Goal: Transaction & Acquisition: Purchase product/service

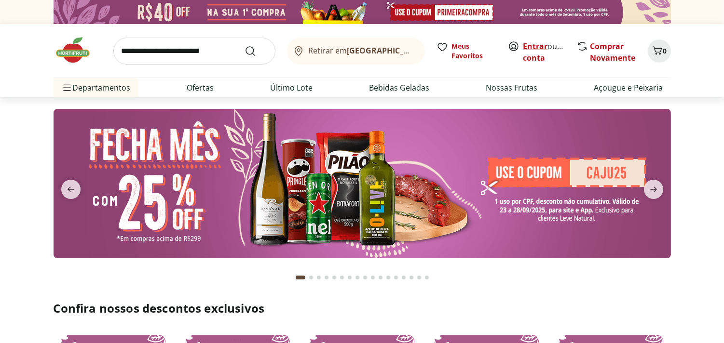
click at [537, 45] on link "Entrar" at bounding box center [535, 46] width 25 height 11
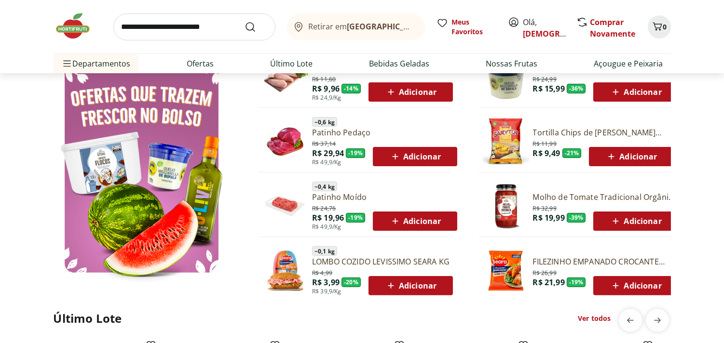
scroll to position [550, 0]
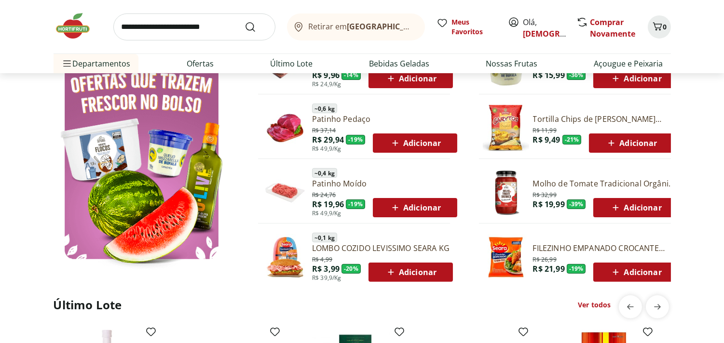
click at [413, 210] on span "Adicionar" at bounding box center [415, 208] width 52 height 12
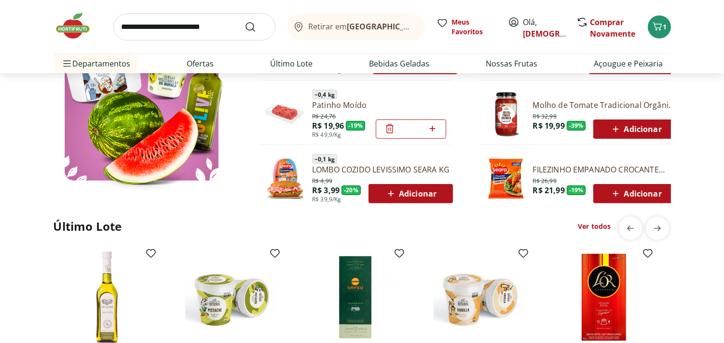
scroll to position [642, 0]
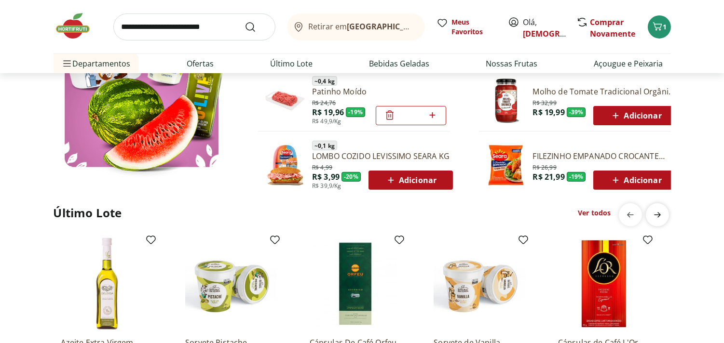
click at [659, 214] on icon "next" at bounding box center [658, 215] width 12 height 12
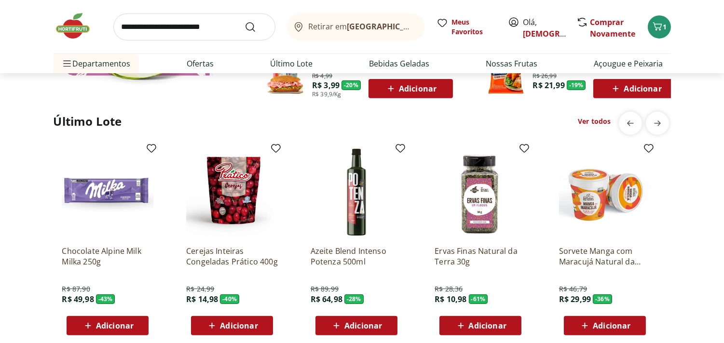
scroll to position [773, 0]
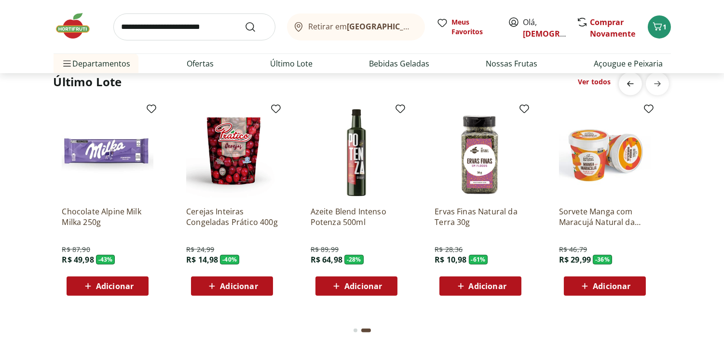
click at [627, 82] on icon "previous" at bounding box center [631, 84] width 12 height 12
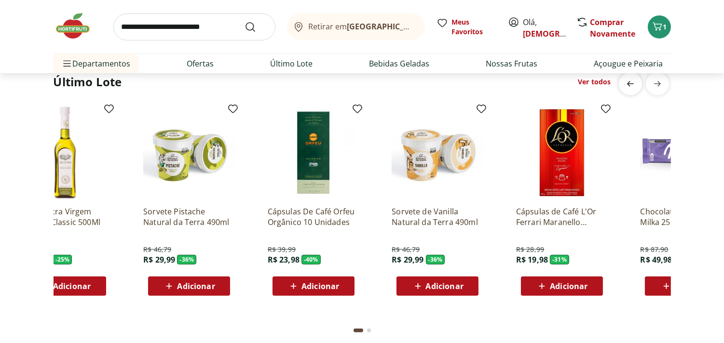
scroll to position [0, 0]
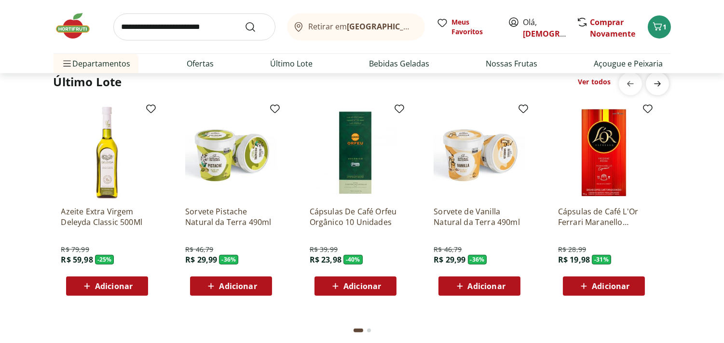
click at [660, 82] on icon "next" at bounding box center [658, 84] width 12 height 12
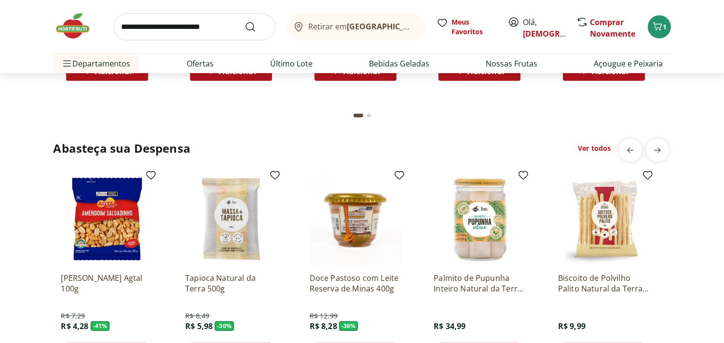
scroll to position [1597, 0]
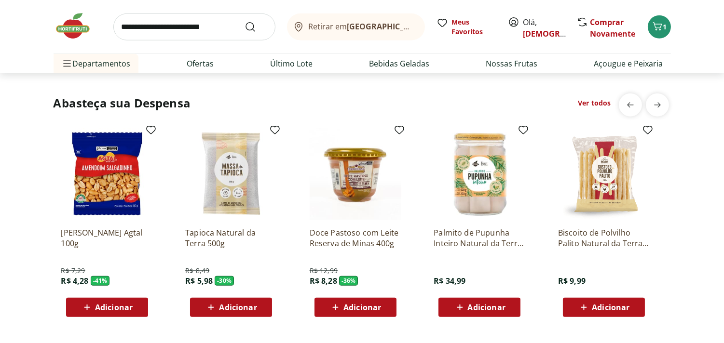
click at [232, 307] on span "Adicionar" at bounding box center [238, 308] width 38 height 8
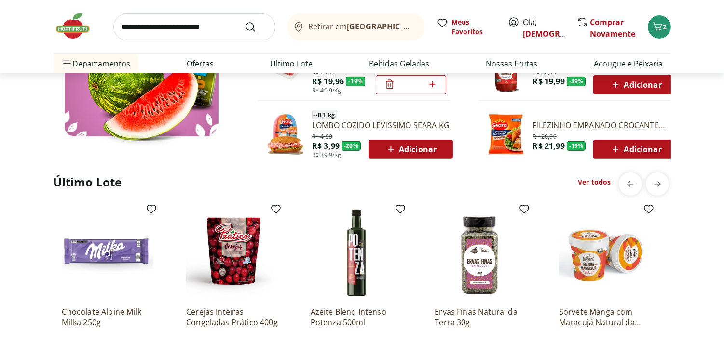
scroll to position [218, 0]
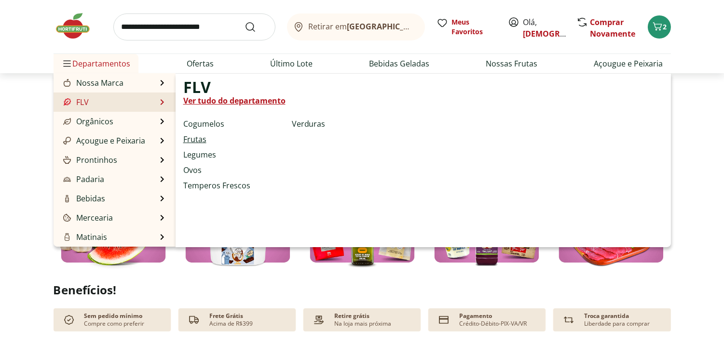
click at [196, 137] on link "Frutas" at bounding box center [194, 140] width 23 height 12
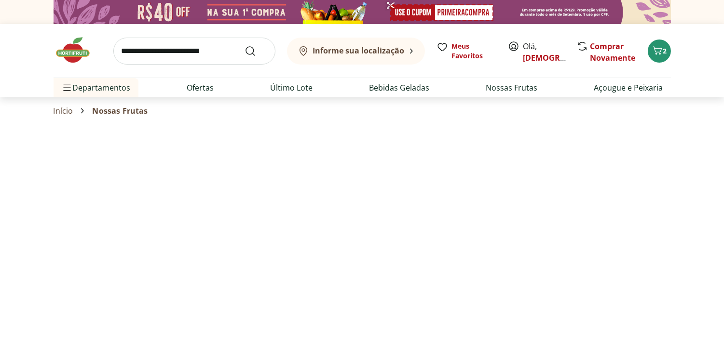
select select "**********"
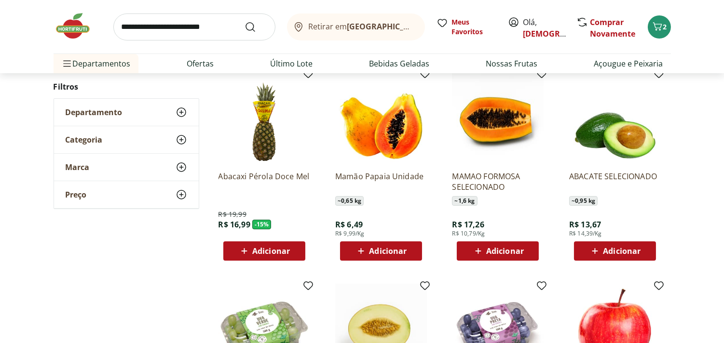
scroll to position [103, 0]
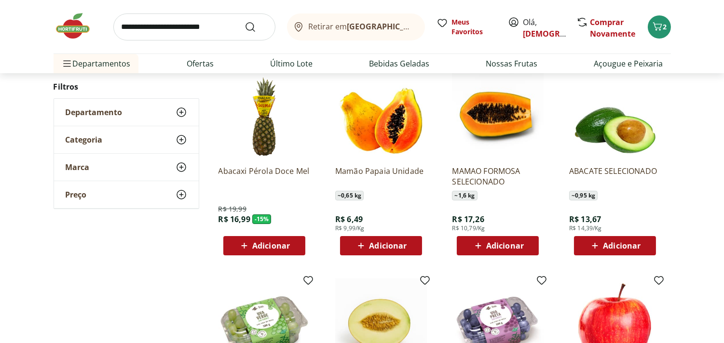
click at [504, 244] on span "Adicionar" at bounding box center [505, 246] width 38 height 8
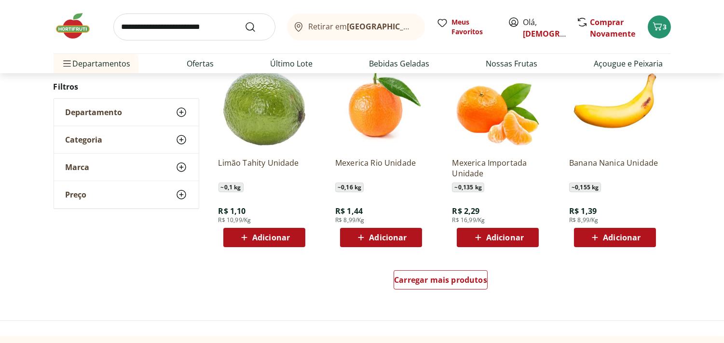
scroll to position [546, 0]
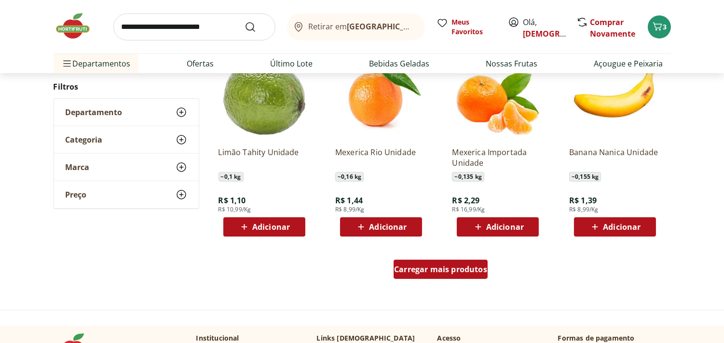
click at [446, 275] on div "Carregar mais produtos" at bounding box center [441, 269] width 94 height 19
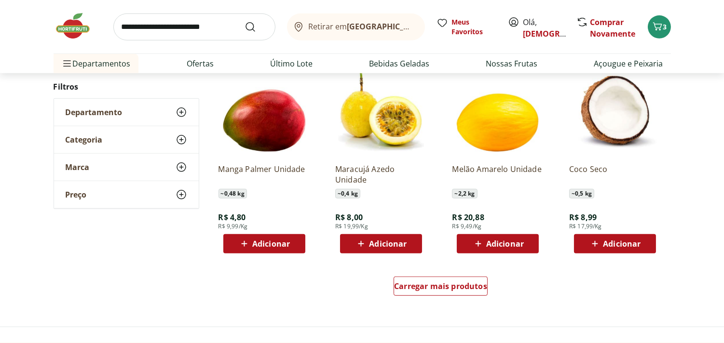
scroll to position [1161, 0]
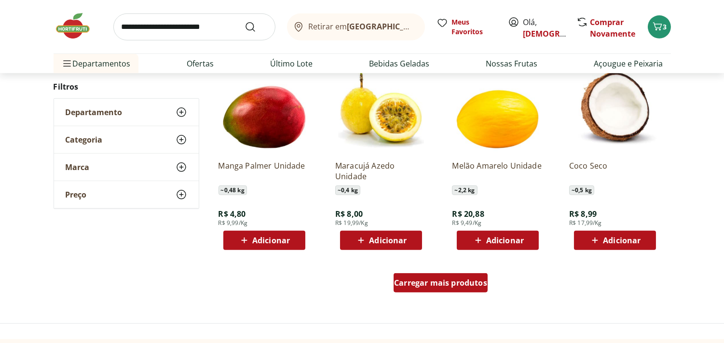
click at [423, 284] on span "Carregar mais produtos" at bounding box center [440, 283] width 93 height 8
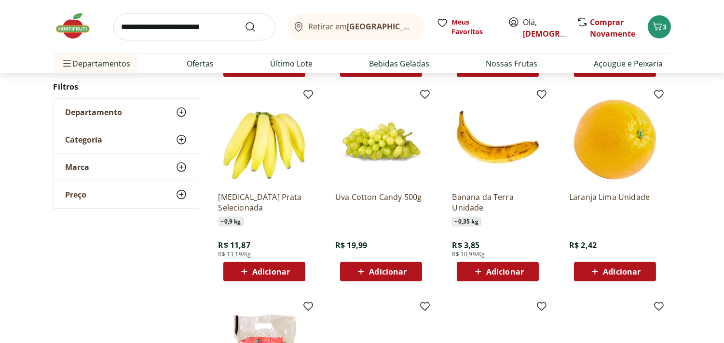
scroll to position [1339, 0]
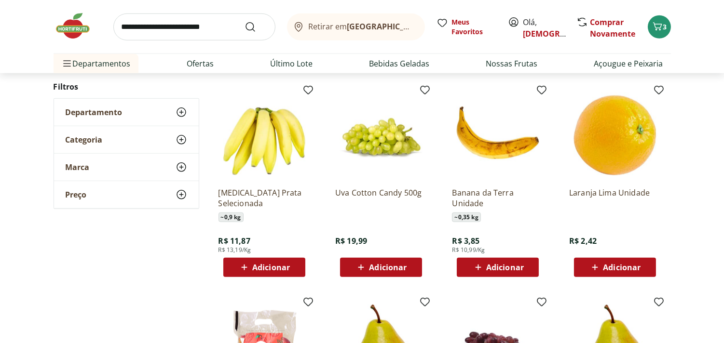
click at [264, 262] on span "Adicionar" at bounding box center [264, 268] width 52 height 12
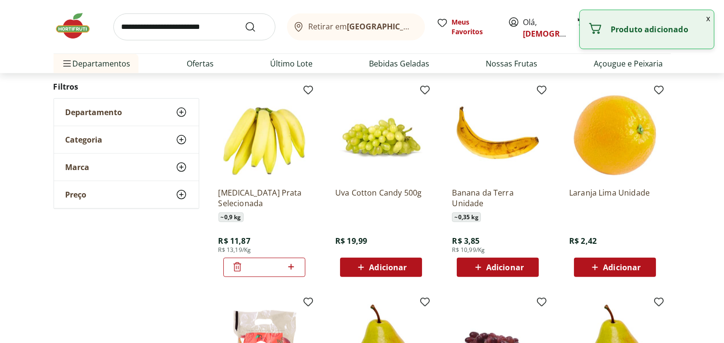
click at [290, 265] on icon at bounding box center [291, 267] width 12 height 12
type input "*"
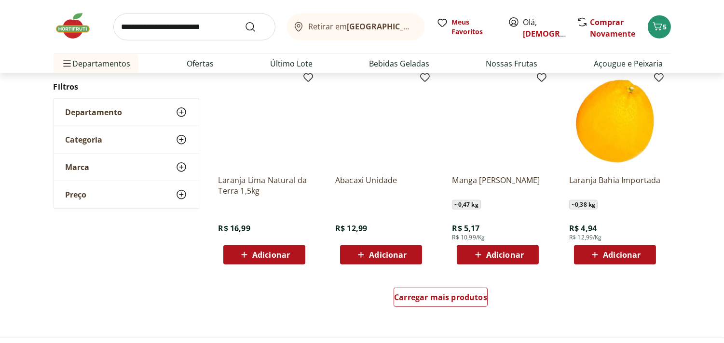
scroll to position [1795, 0]
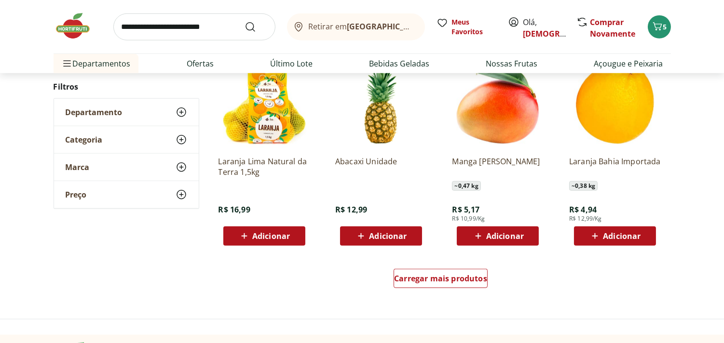
click at [504, 233] on span "Adicionar" at bounding box center [505, 236] width 38 height 8
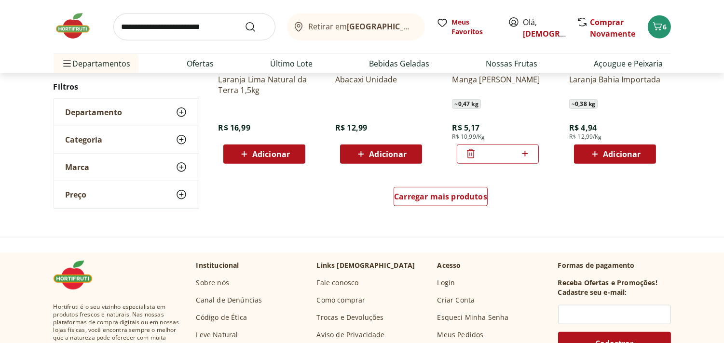
scroll to position [1862, 0]
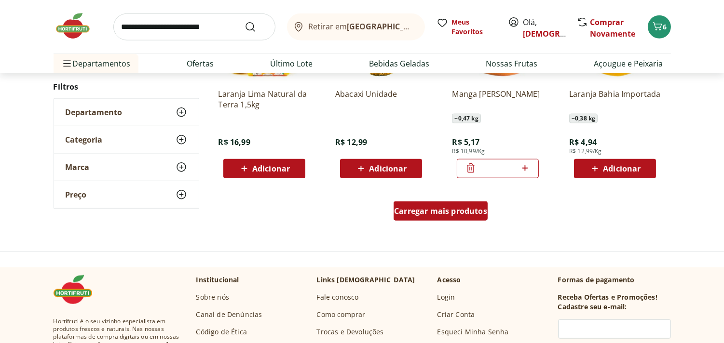
click at [424, 211] on span "Carregar mais produtos" at bounding box center [440, 211] width 93 height 8
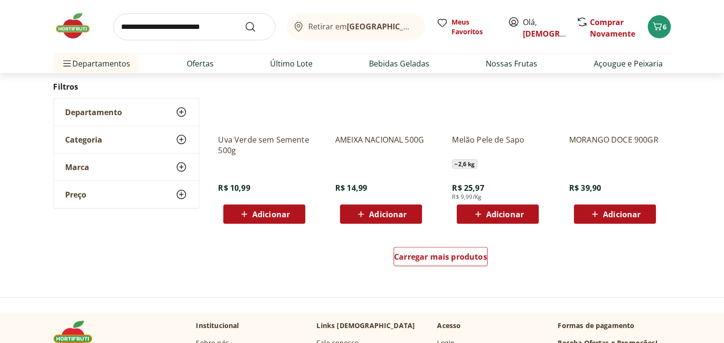
scroll to position [2451, 0]
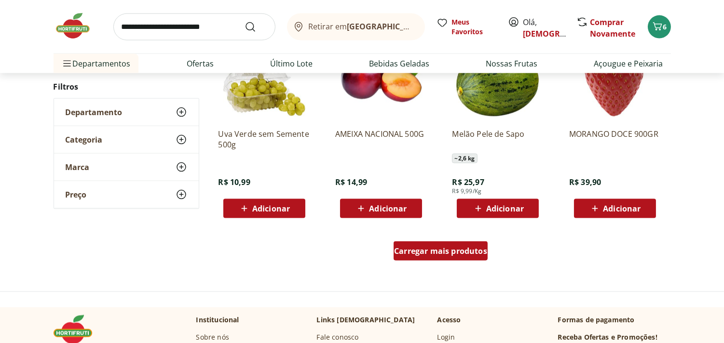
click at [456, 251] on span "Carregar mais produtos" at bounding box center [440, 251] width 93 height 8
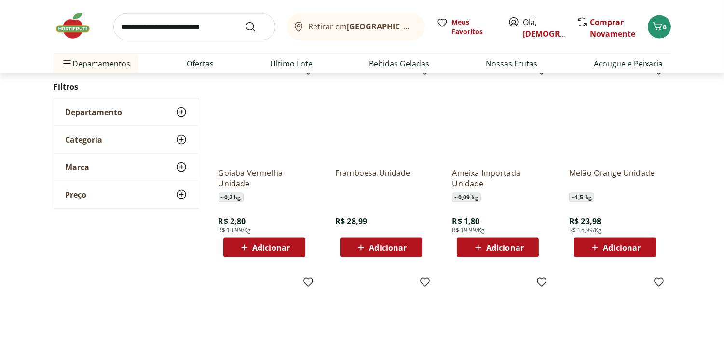
scroll to position [2849, 0]
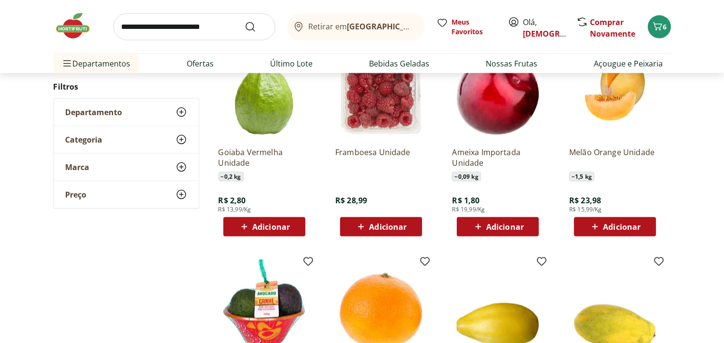
click at [614, 223] on span "Adicionar" at bounding box center [622, 227] width 38 height 8
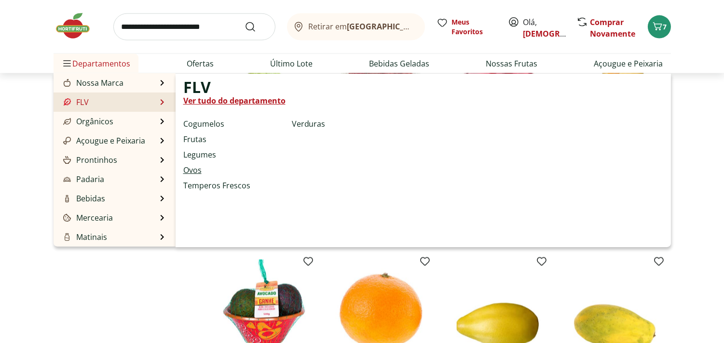
click at [195, 169] on link "Ovos" at bounding box center [192, 170] width 18 height 12
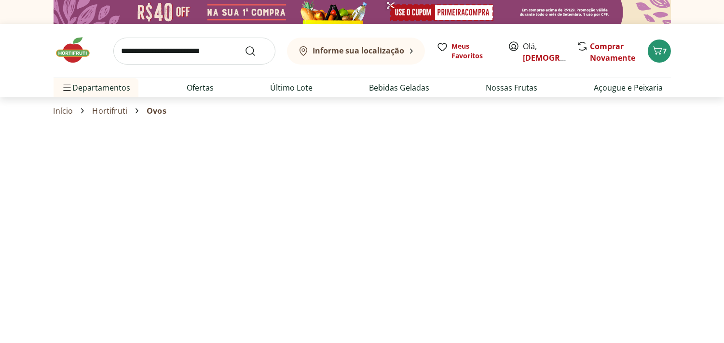
select select "**********"
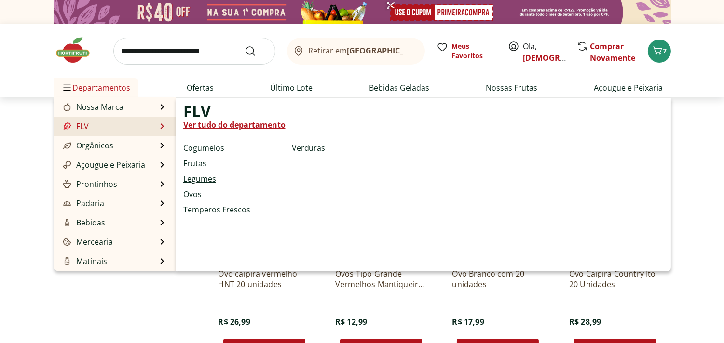
click at [198, 176] on link "Legumes" at bounding box center [199, 179] width 33 height 12
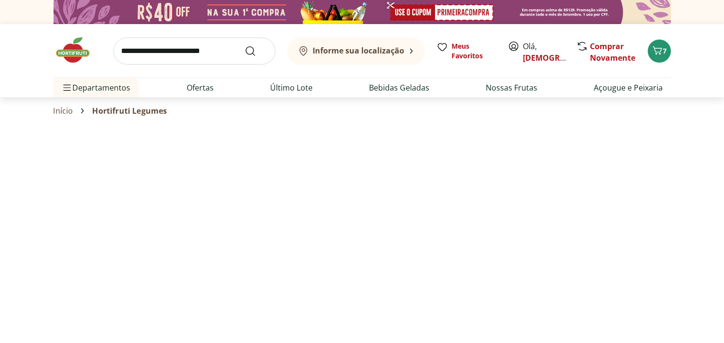
select select "**********"
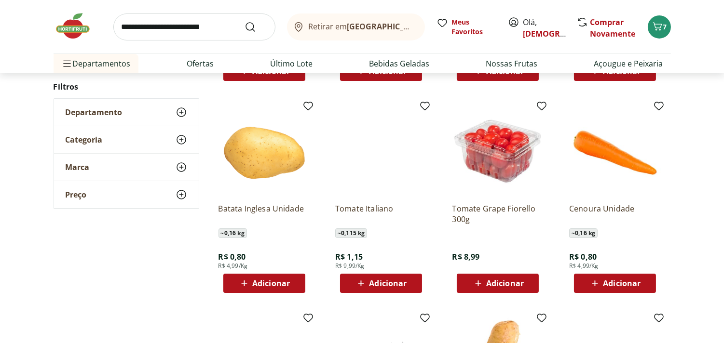
scroll to position [309, 0]
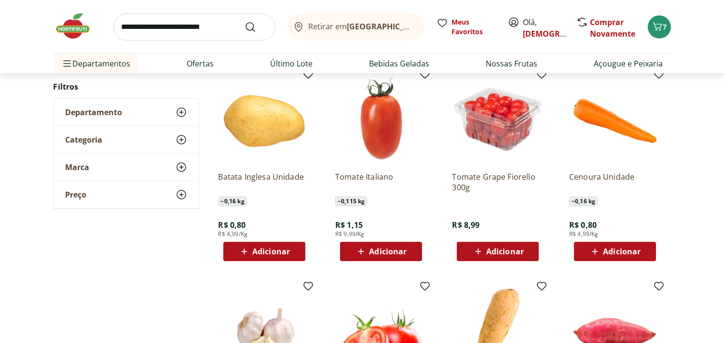
click at [618, 253] on span "Adicionar" at bounding box center [622, 252] width 38 height 8
click at [639, 246] on icon at bounding box center [642, 251] width 12 height 12
type input "*"
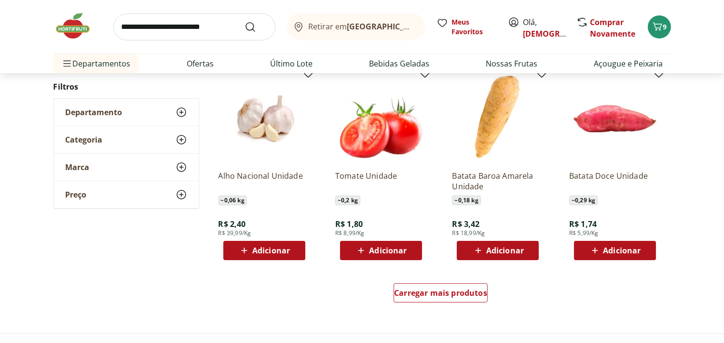
scroll to position [544, 0]
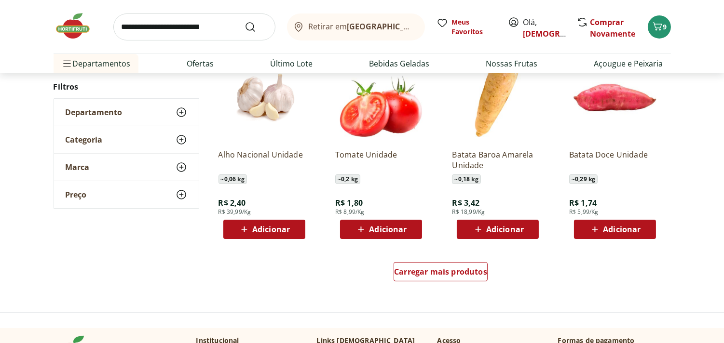
click at [384, 227] on span "Adicionar" at bounding box center [388, 230] width 38 height 8
click at [407, 229] on icon at bounding box center [408, 229] width 6 height 6
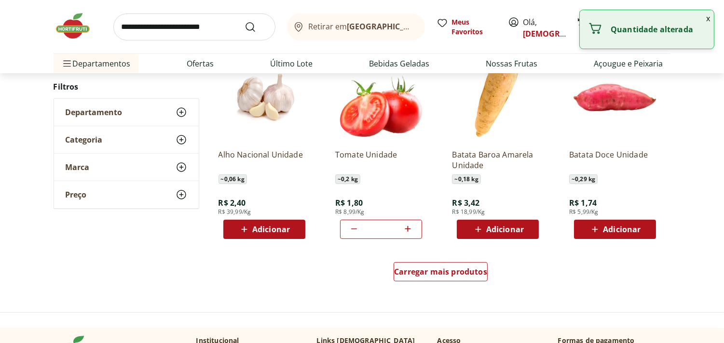
click at [409, 230] on icon at bounding box center [408, 229] width 12 height 12
type input "*"
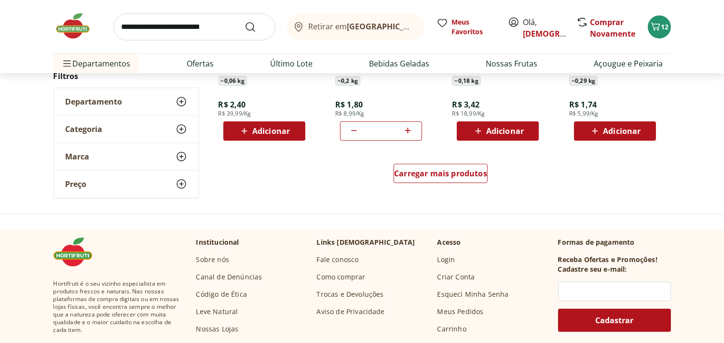
scroll to position [658, 0]
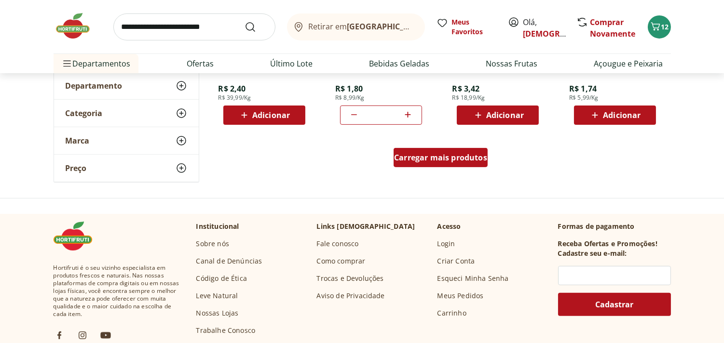
click at [428, 160] on span "Carregar mais produtos" at bounding box center [440, 158] width 93 height 8
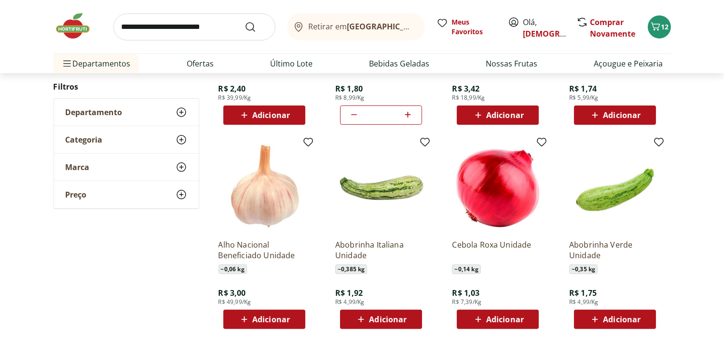
click at [629, 317] on span "Adicionar" at bounding box center [622, 320] width 38 height 8
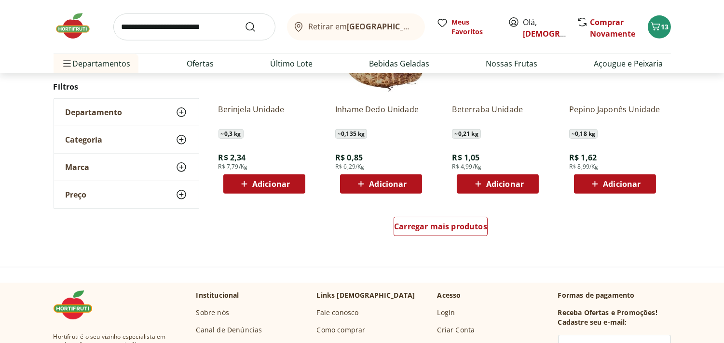
scroll to position [1222, 0]
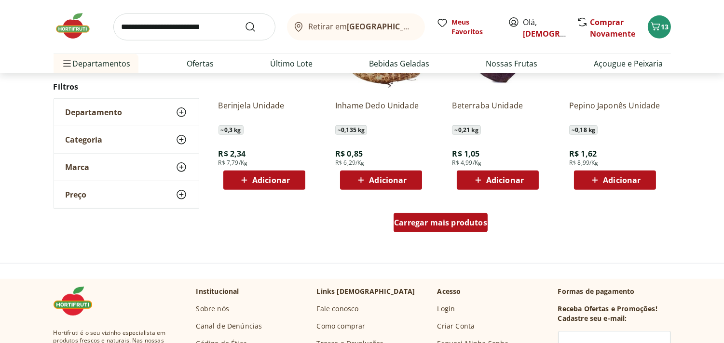
click at [462, 223] on span "Carregar mais produtos" at bounding box center [440, 223] width 93 height 8
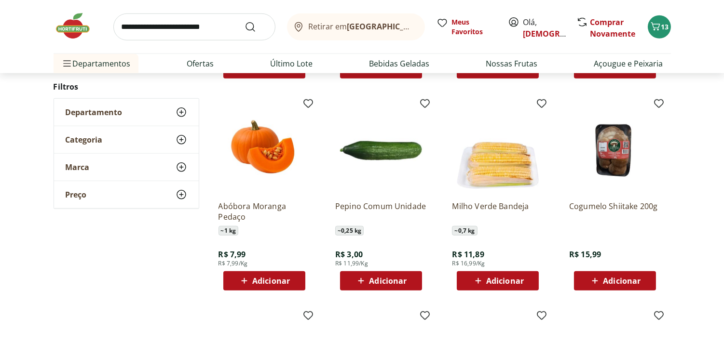
scroll to position [1542, 0]
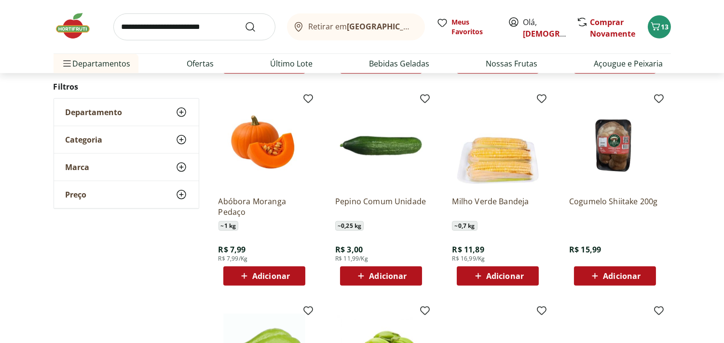
click at [393, 280] on span "Adicionar" at bounding box center [388, 276] width 38 height 8
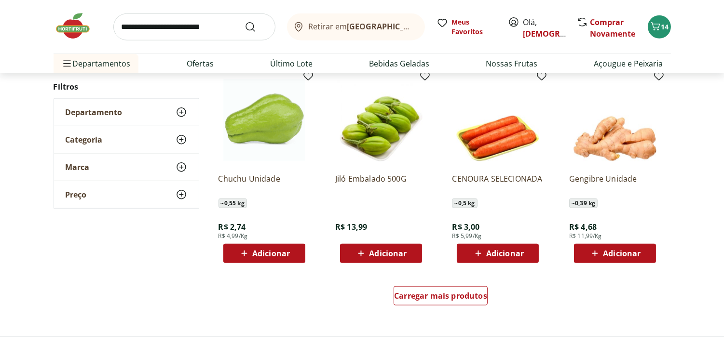
scroll to position [1787, 0]
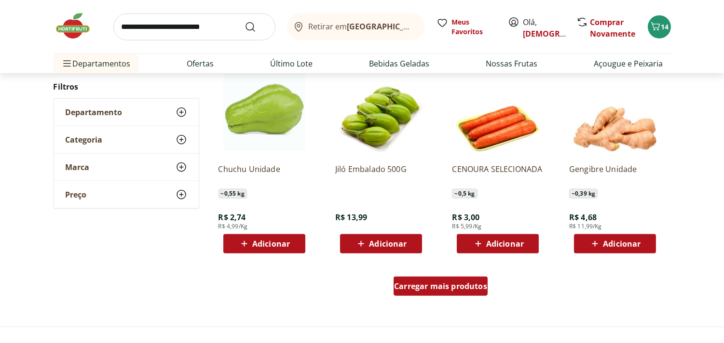
click at [444, 283] on span "Carregar mais produtos" at bounding box center [440, 287] width 93 height 8
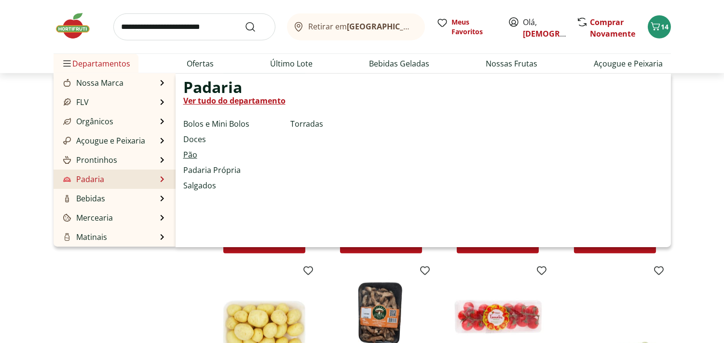
click at [191, 151] on link "Pão" at bounding box center [190, 155] width 14 height 12
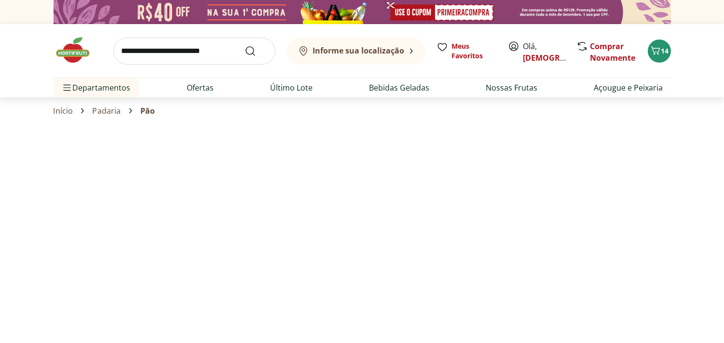
select select "**********"
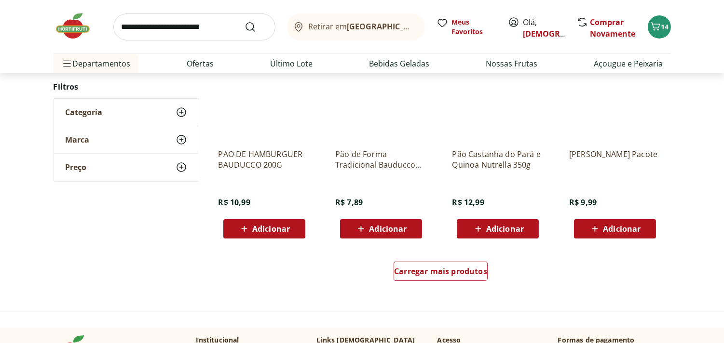
scroll to position [558, 0]
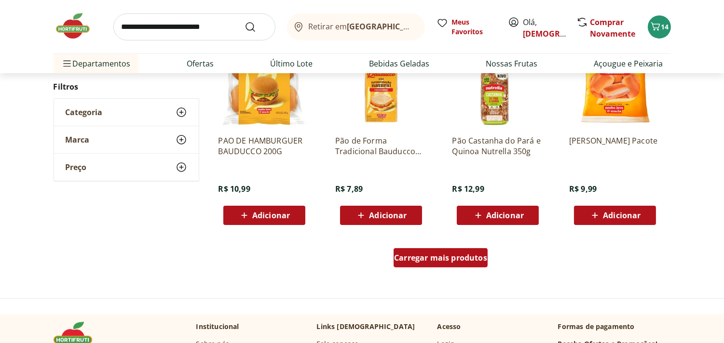
click at [449, 266] on div "Carregar mais produtos" at bounding box center [441, 257] width 94 height 19
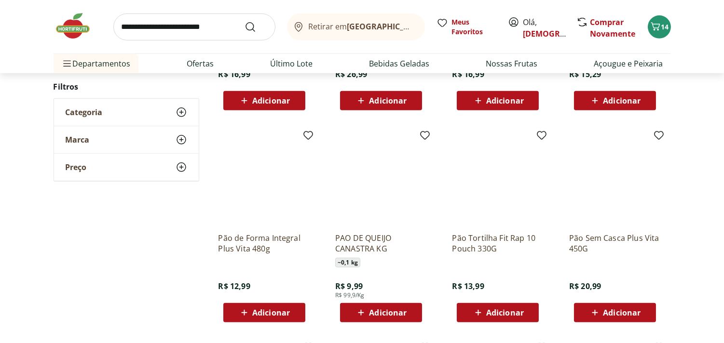
scroll to position [888, 0]
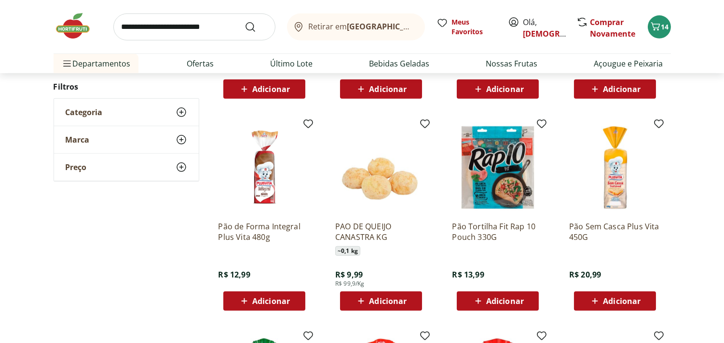
drag, startPoint x: 273, startPoint y: 307, endPoint x: 276, endPoint y: 313, distance: 6.5
click at [276, 313] on div "Pão de Forma Integral Plus Vita 480g R$ 12,99 Adicionar" at bounding box center [264, 216] width 107 height 204
click at [272, 298] on span "Adicionar" at bounding box center [271, 302] width 38 height 8
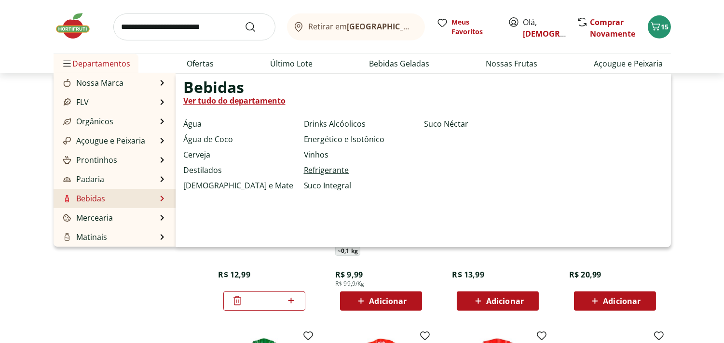
click at [336, 166] on link "Refrigerante" at bounding box center [326, 170] width 45 height 12
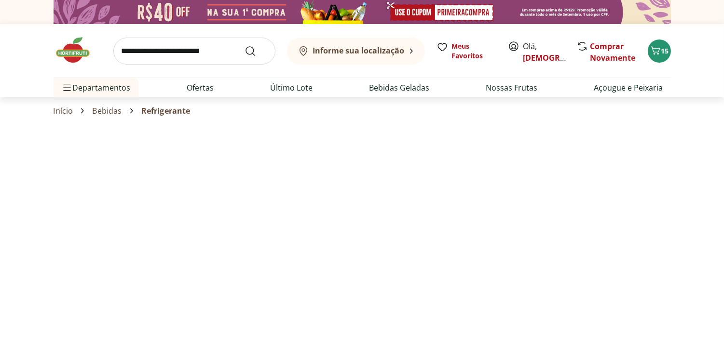
select select "**********"
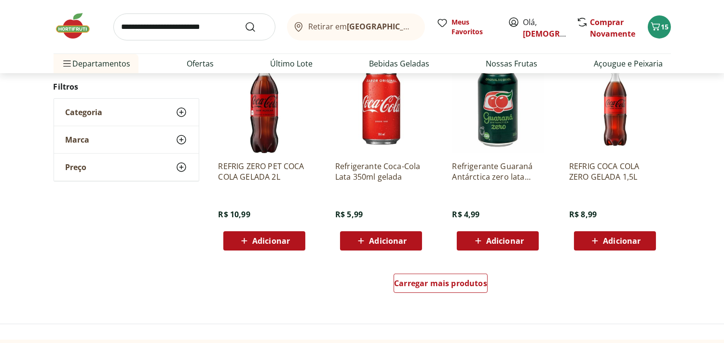
scroll to position [537, 0]
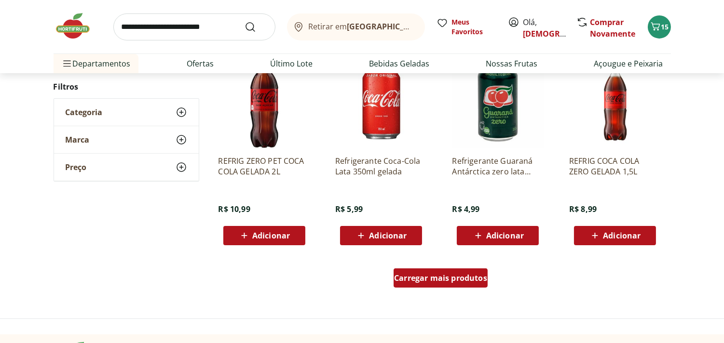
click at [441, 281] on span "Carregar mais produtos" at bounding box center [440, 278] width 93 height 8
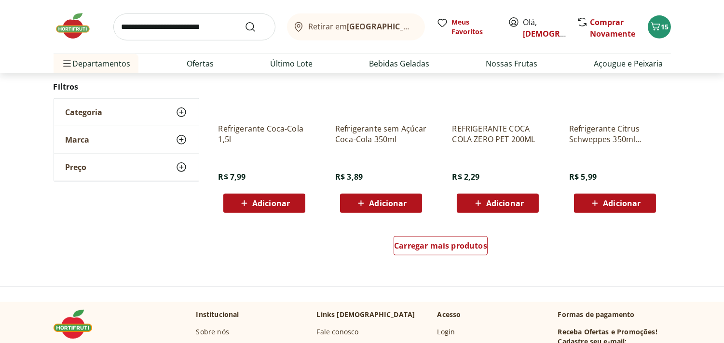
scroll to position [1206, 0]
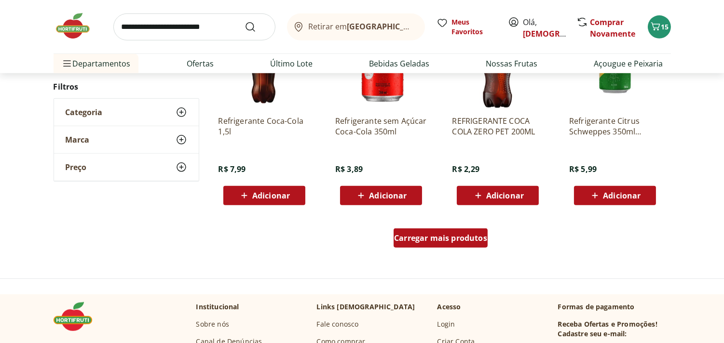
click at [459, 247] on div "Carregar mais produtos" at bounding box center [441, 238] width 94 height 19
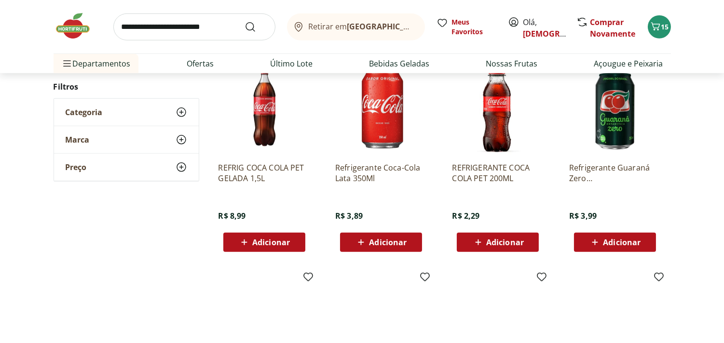
scroll to position [1403, 0]
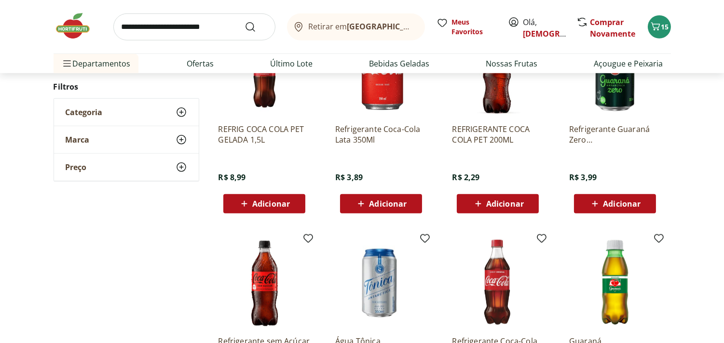
click at [493, 201] on span "Adicionar" at bounding box center [505, 204] width 38 height 8
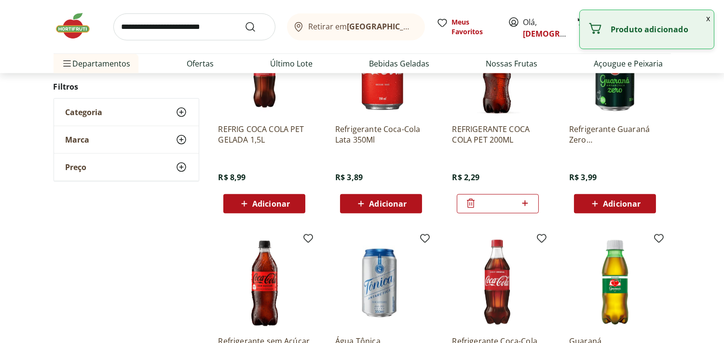
click at [522, 200] on icon at bounding box center [525, 204] width 12 height 12
click at [523, 200] on icon at bounding box center [525, 204] width 12 height 12
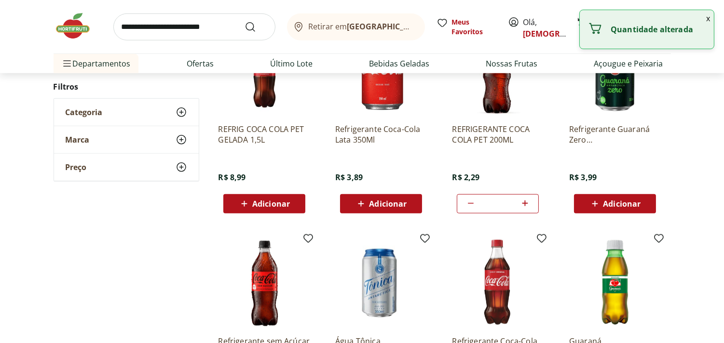
type input "*"
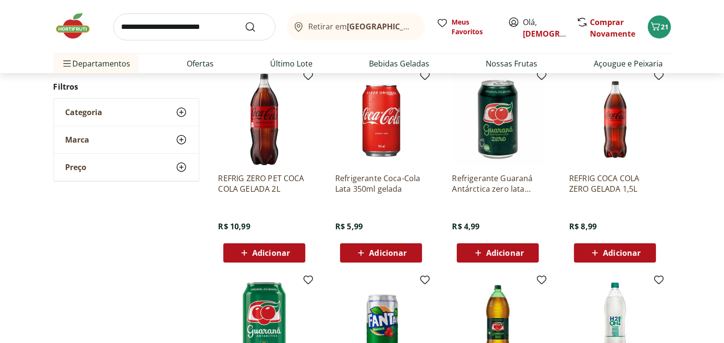
scroll to position [0, 0]
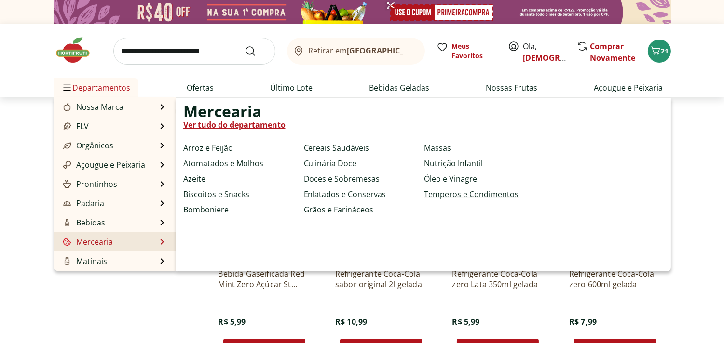
click at [465, 193] on link "Temperos e Condimentos" at bounding box center [471, 195] width 95 height 12
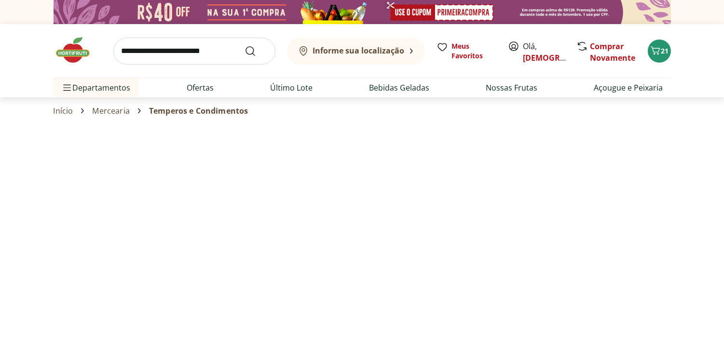
select select "**********"
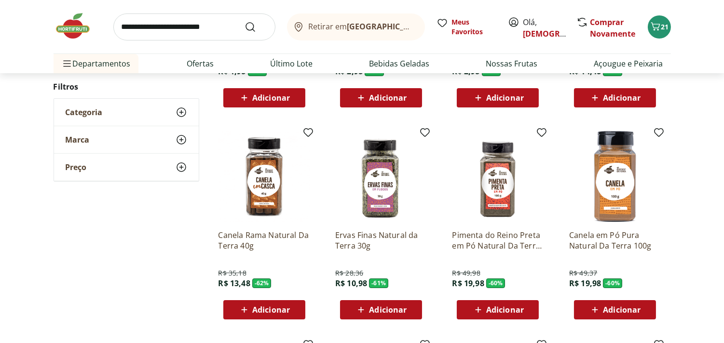
scroll to position [267, 0]
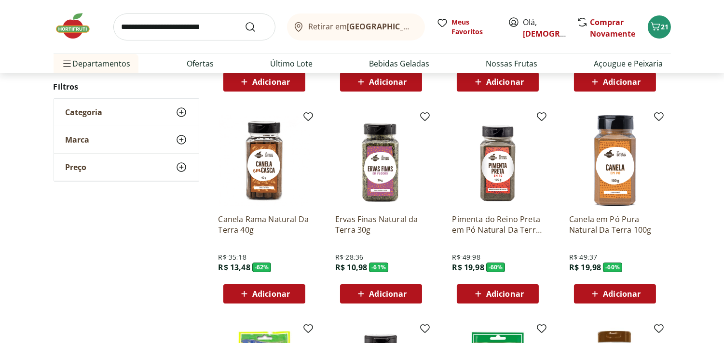
click at [615, 293] on span "Adicionar" at bounding box center [622, 294] width 38 height 8
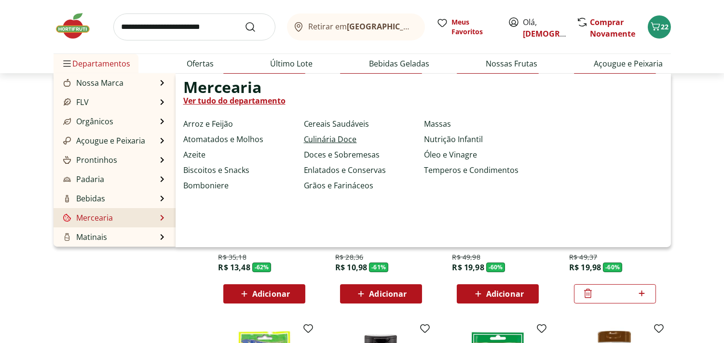
click at [333, 138] on link "Culinária Doce" at bounding box center [330, 140] width 53 height 12
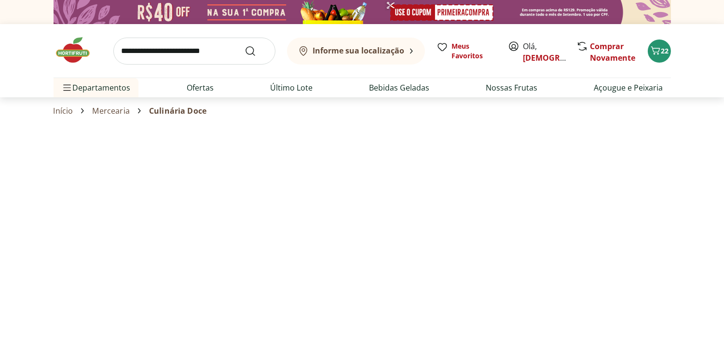
select select "**********"
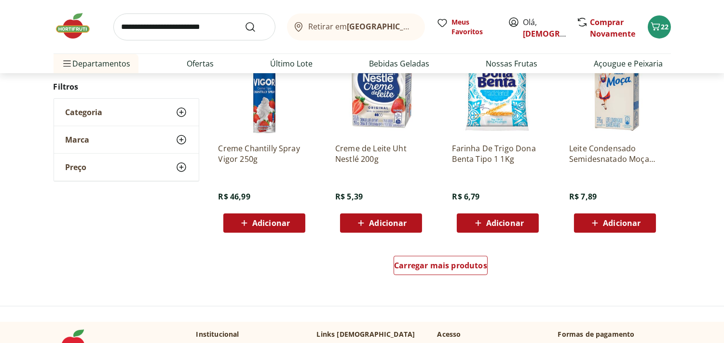
scroll to position [555, 0]
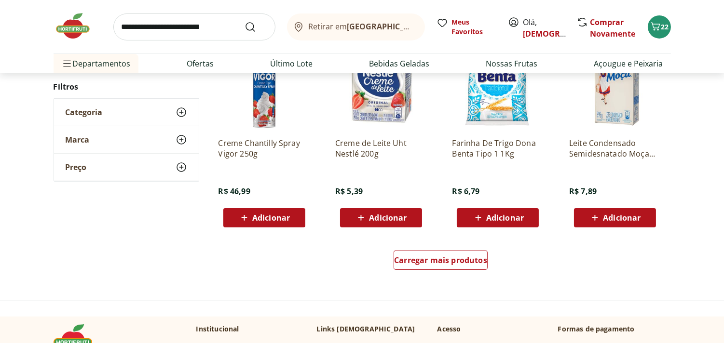
click at [620, 215] on span "Adicionar" at bounding box center [622, 218] width 38 height 8
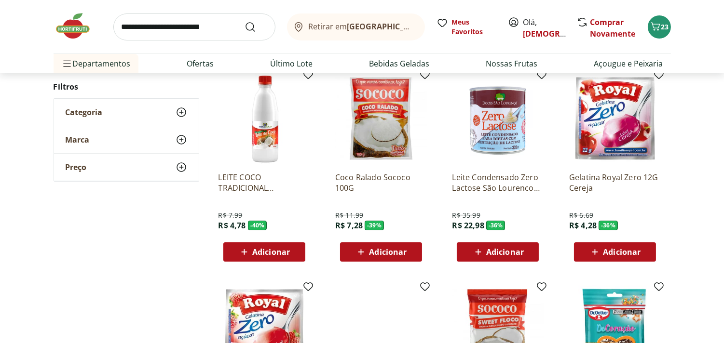
scroll to position [99, 0]
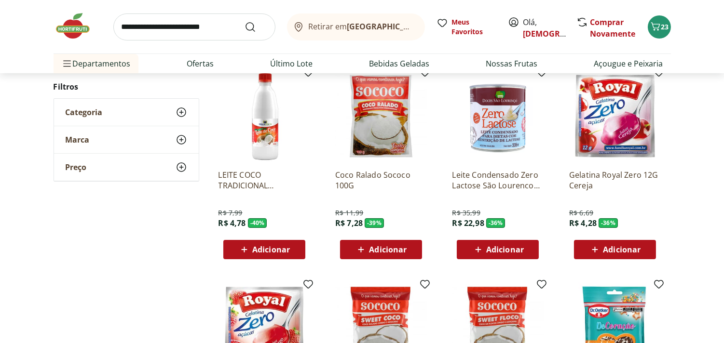
click at [511, 249] on span "Adicionar" at bounding box center [505, 250] width 38 height 8
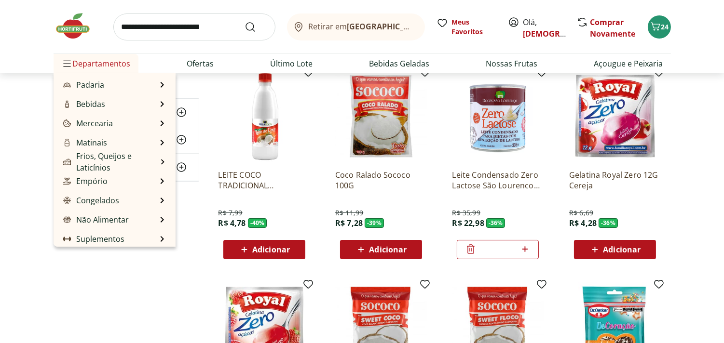
scroll to position [96, 0]
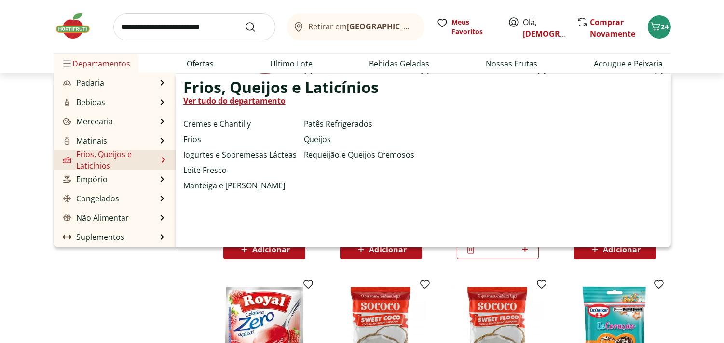
click at [316, 137] on link "Queijos" at bounding box center [317, 140] width 27 height 12
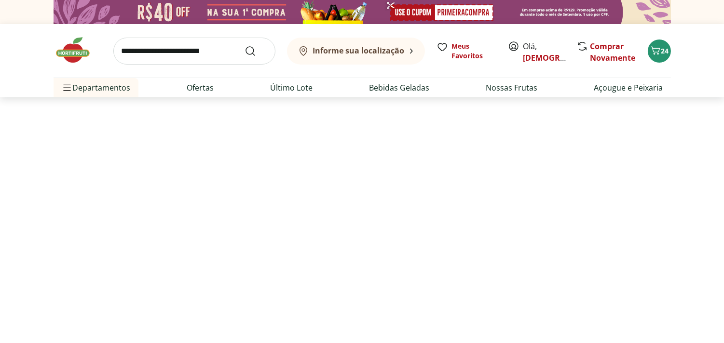
select select "**********"
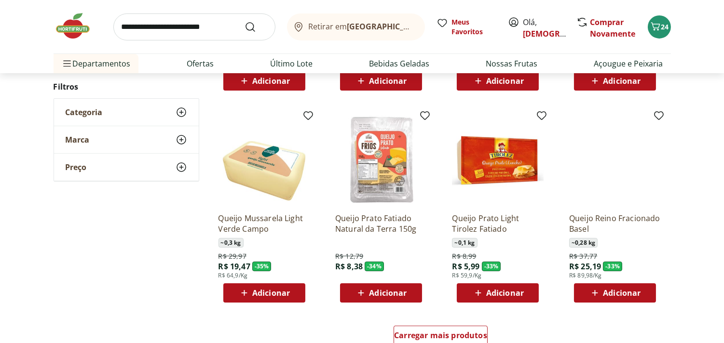
scroll to position [512, 0]
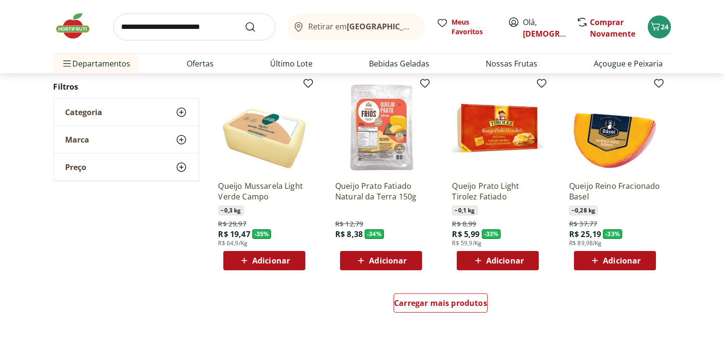
click at [383, 257] on span "Adicionar" at bounding box center [388, 261] width 38 height 8
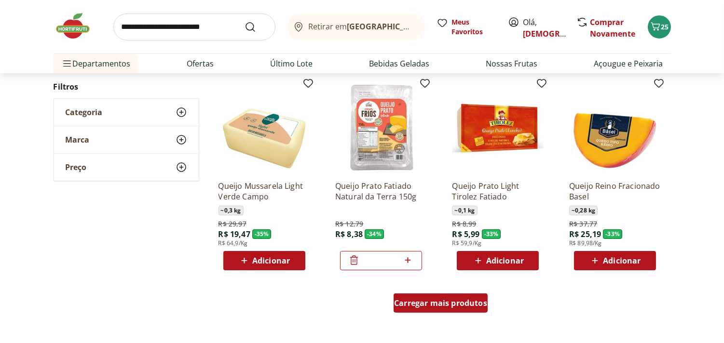
click at [444, 304] on span "Carregar mais produtos" at bounding box center [440, 304] width 93 height 8
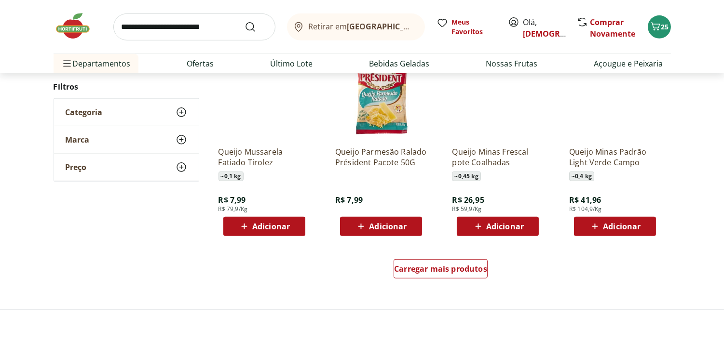
scroll to position [1187, 0]
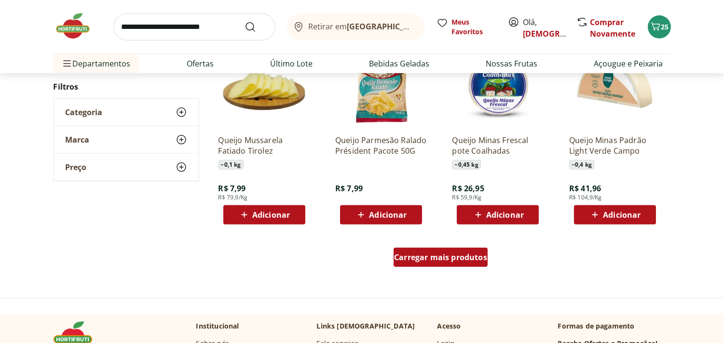
click at [448, 256] on span "Carregar mais produtos" at bounding box center [440, 258] width 93 height 8
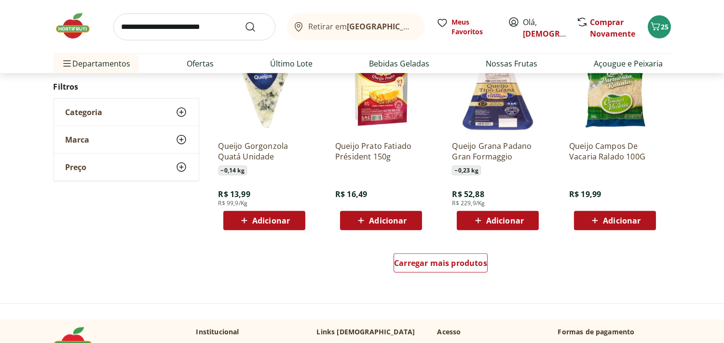
scroll to position [1815, 0]
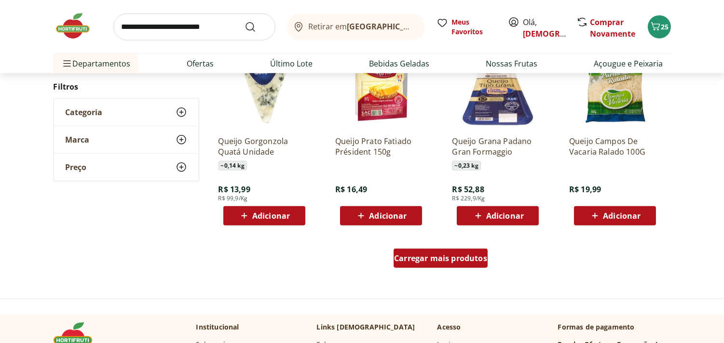
click at [440, 255] on span "Carregar mais produtos" at bounding box center [440, 259] width 93 height 8
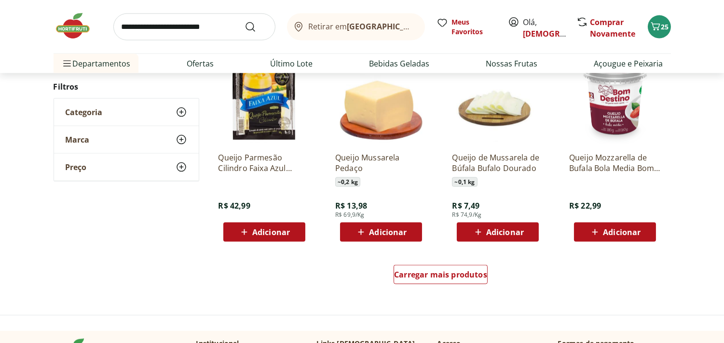
scroll to position [2438, 0]
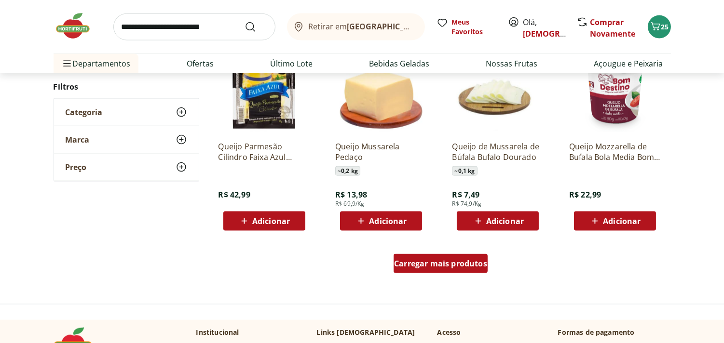
click at [435, 261] on span "Carregar mais produtos" at bounding box center [440, 264] width 93 height 8
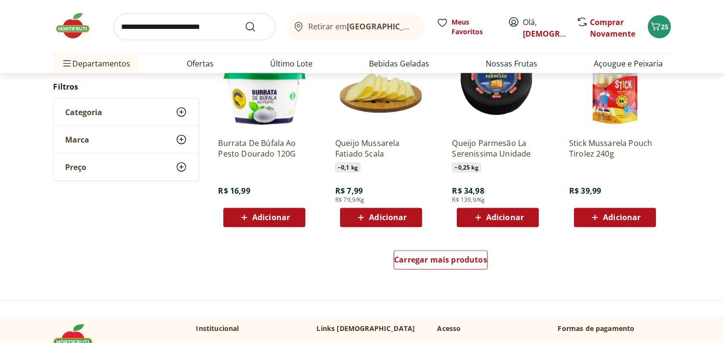
scroll to position [3119, 0]
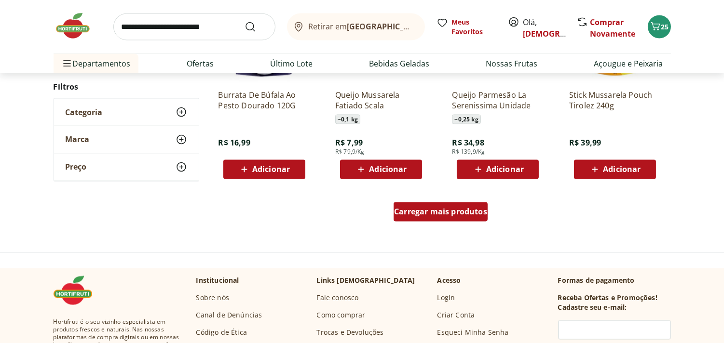
click at [446, 211] on span "Carregar mais produtos" at bounding box center [440, 212] width 93 height 8
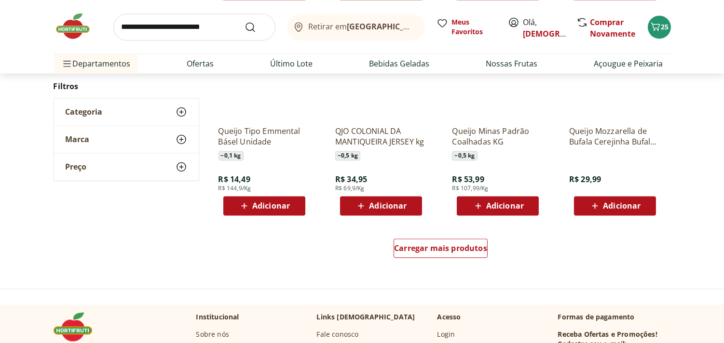
scroll to position [3735, 0]
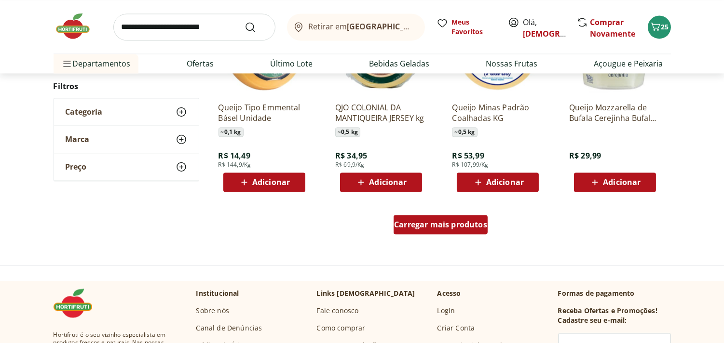
click at [456, 221] on span "Carregar mais produtos" at bounding box center [440, 225] width 93 height 8
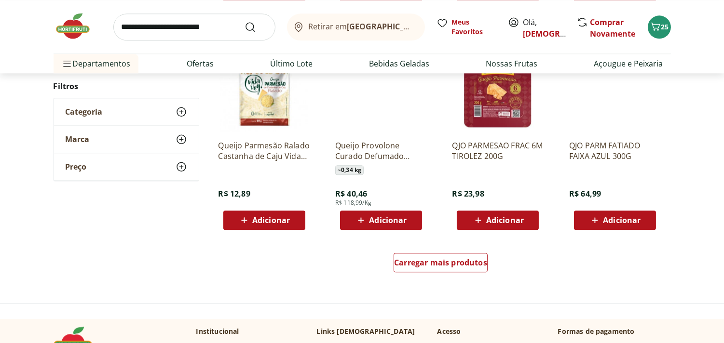
scroll to position [4353, 0]
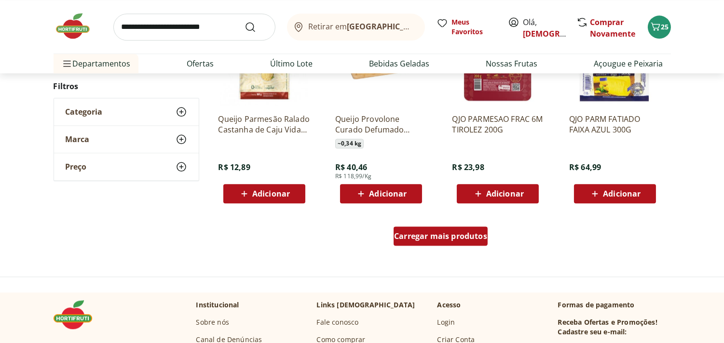
click at [429, 233] on span "Carregar mais produtos" at bounding box center [440, 236] width 93 height 8
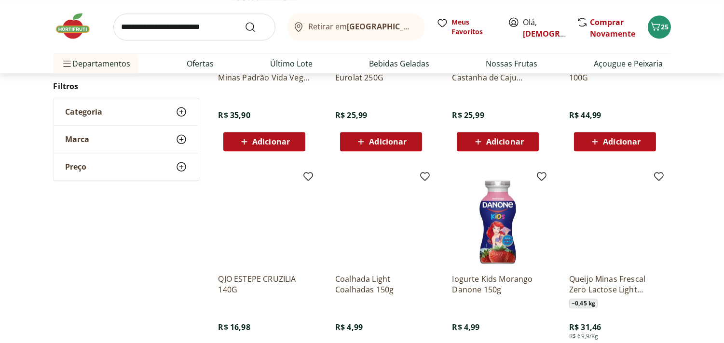
scroll to position [4882, 0]
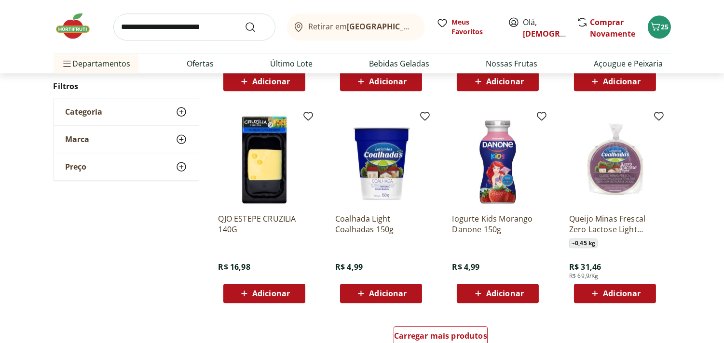
click at [624, 284] on button "Adicionar" at bounding box center [615, 293] width 82 height 19
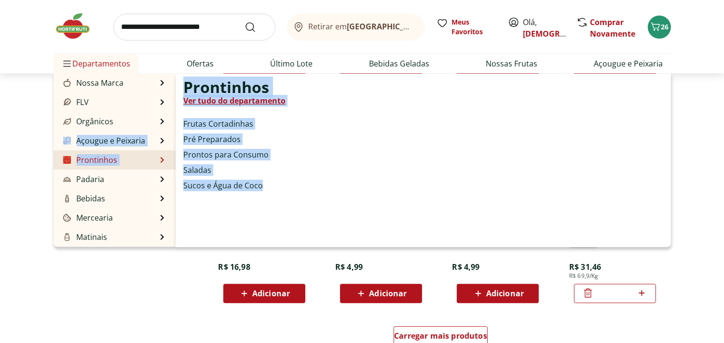
drag, startPoint x: 175, startPoint y: 127, endPoint x: 170, endPoint y: 155, distance: 27.8
click at [170, 155] on ul "Nossa Marca Nossa Marca Ver tudo do departamento Açougue & Peixaria Congelados …" at bounding box center [115, 160] width 122 height 174
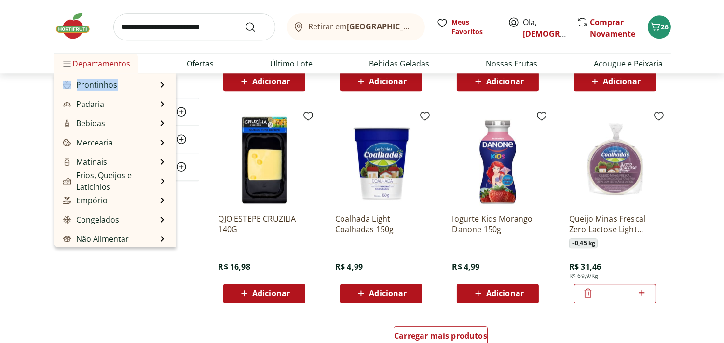
scroll to position [95, 0]
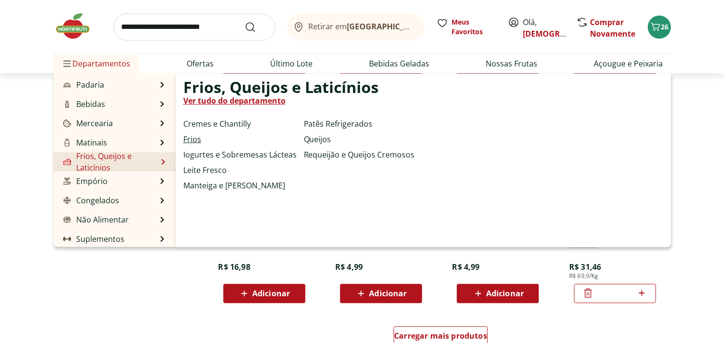
click at [190, 136] on link "Frios" at bounding box center [192, 140] width 18 height 12
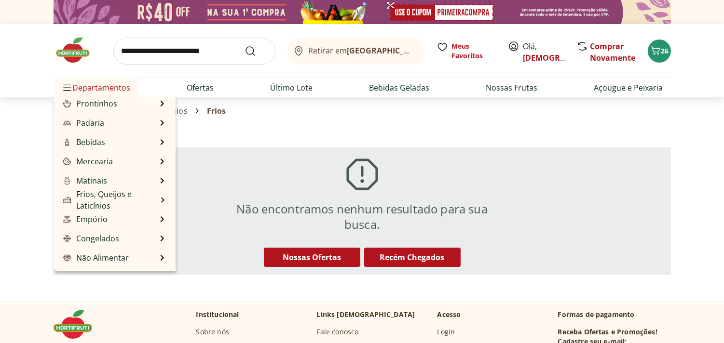
scroll to position [96, 0]
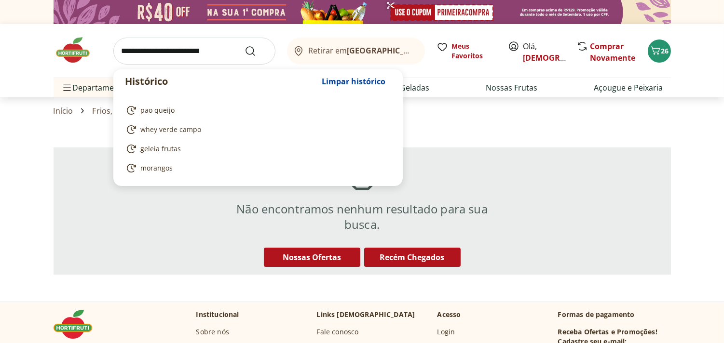
click at [134, 52] on input "search" at bounding box center [194, 51] width 162 height 27
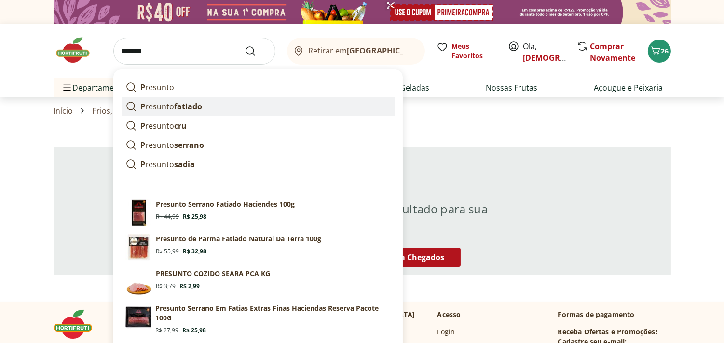
click at [181, 109] on strong "fatiado" at bounding box center [189, 106] width 28 height 11
type input "**********"
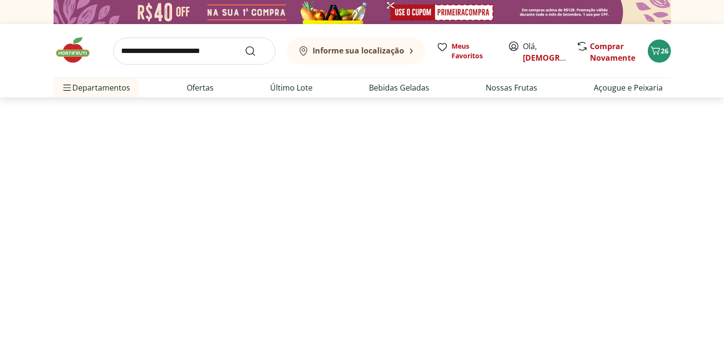
select select "**********"
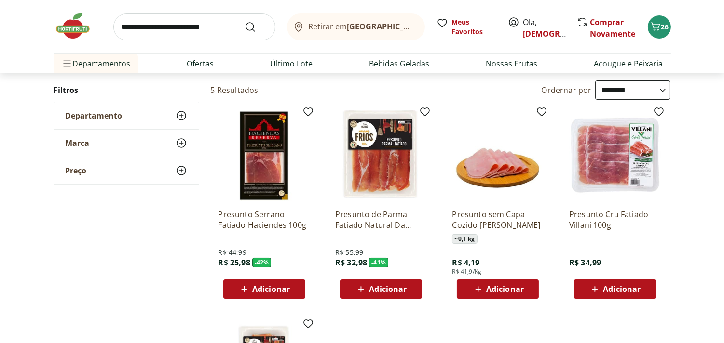
scroll to position [98, 0]
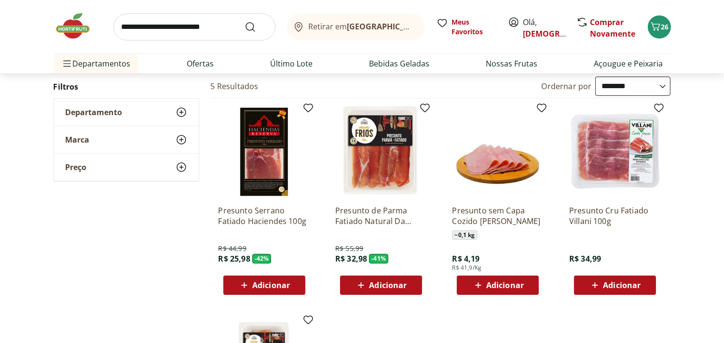
click at [506, 282] on span "Adicionar" at bounding box center [505, 286] width 38 height 8
click at [523, 283] on icon at bounding box center [525, 285] width 12 height 12
type input "*"
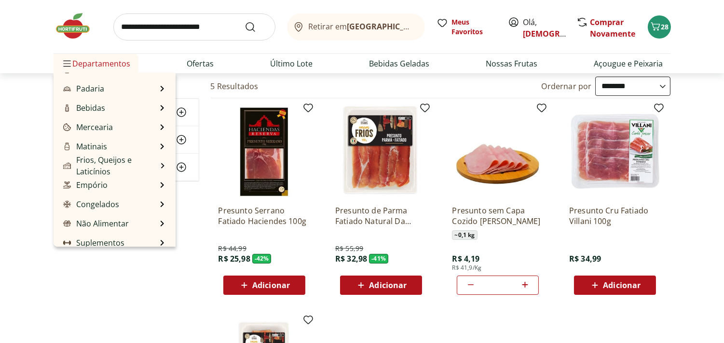
scroll to position [96, 0]
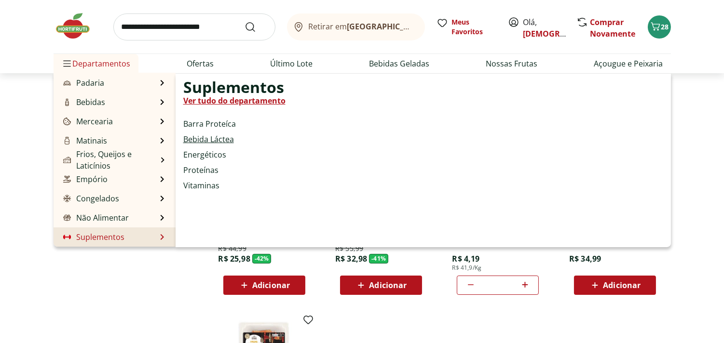
click at [206, 134] on link "Bebida Láctea" at bounding box center [208, 140] width 51 height 12
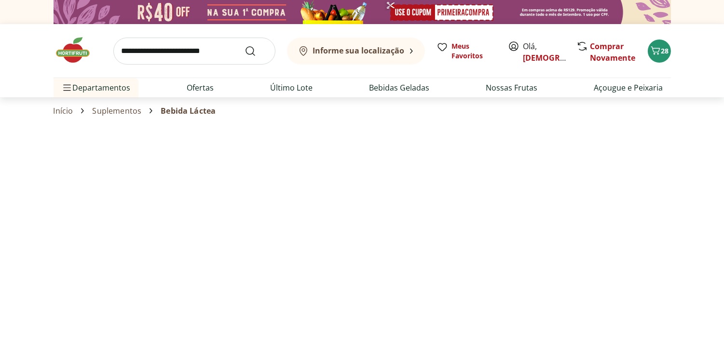
select select "**********"
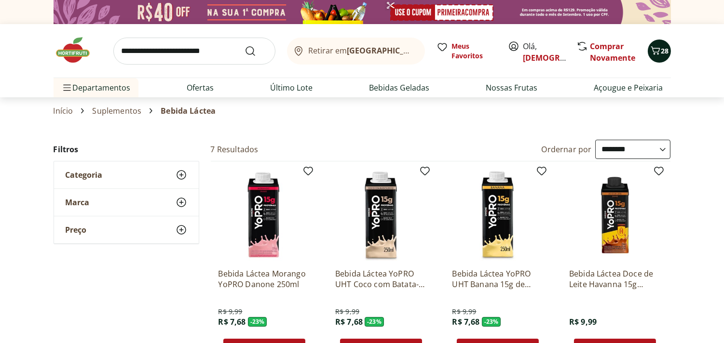
click at [656, 49] on icon "Carrinho" at bounding box center [656, 51] width 12 height 12
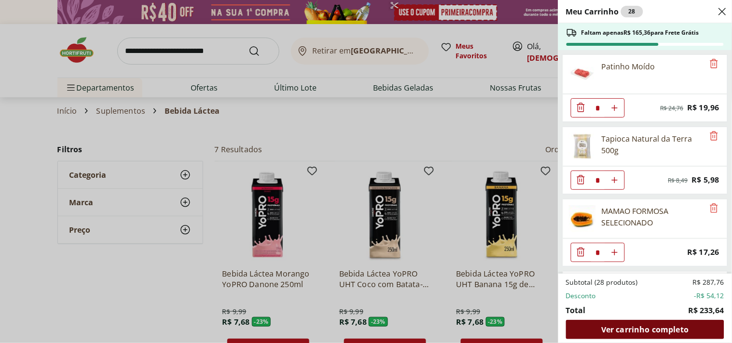
click at [653, 331] on span "Ver carrinho completo" at bounding box center [644, 330] width 87 height 8
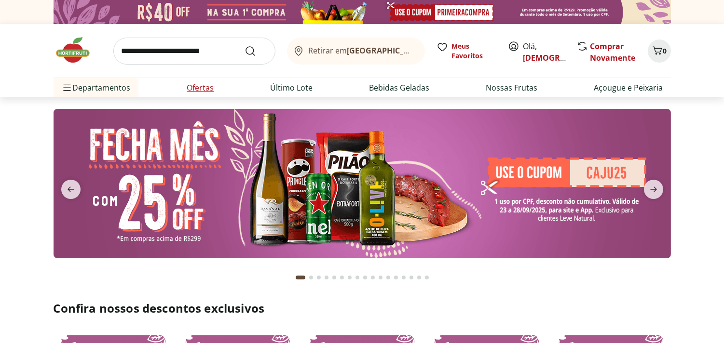
click at [206, 84] on link "Ofertas" at bounding box center [200, 88] width 27 height 12
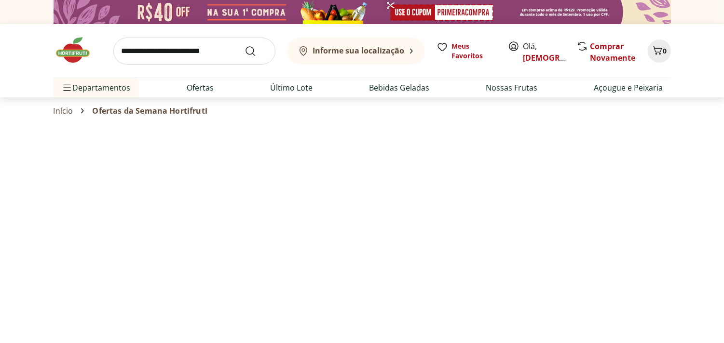
select select "**********"
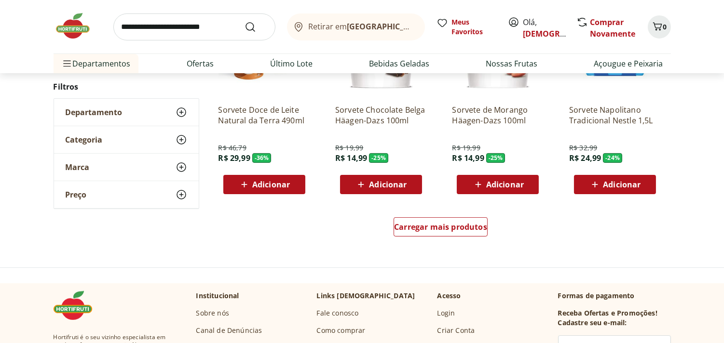
scroll to position [591, 0]
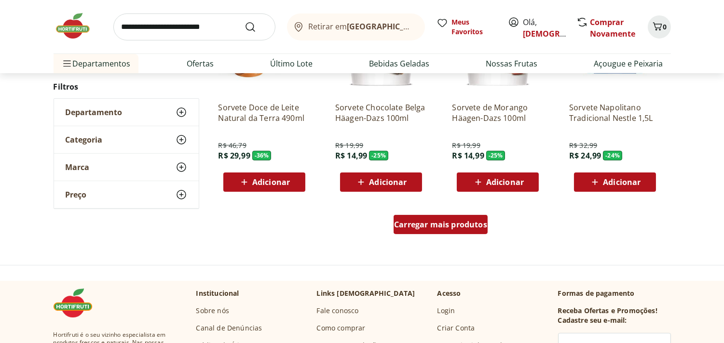
click at [436, 227] on span "Carregar mais produtos" at bounding box center [440, 225] width 93 height 8
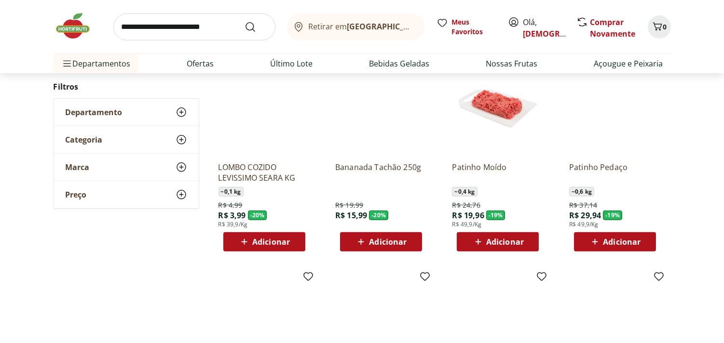
scroll to position [970, 0]
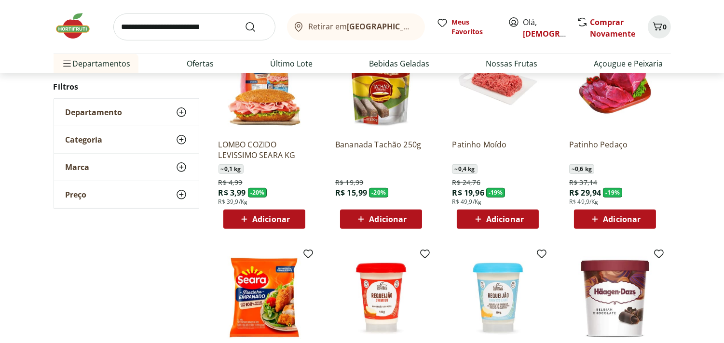
click at [499, 218] on span "Adicionar" at bounding box center [505, 220] width 38 height 8
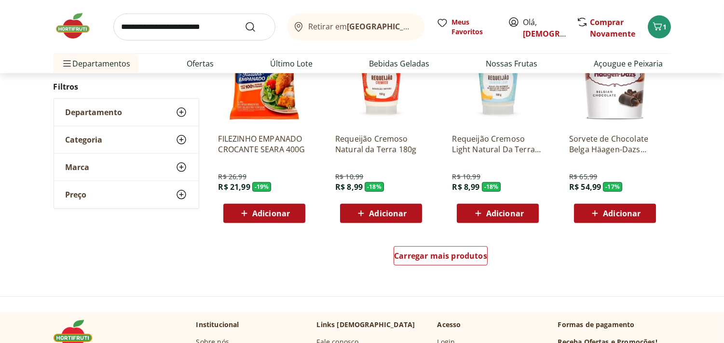
scroll to position [1192, 0]
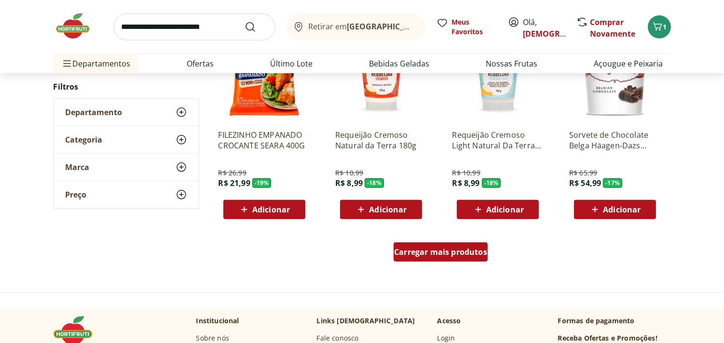
click at [443, 248] on span "Carregar mais produtos" at bounding box center [440, 252] width 93 height 8
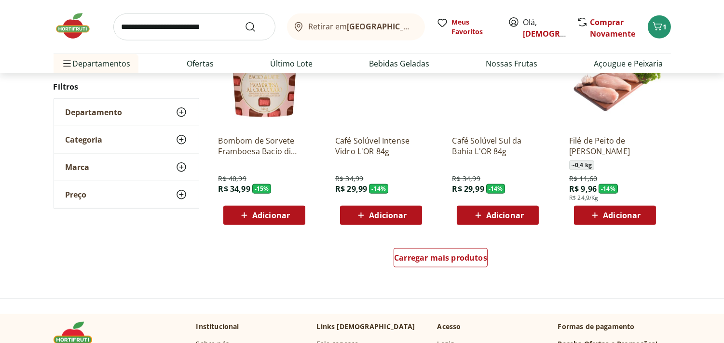
scroll to position [1825, 0]
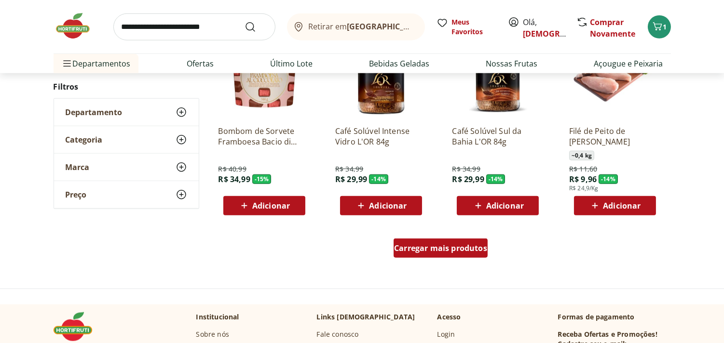
click at [443, 254] on div "Carregar mais produtos" at bounding box center [441, 248] width 94 height 19
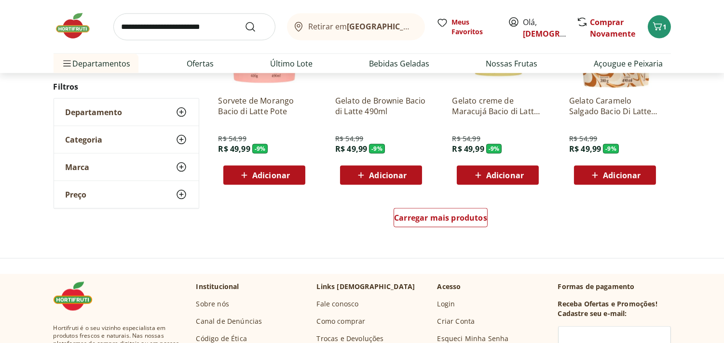
scroll to position [2502, 0]
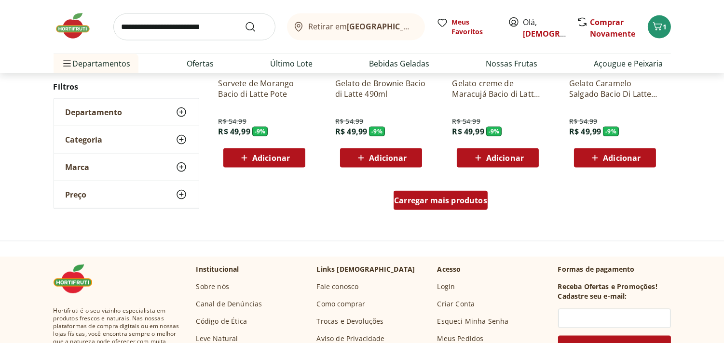
click at [427, 198] on span "Carregar mais produtos" at bounding box center [440, 201] width 93 height 8
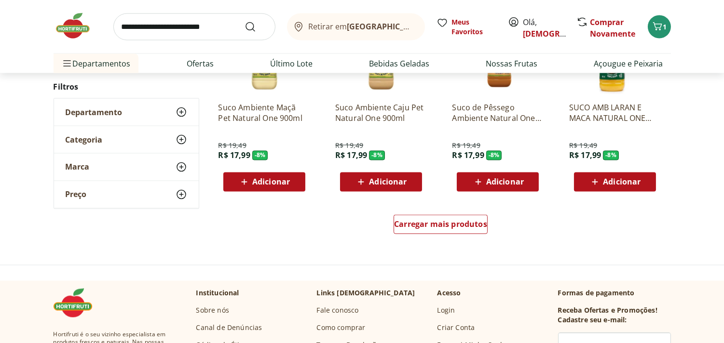
scroll to position [3127, 0]
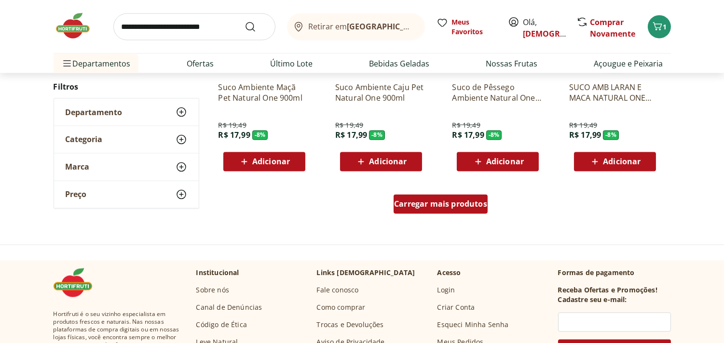
click at [447, 205] on span "Carregar mais produtos" at bounding box center [440, 205] width 93 height 8
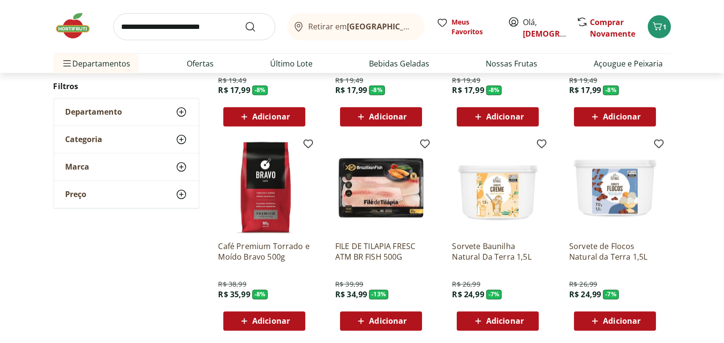
scroll to position [3232, 0]
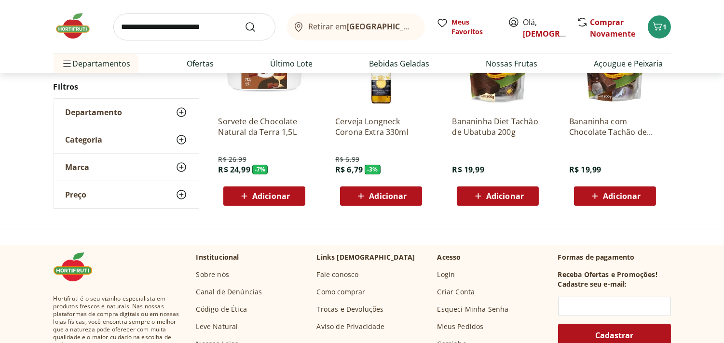
scroll to position [412, 0]
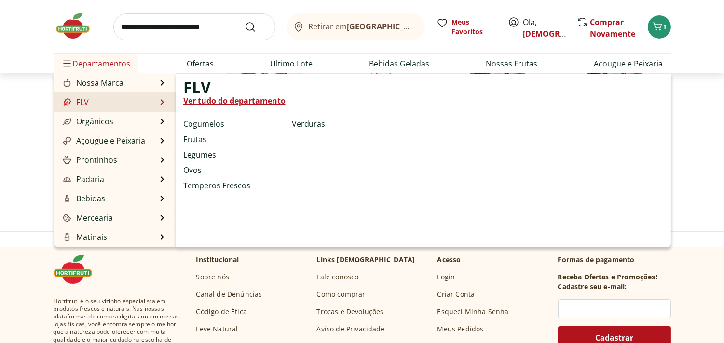
click at [193, 136] on link "Frutas" at bounding box center [194, 140] width 23 height 12
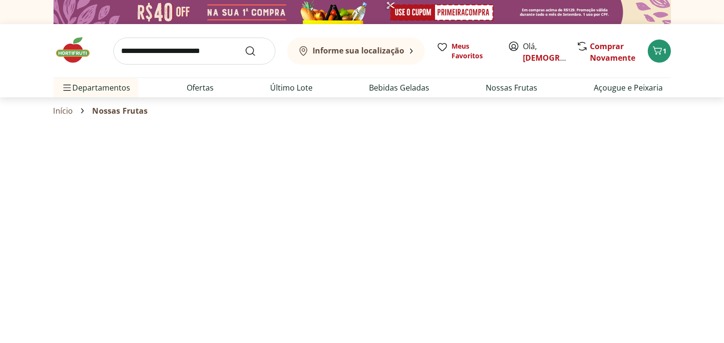
select select "**********"
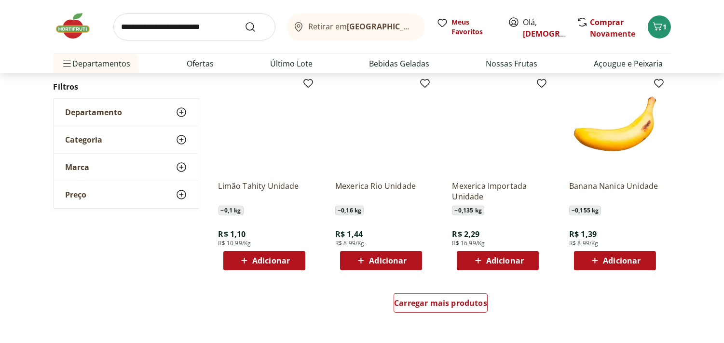
scroll to position [528, 0]
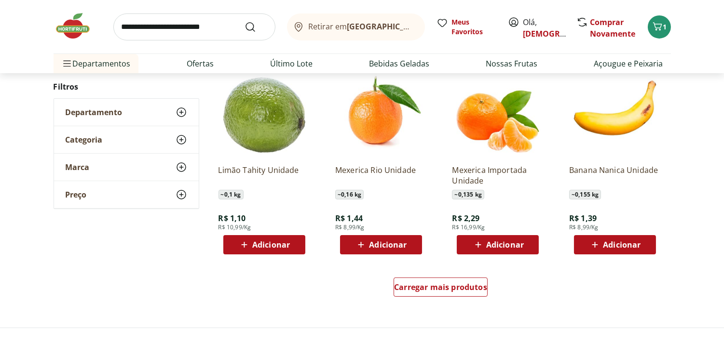
click at [272, 243] on span "Adicionar" at bounding box center [271, 245] width 38 height 8
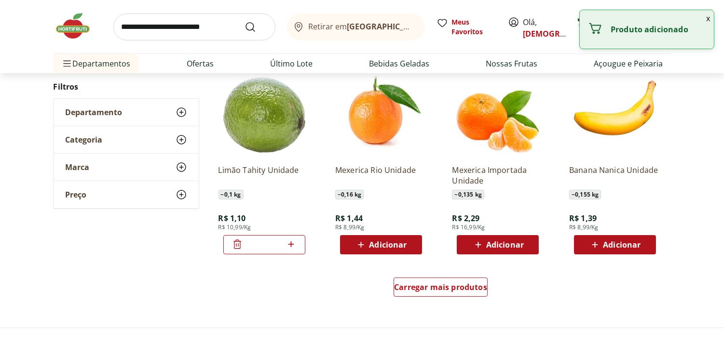
click at [295, 240] on icon at bounding box center [291, 245] width 12 height 12
type input "*"
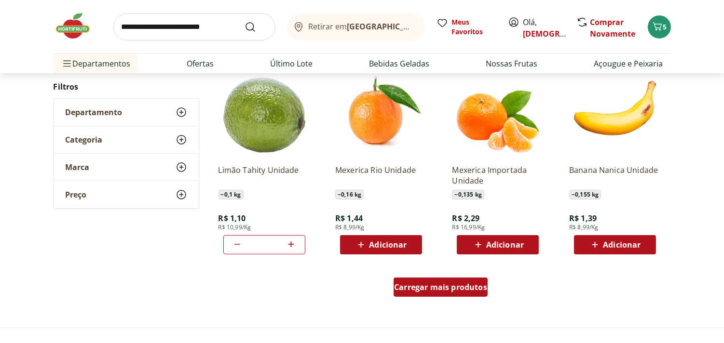
click at [441, 284] on span "Carregar mais produtos" at bounding box center [440, 288] width 93 height 8
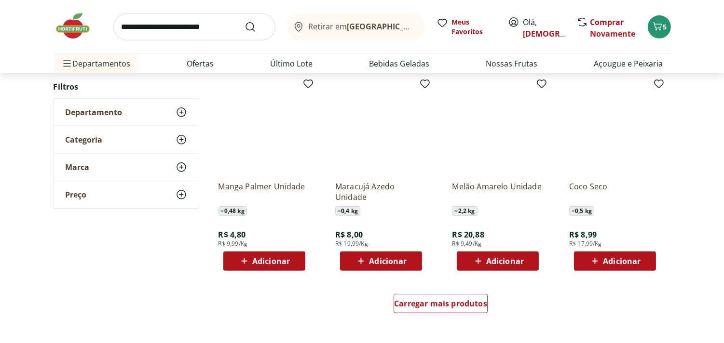
scroll to position [1178, 0]
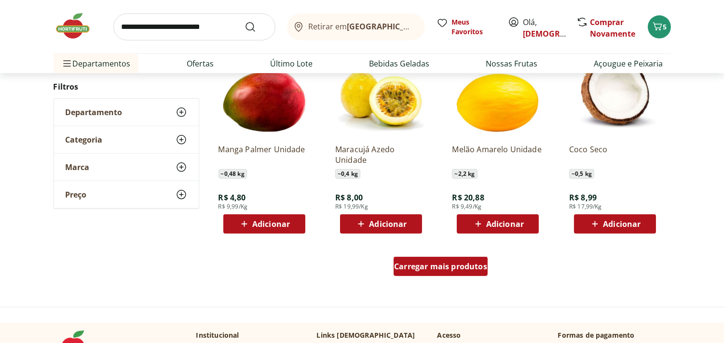
click at [440, 271] on span "Carregar mais produtos" at bounding box center [440, 267] width 93 height 8
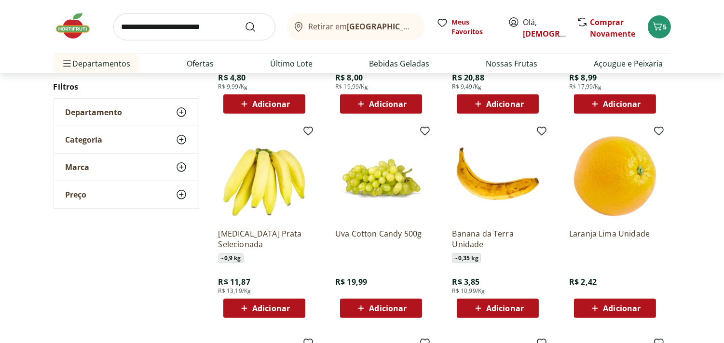
scroll to position [1365, 0]
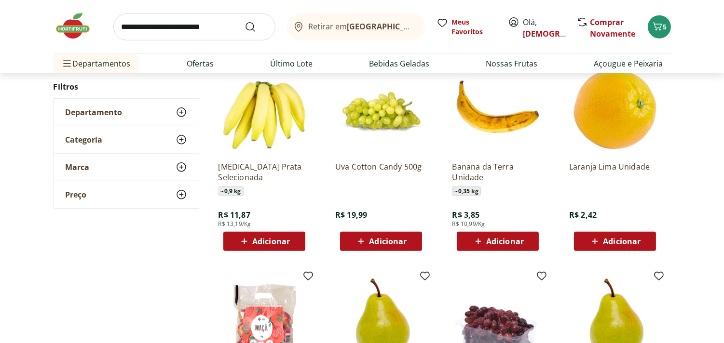
click at [268, 241] on span "Adicionar" at bounding box center [271, 242] width 38 height 8
click at [618, 239] on span "Adicionar" at bounding box center [622, 242] width 38 height 8
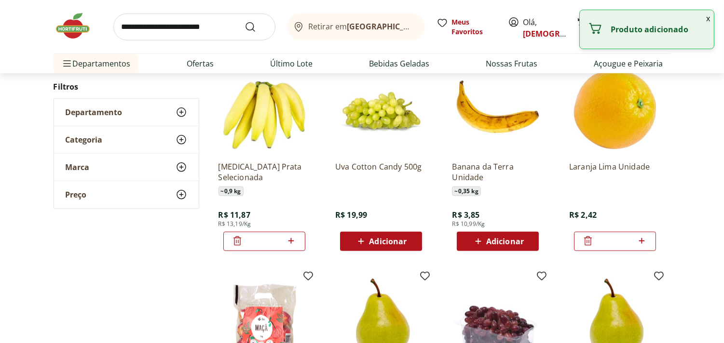
click at [640, 240] on icon at bounding box center [642, 241] width 12 height 12
click at [642, 240] on icon at bounding box center [642, 241] width 6 height 6
type input "*"
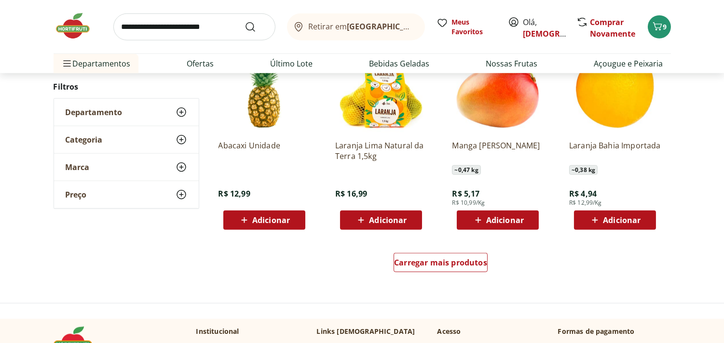
scroll to position [1835, 0]
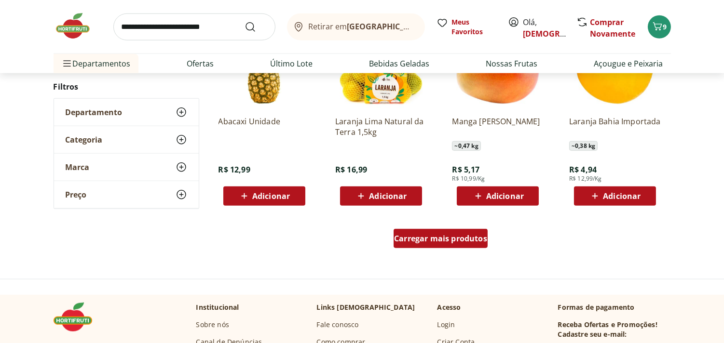
click at [436, 238] on span "Carregar mais produtos" at bounding box center [440, 239] width 93 height 8
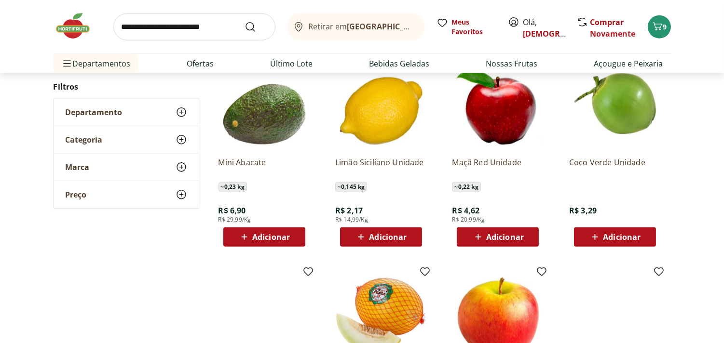
scroll to position [2009, 0]
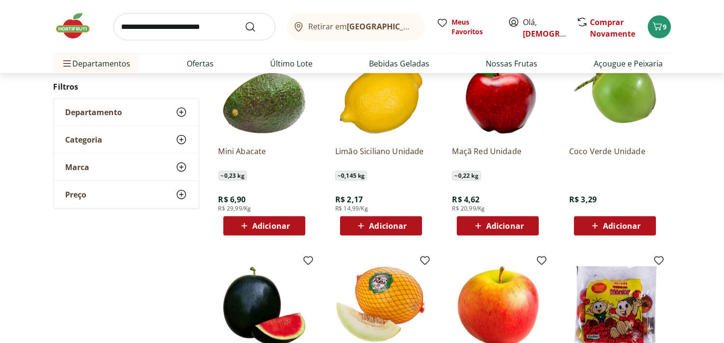
click at [269, 222] on span "Adicionar" at bounding box center [271, 226] width 38 height 8
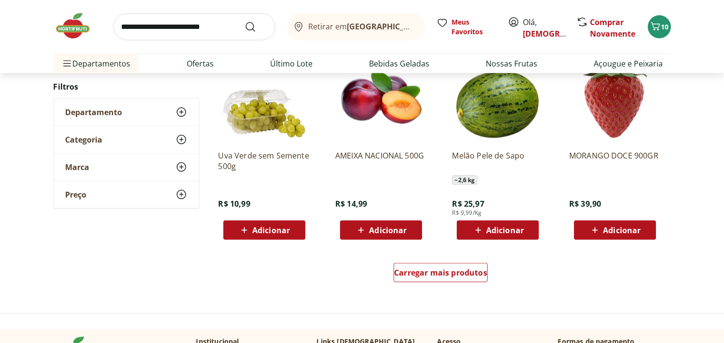
scroll to position [2447, 0]
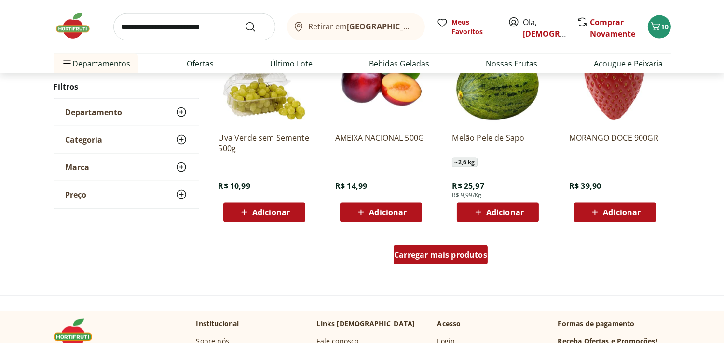
click at [458, 258] on span "Carregar mais produtos" at bounding box center [440, 255] width 93 height 8
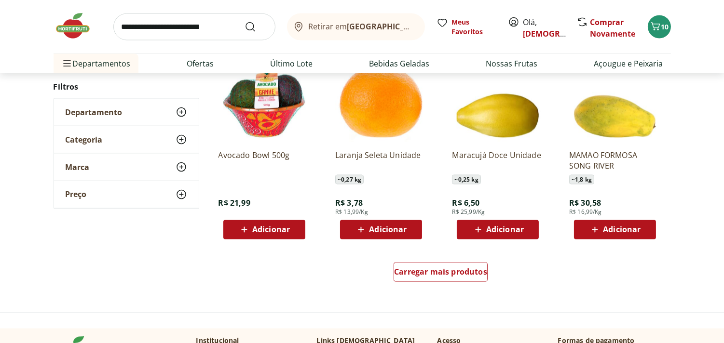
scroll to position [3065, 0]
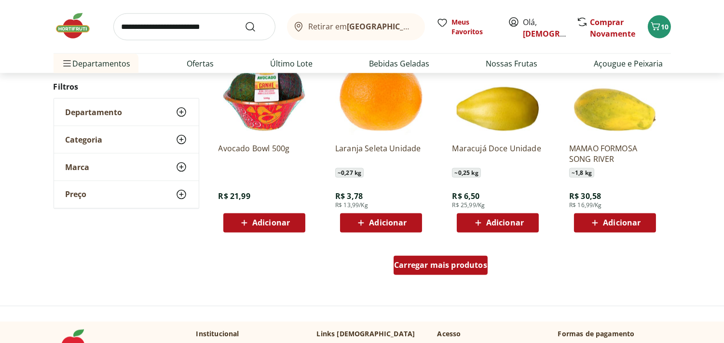
click at [434, 262] on span "Carregar mais produtos" at bounding box center [440, 266] width 93 height 8
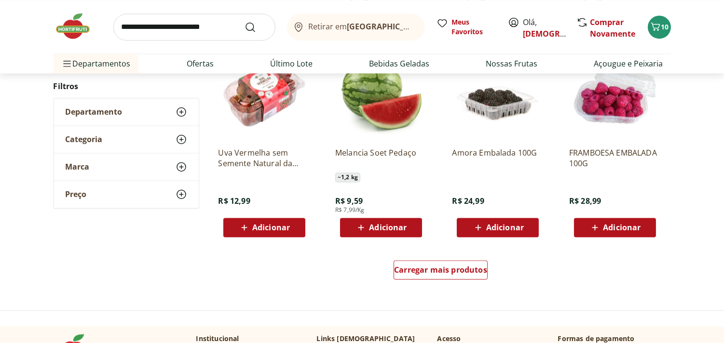
scroll to position [3698, 0]
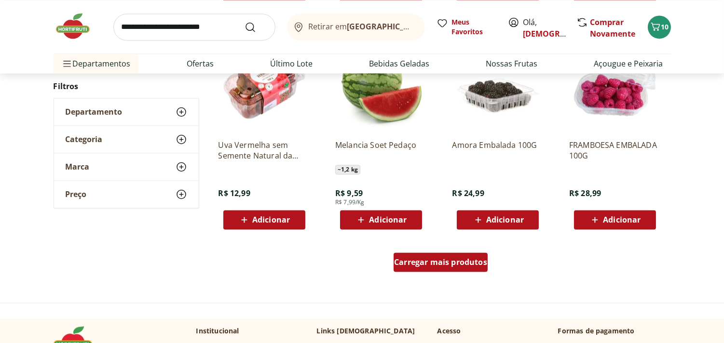
click at [472, 253] on div "Carregar mais produtos" at bounding box center [441, 262] width 94 height 19
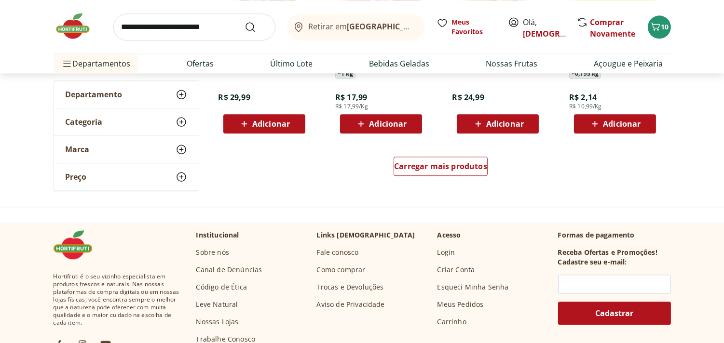
scroll to position [4377, 0]
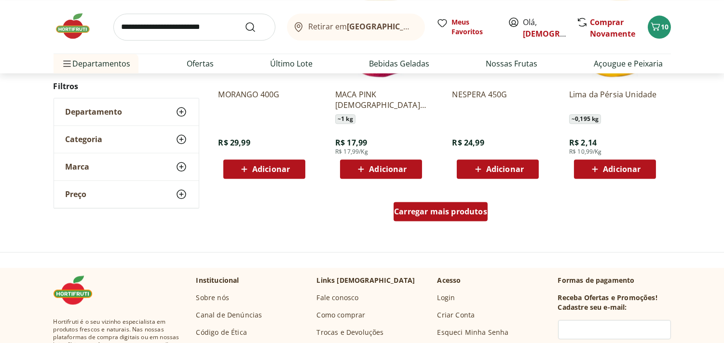
click at [451, 215] on span "Carregar mais produtos" at bounding box center [440, 212] width 93 height 8
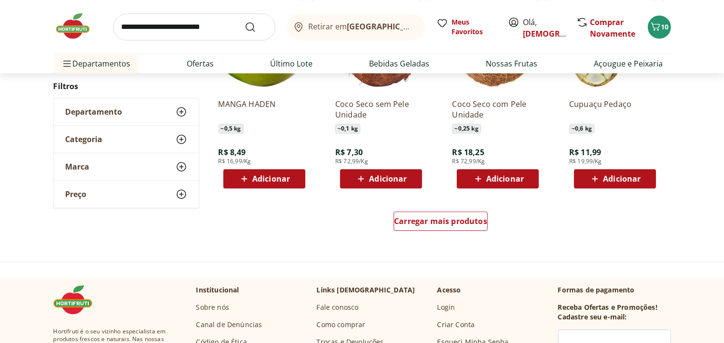
scroll to position [5007, 0]
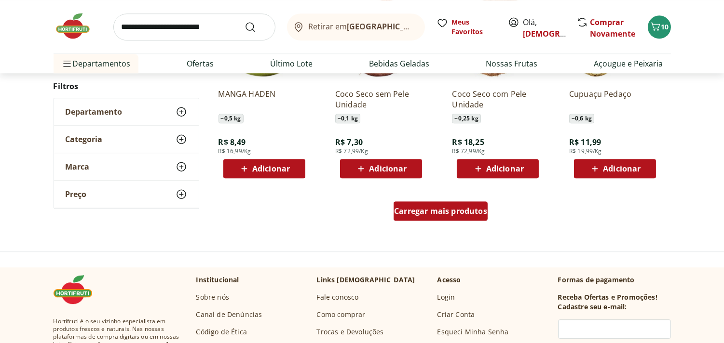
click at [468, 215] on div "Carregar mais produtos" at bounding box center [441, 211] width 94 height 19
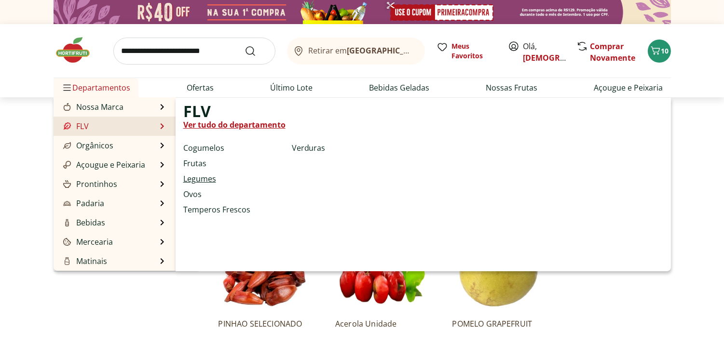
click at [199, 176] on link "Legumes" at bounding box center [199, 179] width 33 height 12
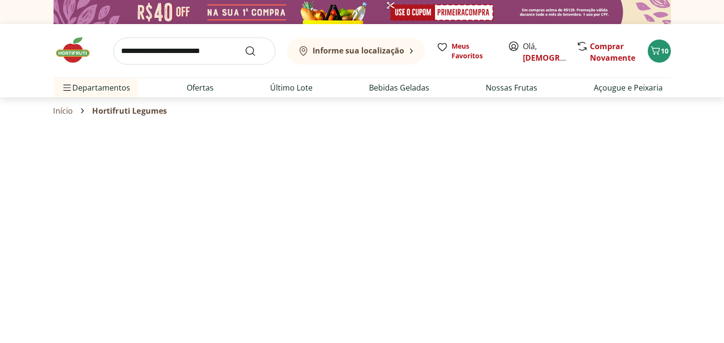
select select "**********"
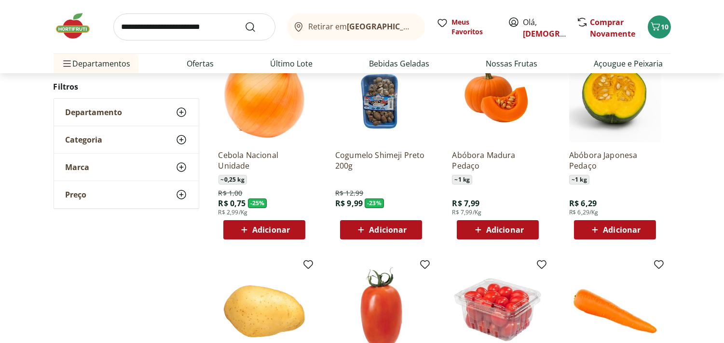
scroll to position [135, 0]
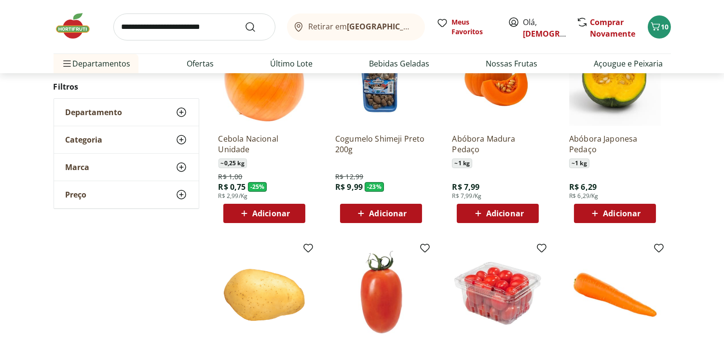
click at [497, 215] on span "Adicionar" at bounding box center [505, 214] width 38 height 8
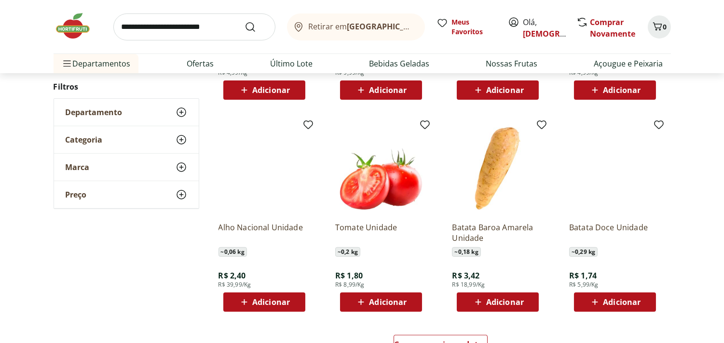
scroll to position [492, 0]
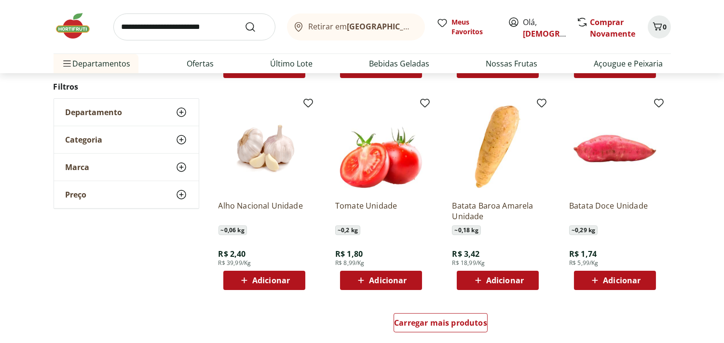
click at [384, 280] on span "Adicionar" at bounding box center [388, 281] width 38 height 8
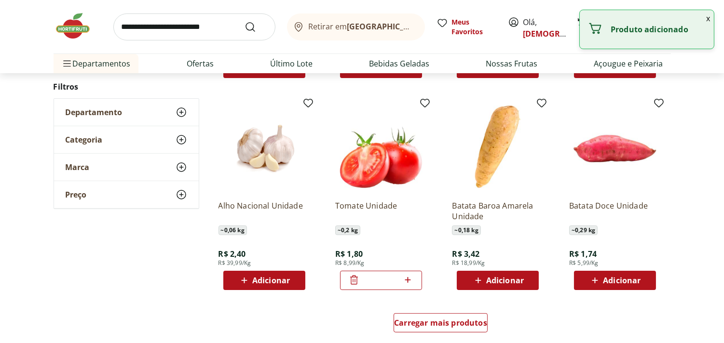
click at [406, 282] on icon at bounding box center [408, 280] width 12 height 12
click at [403, 282] on icon at bounding box center [408, 280] width 12 height 12
type input "*"
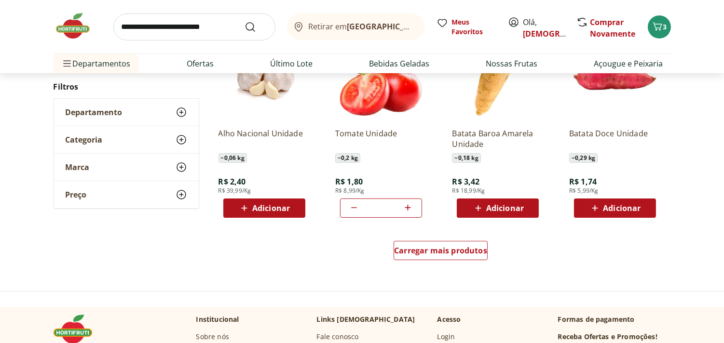
scroll to position [570, 0]
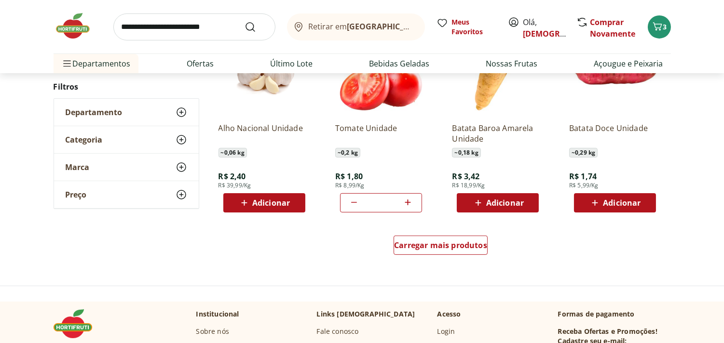
click at [621, 199] on span "Adicionar" at bounding box center [622, 203] width 38 height 8
click at [642, 199] on icon at bounding box center [642, 203] width 12 height 12
type input "*"
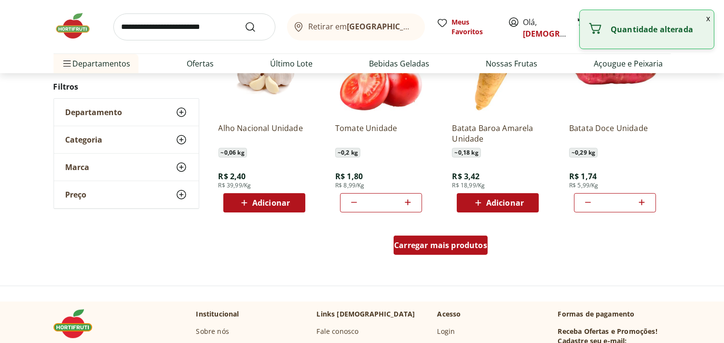
click at [441, 244] on span "Carregar mais produtos" at bounding box center [440, 246] width 93 height 8
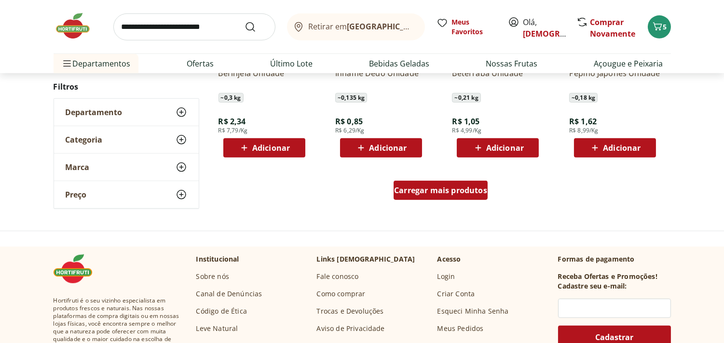
scroll to position [1257, 0]
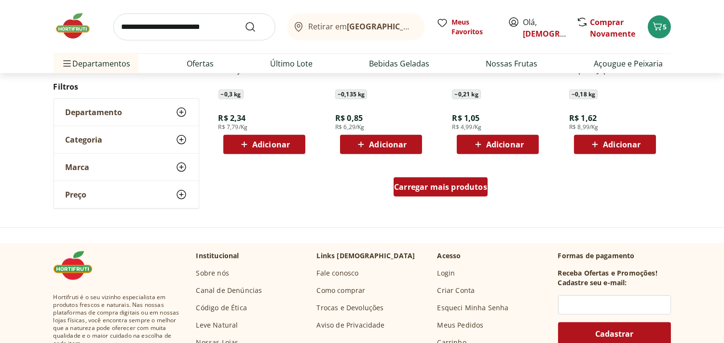
click at [437, 185] on span "Carregar mais produtos" at bounding box center [440, 187] width 93 height 8
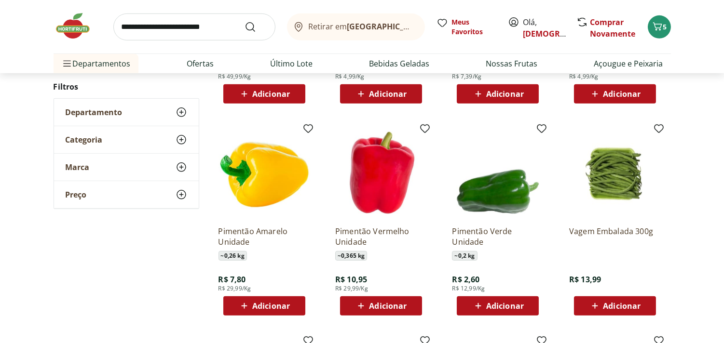
scroll to position [874, 0]
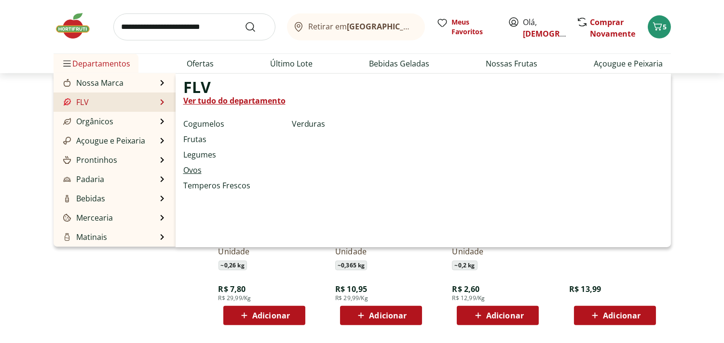
click at [194, 168] on link "Ovos" at bounding box center [192, 170] width 18 height 12
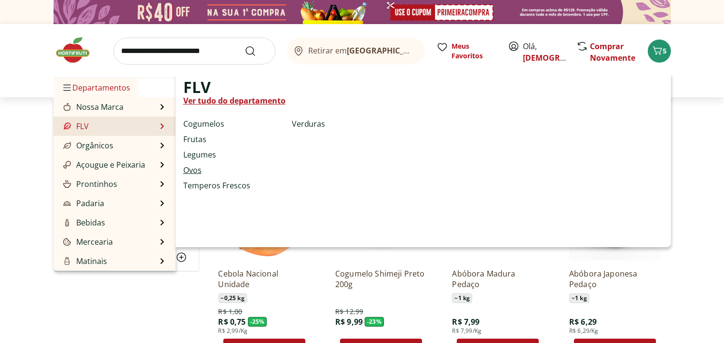
select select "**********"
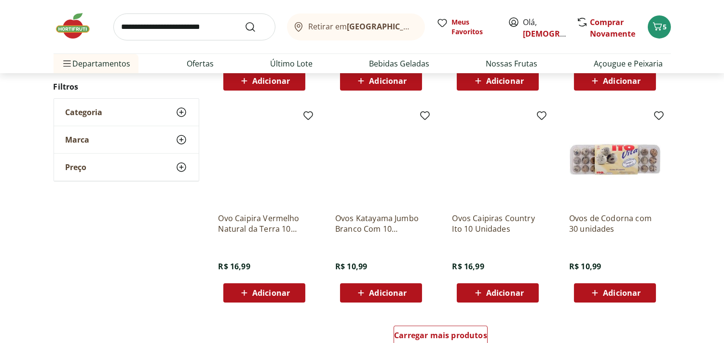
scroll to position [336, 0]
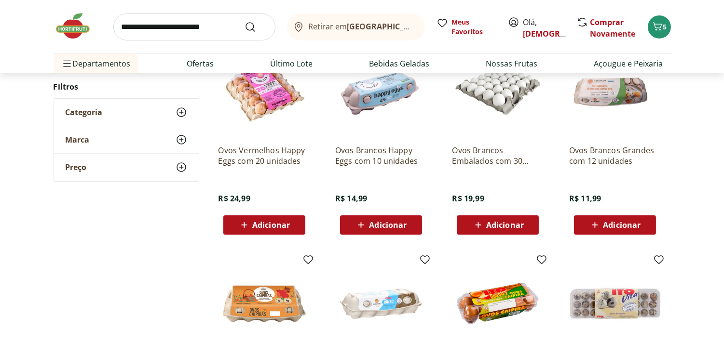
click at [621, 221] on span "Adicionar" at bounding box center [622, 225] width 38 height 8
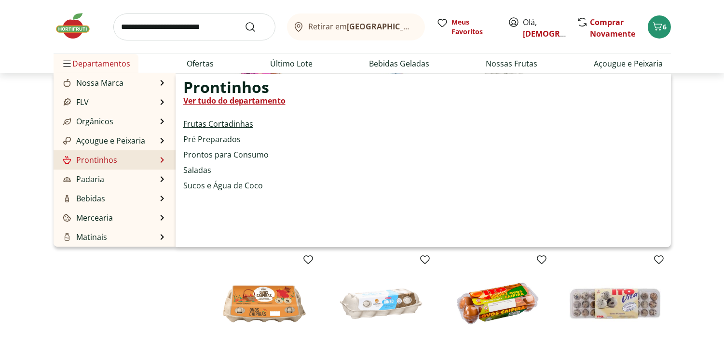
click at [235, 121] on link "Frutas Cortadinhas" at bounding box center [218, 124] width 70 height 12
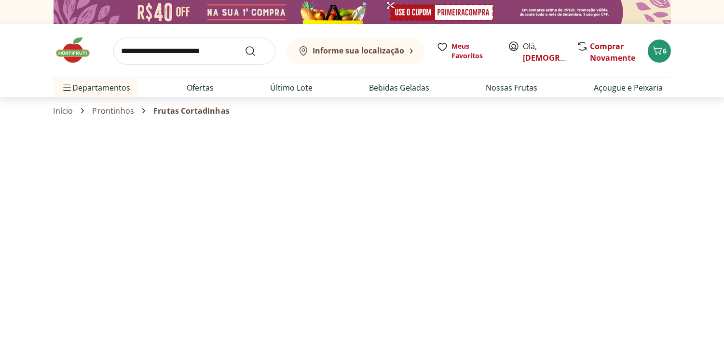
select select "**********"
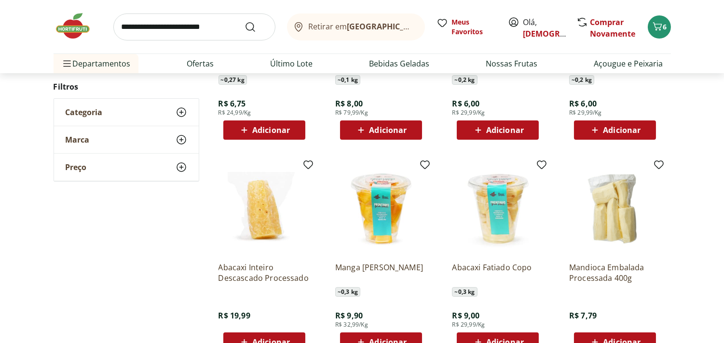
scroll to position [229, 0]
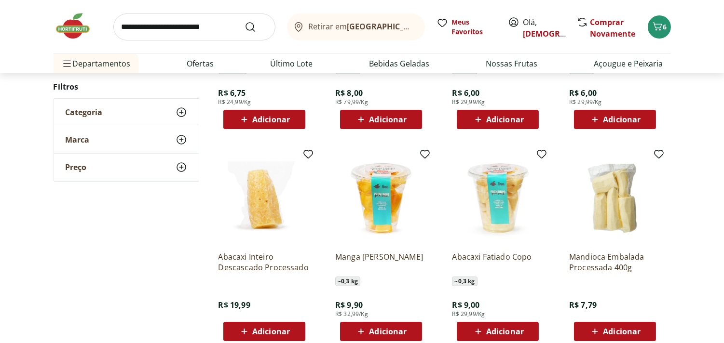
click at [272, 117] on span "Adicionar" at bounding box center [271, 120] width 38 height 8
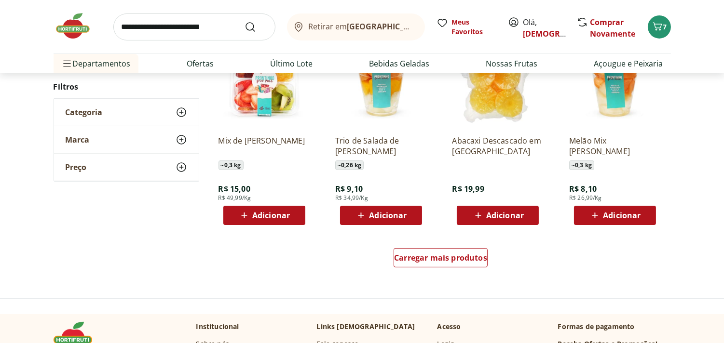
scroll to position [560, 0]
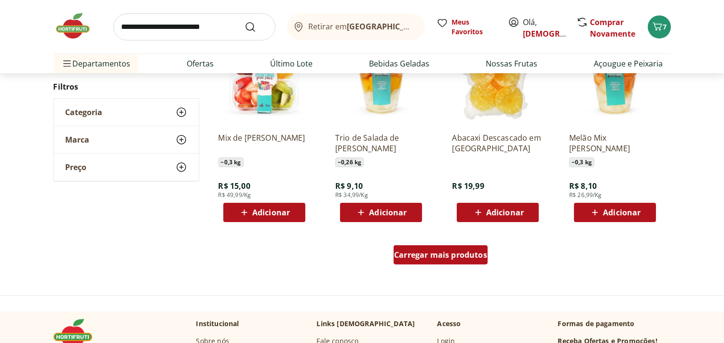
click at [439, 255] on span "Carregar mais produtos" at bounding box center [440, 255] width 93 height 8
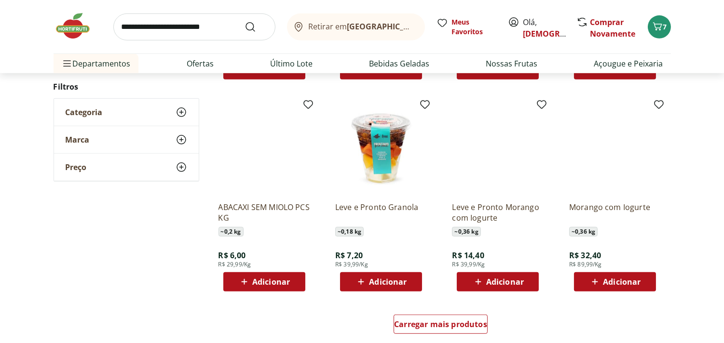
scroll to position [1124, 0]
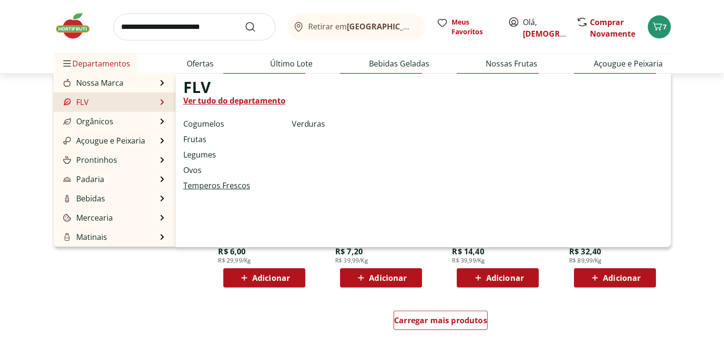
click at [230, 180] on link "Temperos Frescos" at bounding box center [216, 186] width 67 height 12
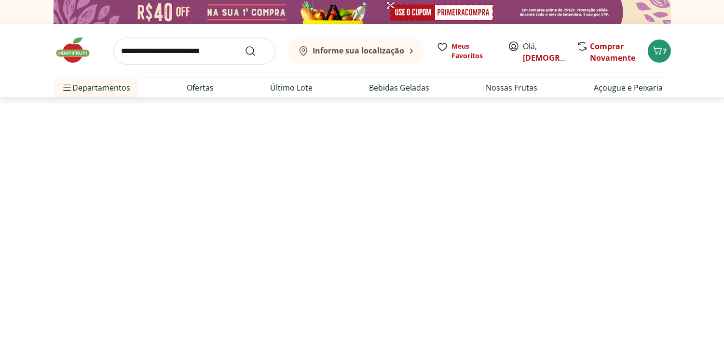
select select "**********"
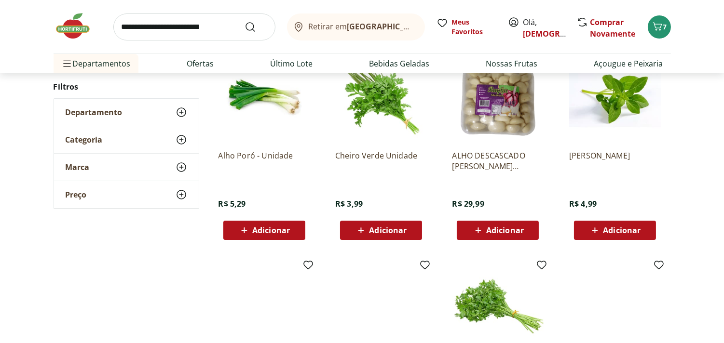
scroll to position [123, 0]
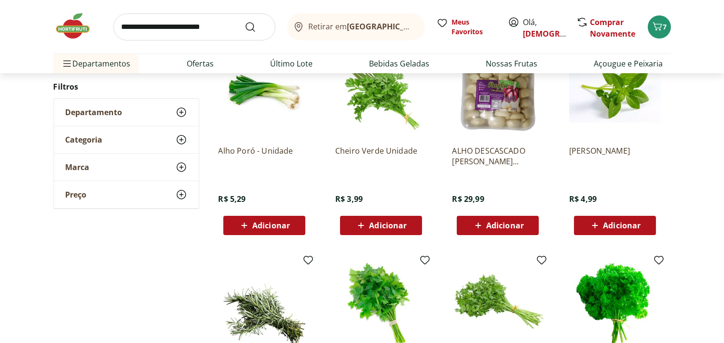
click at [382, 222] on span "Adicionar" at bounding box center [388, 226] width 38 height 8
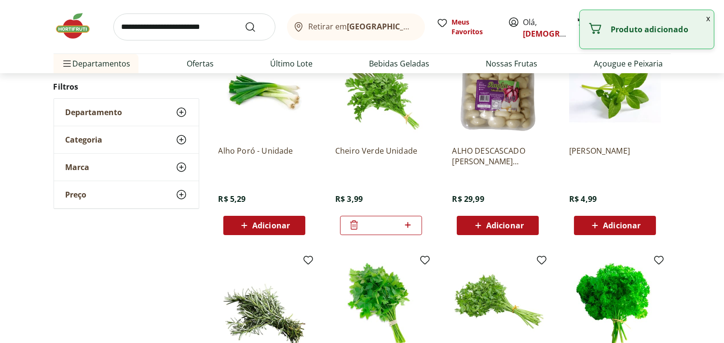
click at [407, 227] on icon at bounding box center [408, 225] width 12 height 12
type input "*"
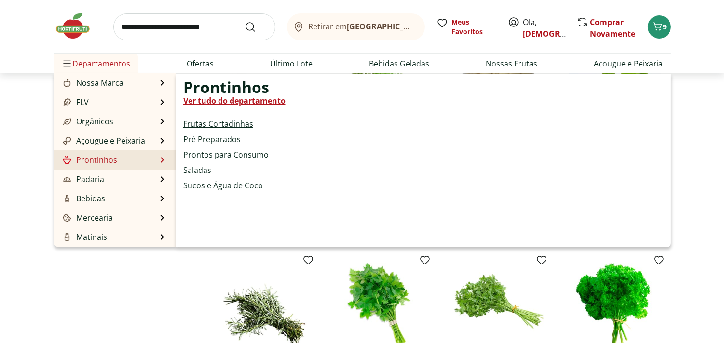
click at [219, 121] on link "Frutas Cortadinhas" at bounding box center [218, 124] width 70 height 12
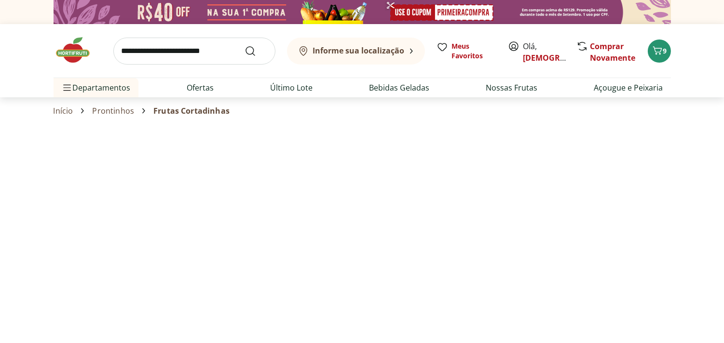
select select "**********"
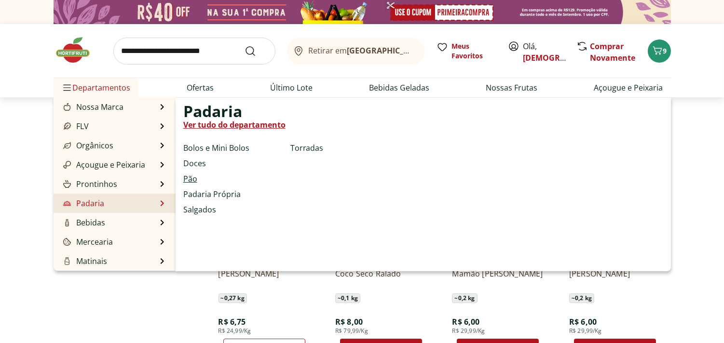
click at [191, 175] on link "Pão" at bounding box center [190, 179] width 14 height 12
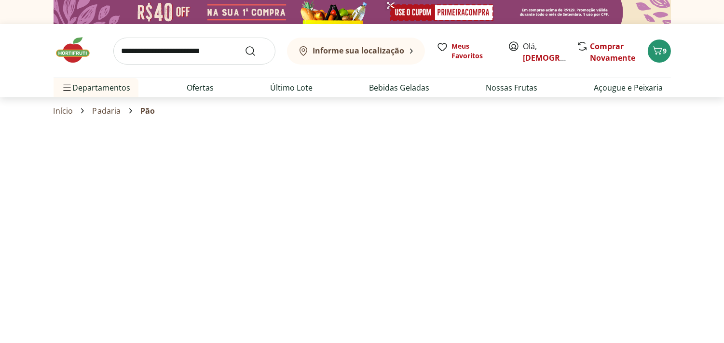
select select "**********"
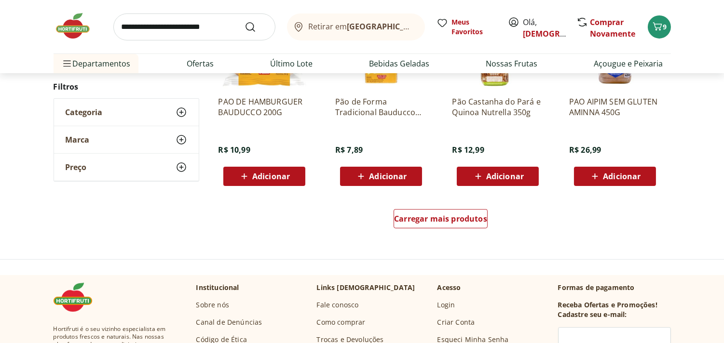
scroll to position [602, 0]
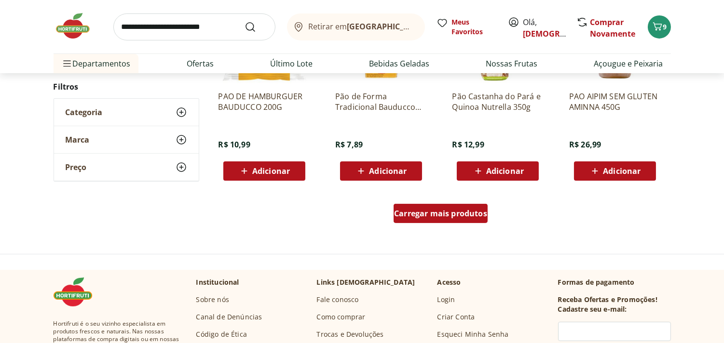
click at [455, 210] on span "Carregar mais produtos" at bounding box center [440, 214] width 93 height 8
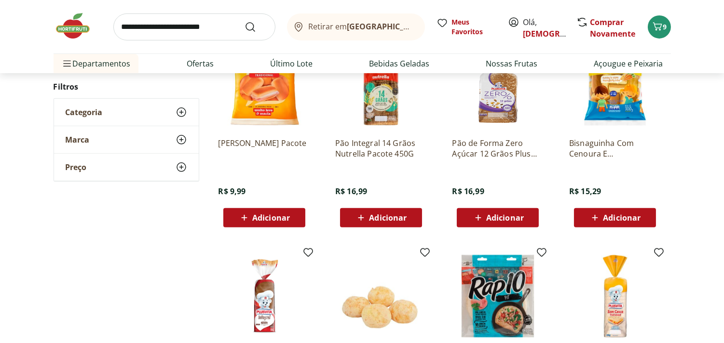
scroll to position [790, 0]
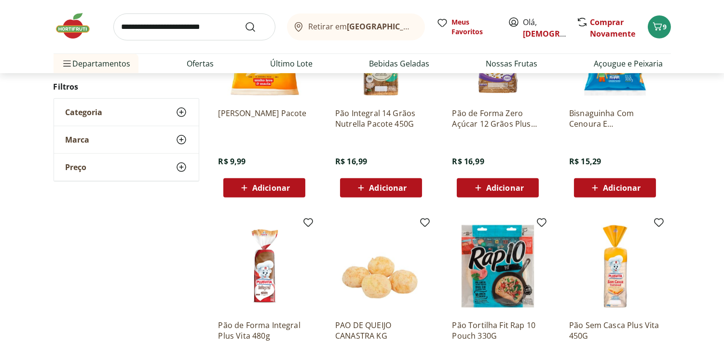
click at [380, 184] on span "Adicionar" at bounding box center [388, 188] width 38 height 8
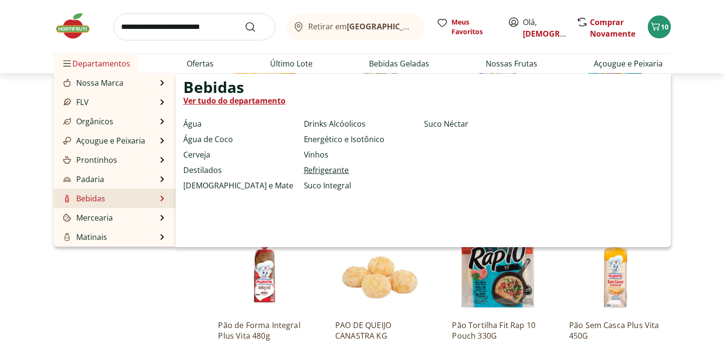
click at [320, 167] on link "Refrigerante" at bounding box center [326, 170] width 45 height 12
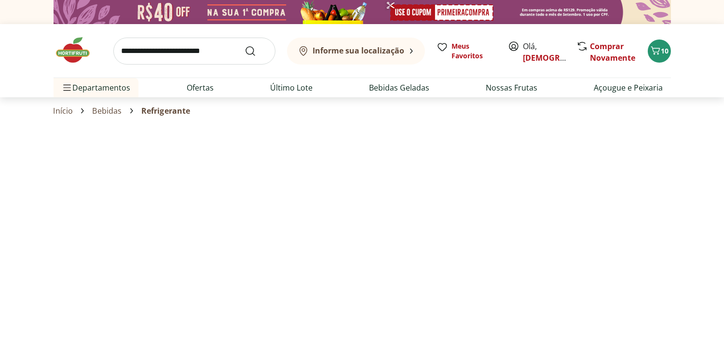
select select "**********"
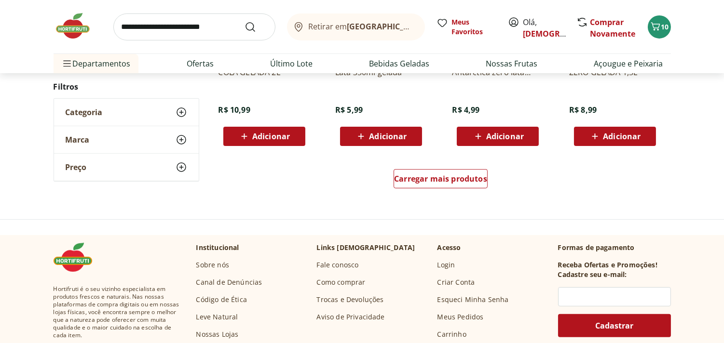
scroll to position [639, 0]
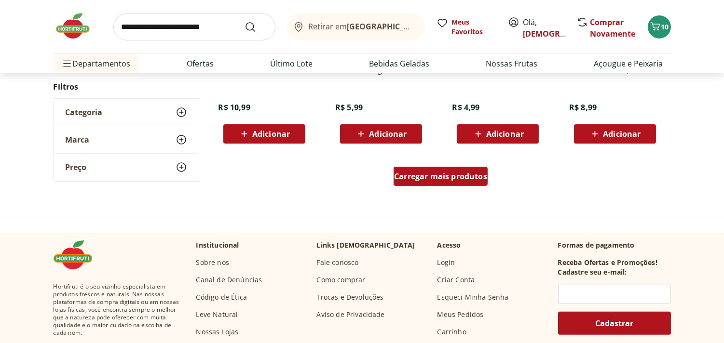
click at [448, 176] on span "Carregar mais produtos" at bounding box center [440, 177] width 93 height 8
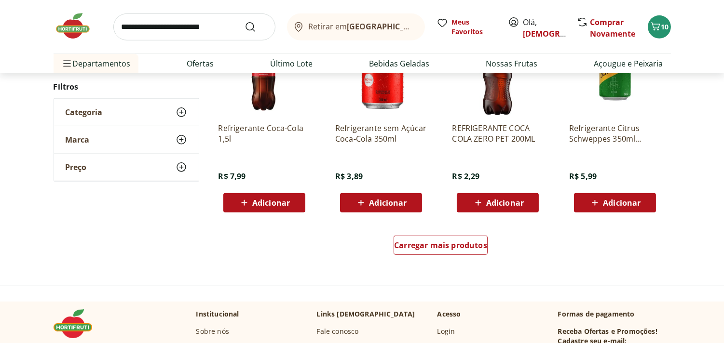
scroll to position [1218, 0]
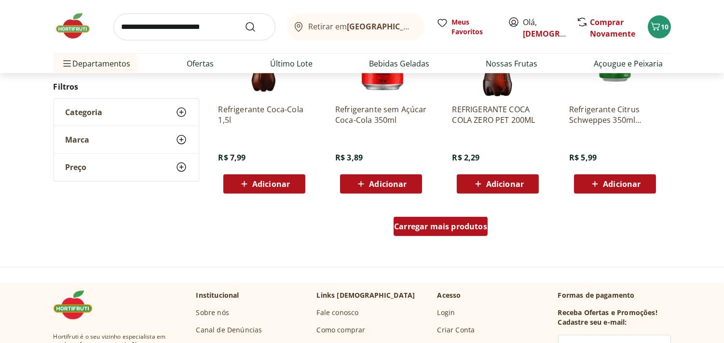
click at [432, 228] on span "Carregar mais produtos" at bounding box center [440, 227] width 93 height 8
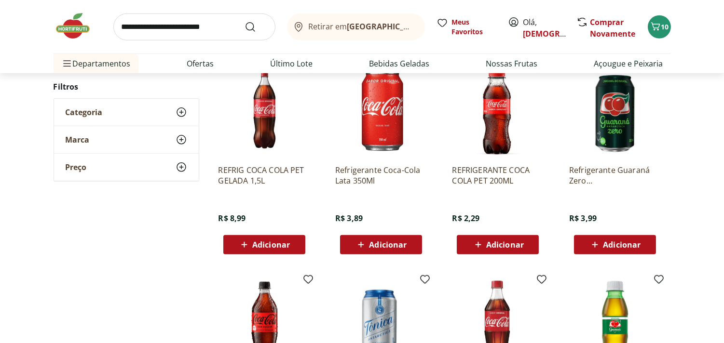
scroll to position [1371, 0]
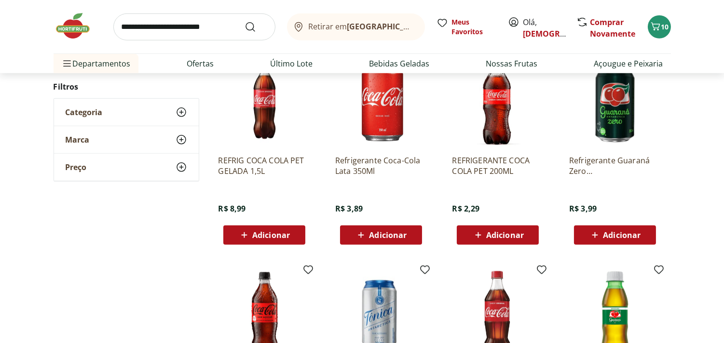
click at [499, 229] on div "Adicionar" at bounding box center [497, 235] width 67 height 17
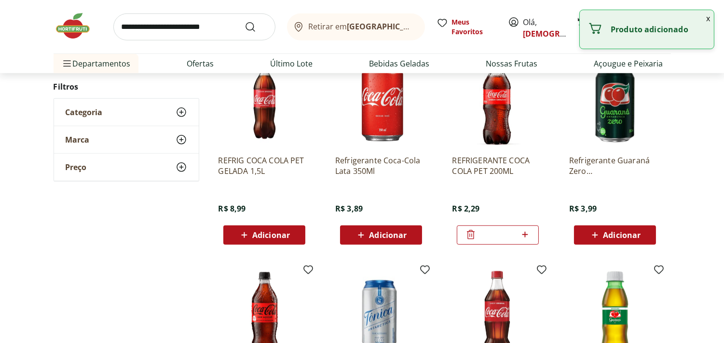
click at [522, 232] on icon at bounding box center [525, 235] width 12 height 12
click at [524, 232] on icon at bounding box center [525, 235] width 12 height 12
click at [524, 232] on icon at bounding box center [525, 235] width 6 height 6
click at [526, 233] on icon at bounding box center [525, 235] width 12 height 12
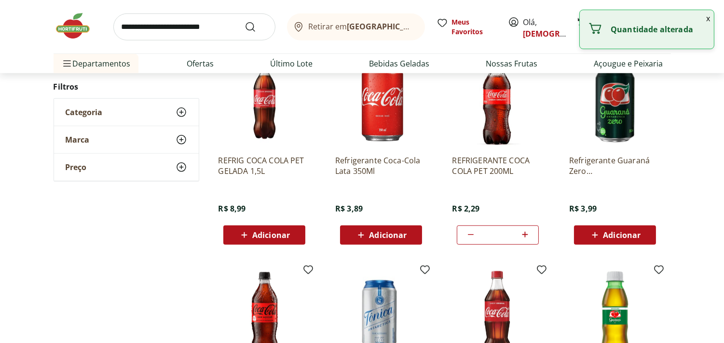
type input "*"
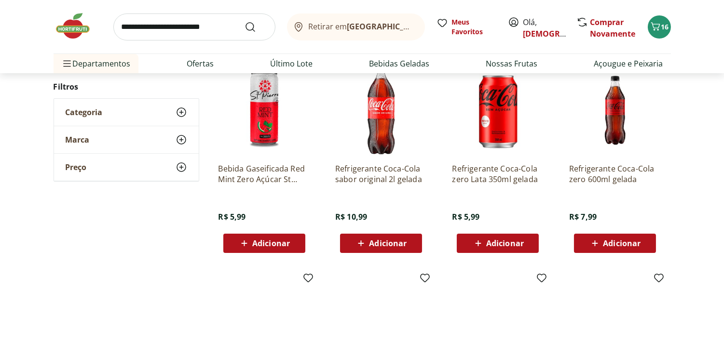
scroll to position [0, 0]
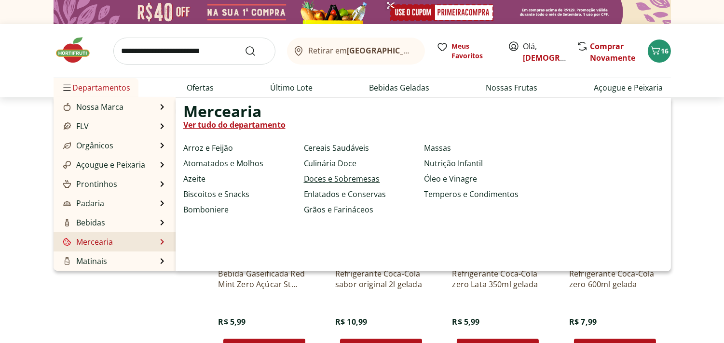
click at [378, 177] on link "Doces e Sobremesas" at bounding box center [342, 179] width 76 height 12
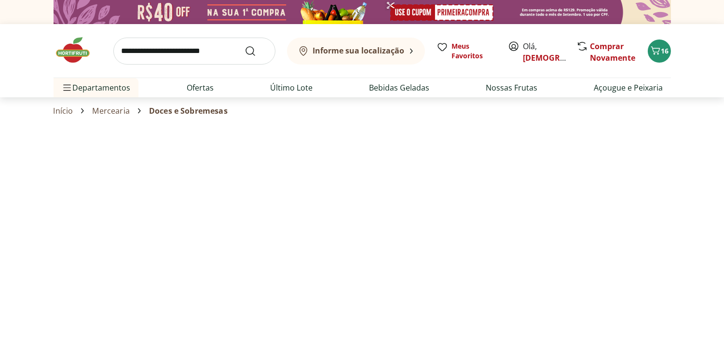
select select "**********"
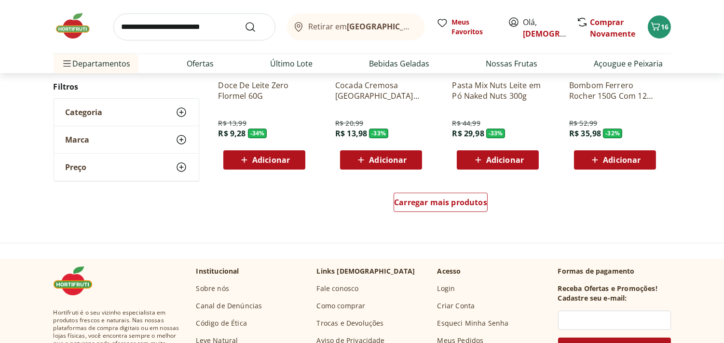
scroll to position [627, 0]
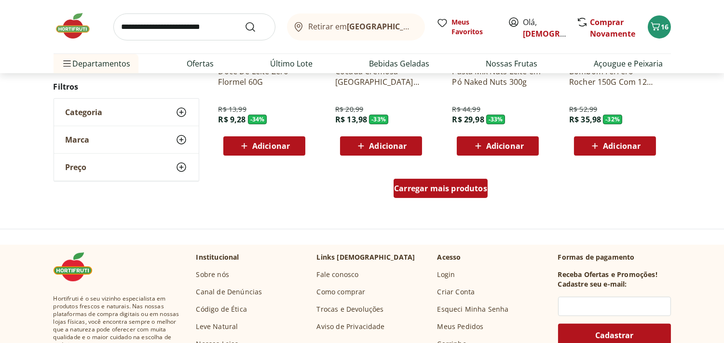
click at [438, 189] on span "Carregar mais produtos" at bounding box center [440, 189] width 93 height 8
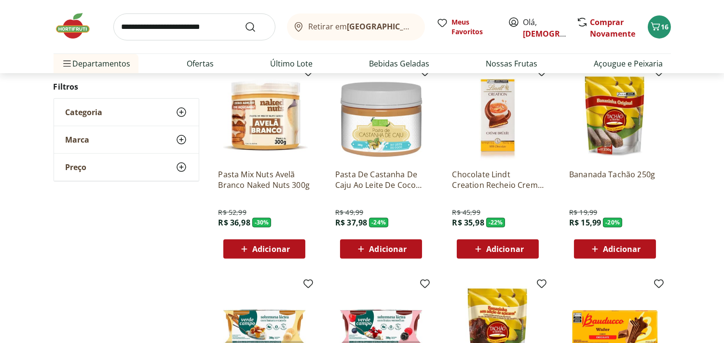
scroll to position [732, 0]
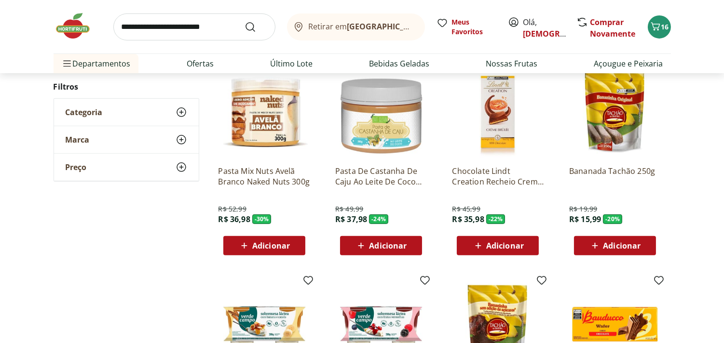
click at [630, 242] on span "Adicionar" at bounding box center [622, 246] width 38 height 8
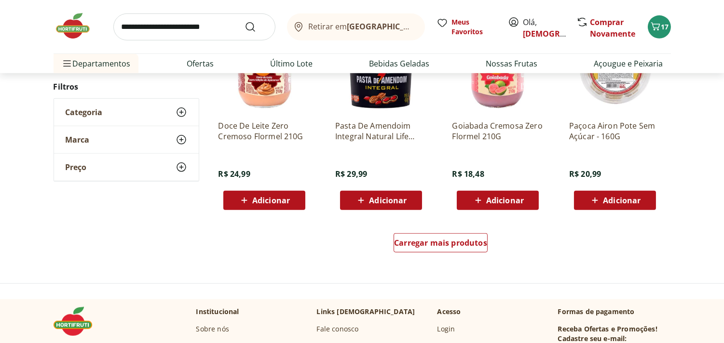
scroll to position [1216, 0]
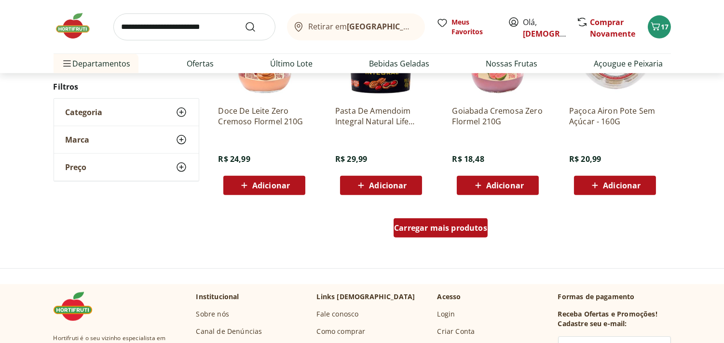
click at [451, 236] on div "Carregar mais produtos" at bounding box center [441, 227] width 94 height 19
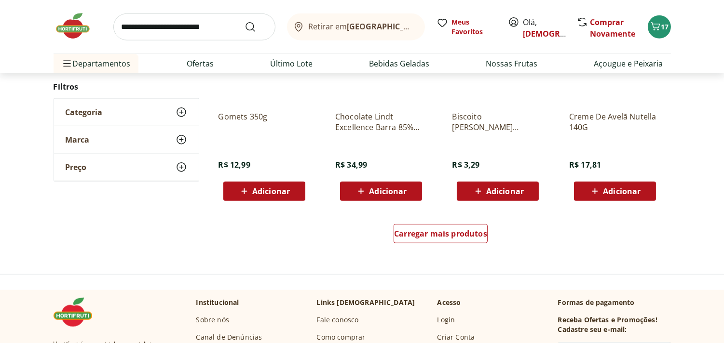
scroll to position [1864, 0]
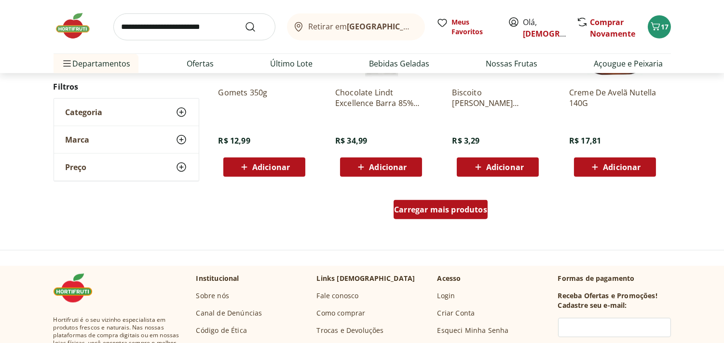
click at [428, 209] on span "Carregar mais produtos" at bounding box center [440, 210] width 93 height 8
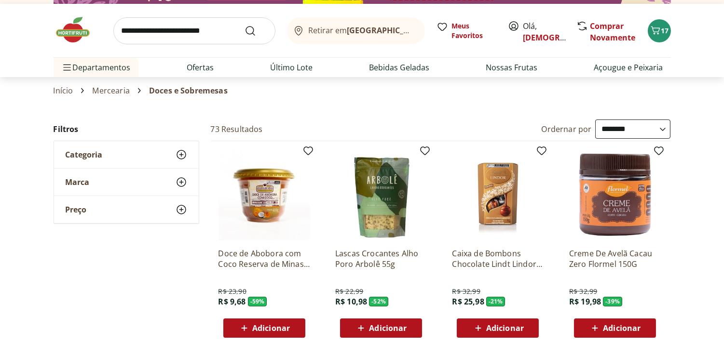
scroll to position [0, 0]
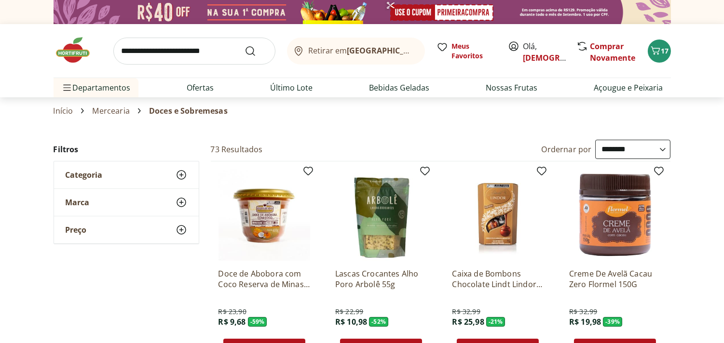
click at [128, 49] on input "search" at bounding box center [194, 51] width 162 height 27
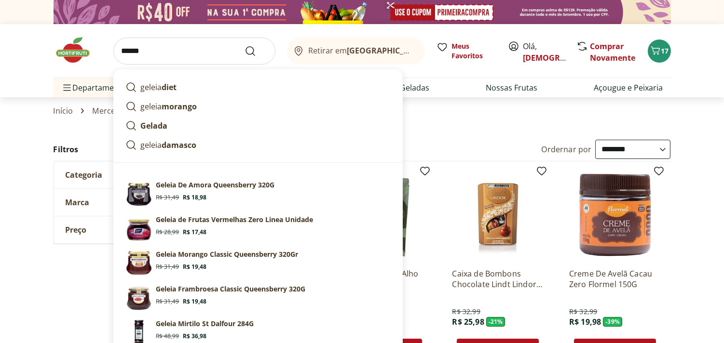
click at [172, 92] on strong "diet" at bounding box center [169, 87] width 15 height 11
type input "**********"
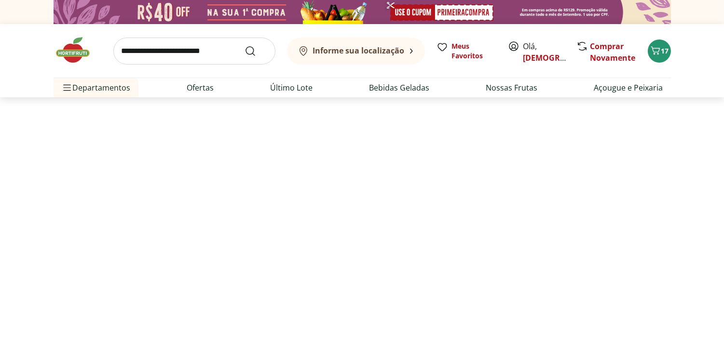
select select "**********"
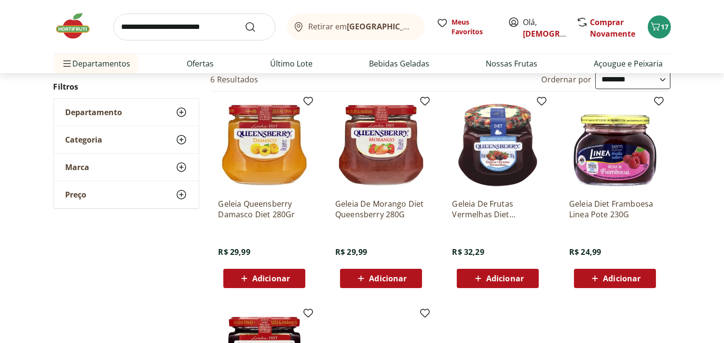
scroll to position [109, 0]
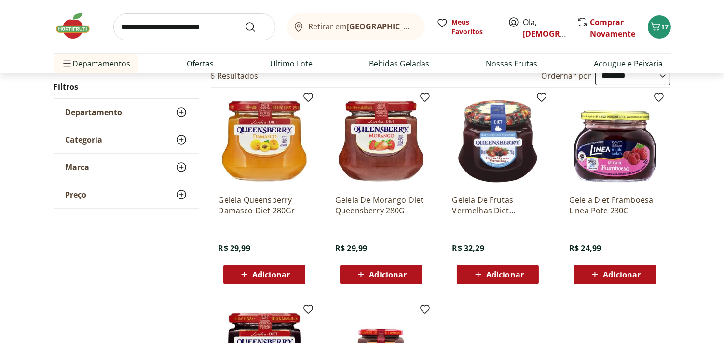
click at [380, 143] on img at bounding box center [381, 141] width 92 height 92
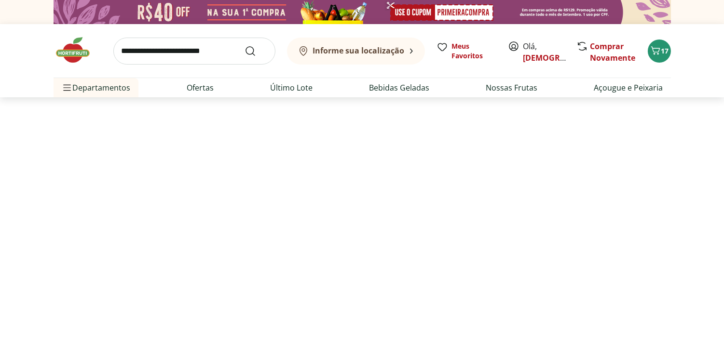
scroll to position [109, 0]
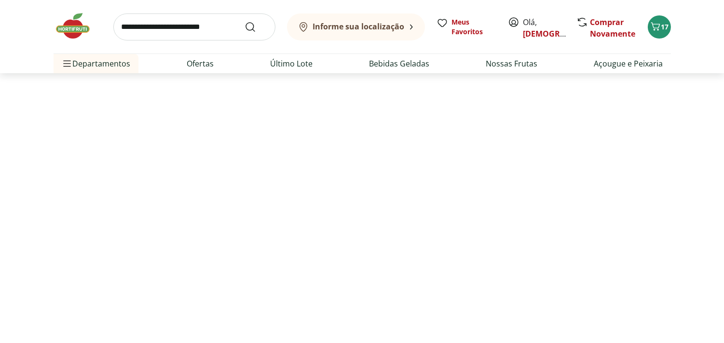
select select "**********"
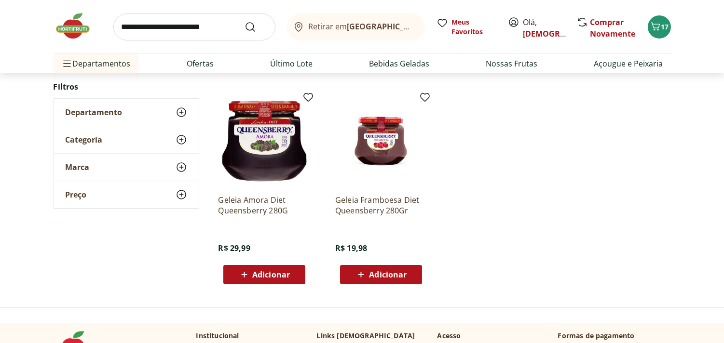
scroll to position [328, 0]
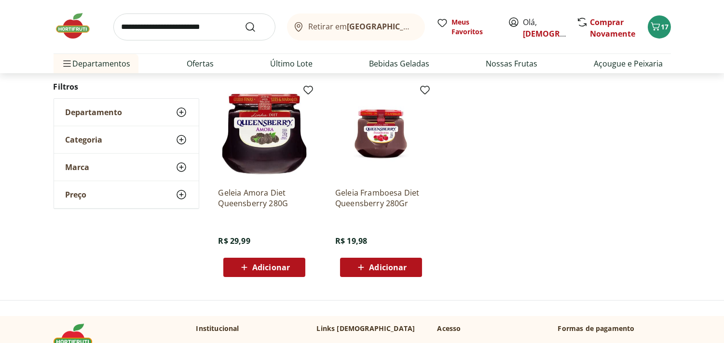
click at [385, 264] on span "Adicionar" at bounding box center [388, 268] width 38 height 8
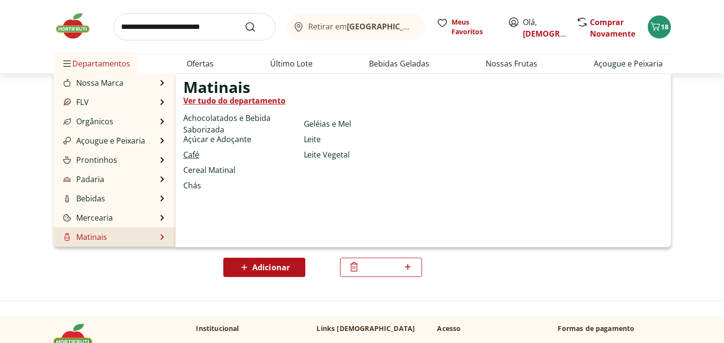
click at [195, 153] on link "Café" at bounding box center [191, 155] width 16 height 12
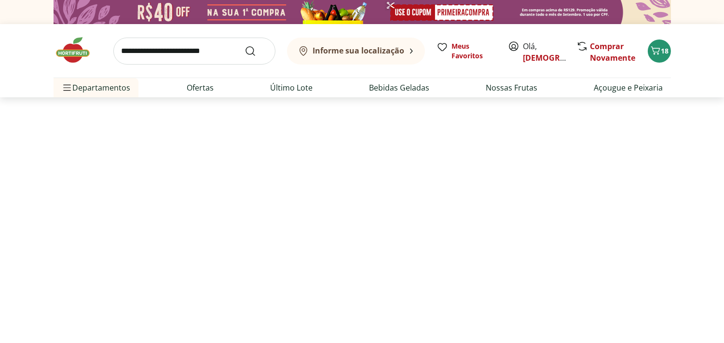
select select "**********"
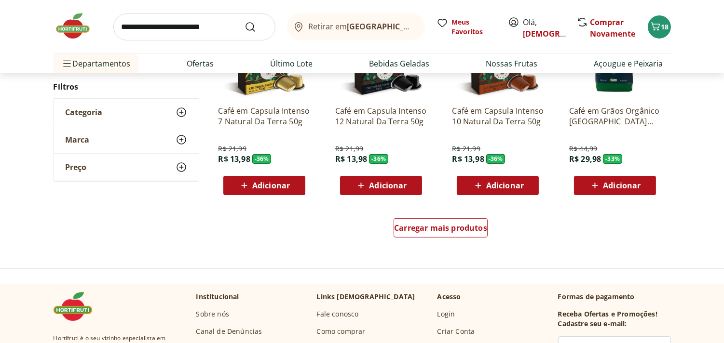
scroll to position [596, 0]
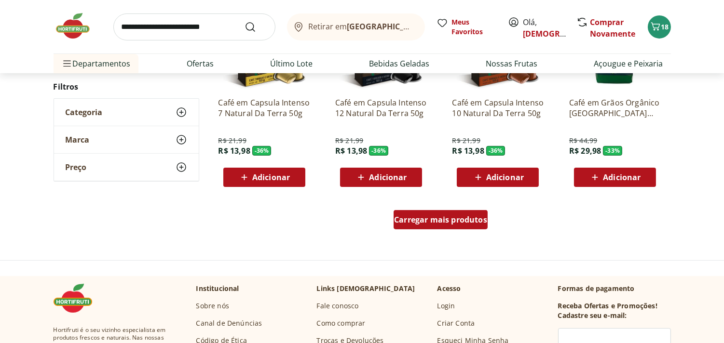
click at [440, 223] on span "Carregar mais produtos" at bounding box center [440, 220] width 93 height 8
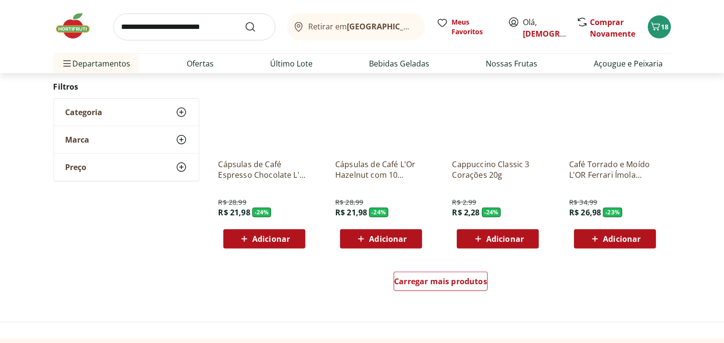
scroll to position [1189, 0]
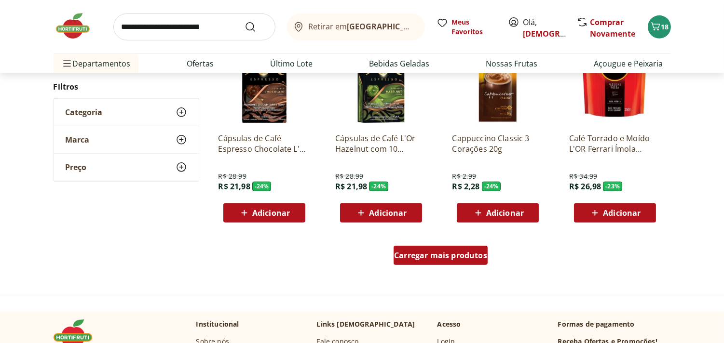
click at [454, 253] on span "Carregar mais produtos" at bounding box center [440, 256] width 93 height 8
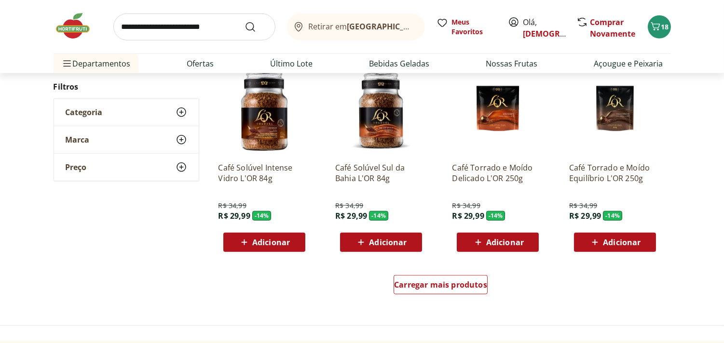
scroll to position [1779, 0]
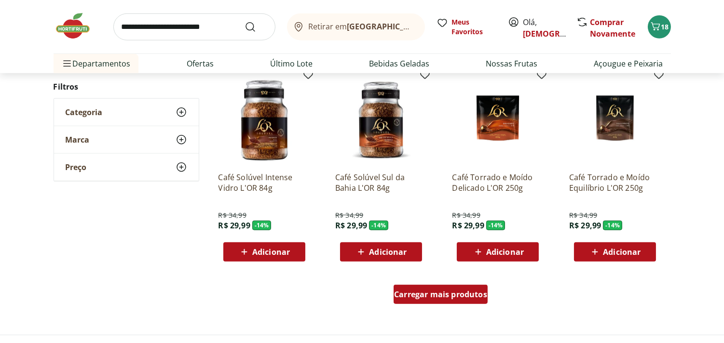
click at [435, 295] on span "Carregar mais produtos" at bounding box center [440, 295] width 93 height 8
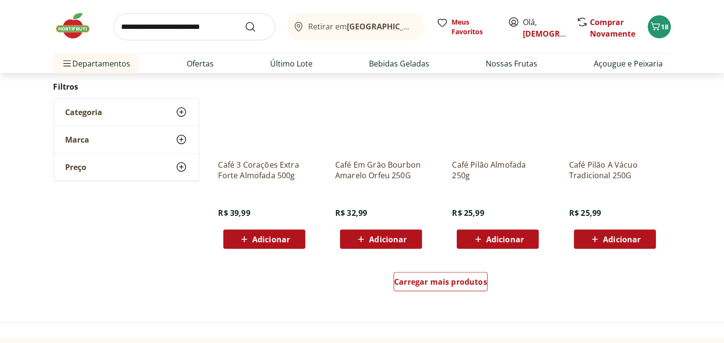
scroll to position [2438, 0]
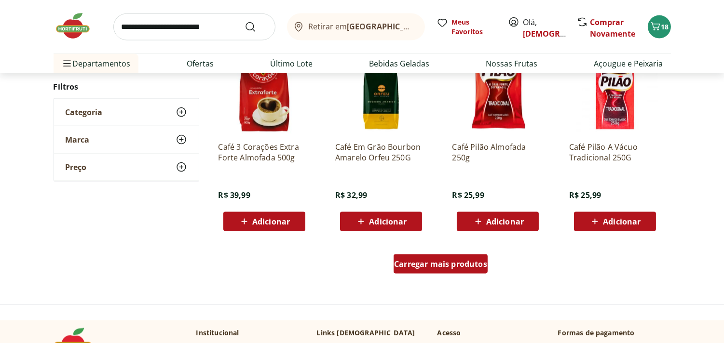
click at [449, 261] on span "Carregar mais produtos" at bounding box center [440, 264] width 93 height 8
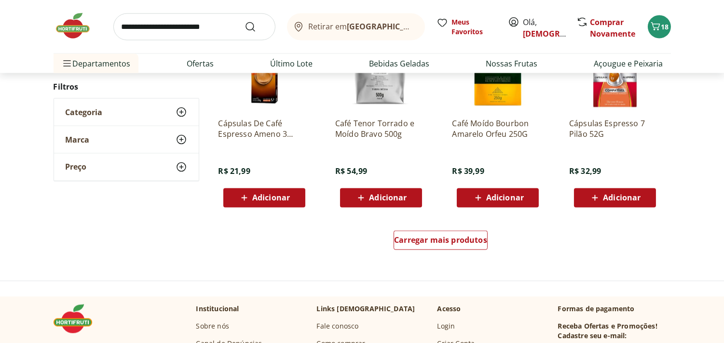
scroll to position [3077, 0]
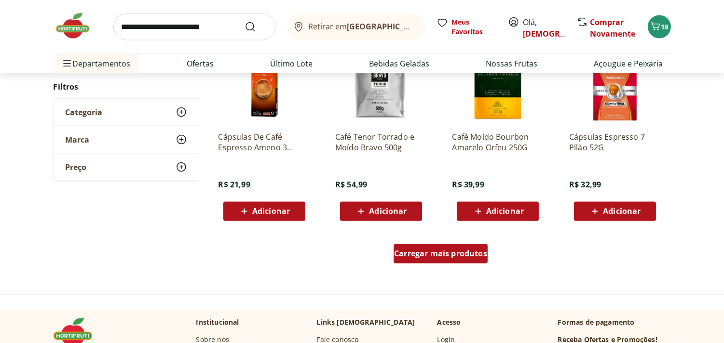
click at [439, 250] on span "Carregar mais produtos" at bounding box center [440, 254] width 93 height 8
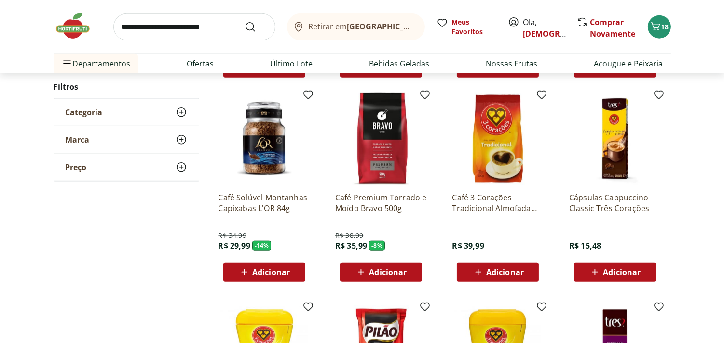
scroll to position [1970, 0]
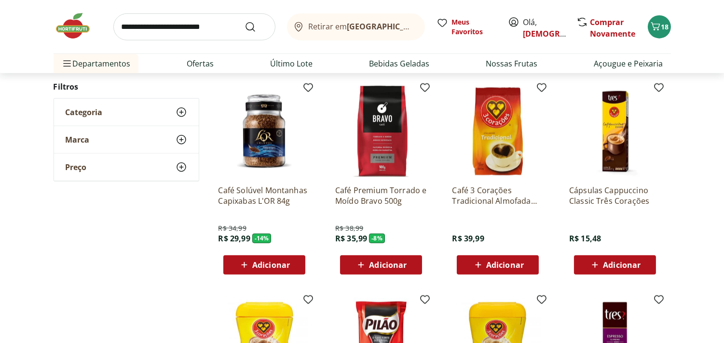
click at [501, 263] on span "Adicionar" at bounding box center [505, 265] width 38 height 8
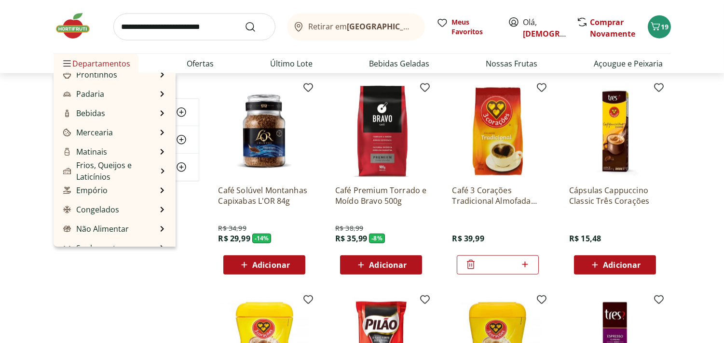
scroll to position [96, 0]
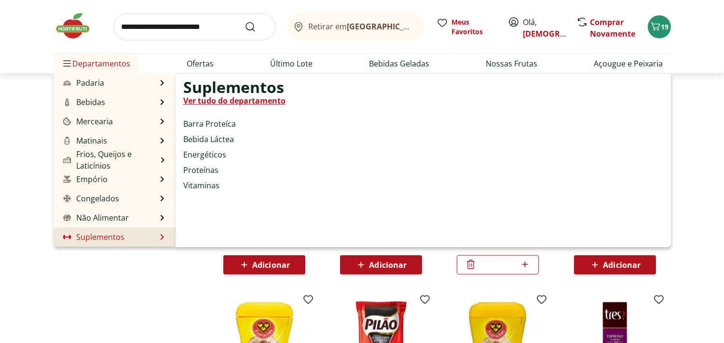
click at [112, 237] on link "Suplementos" at bounding box center [93, 238] width 64 height 12
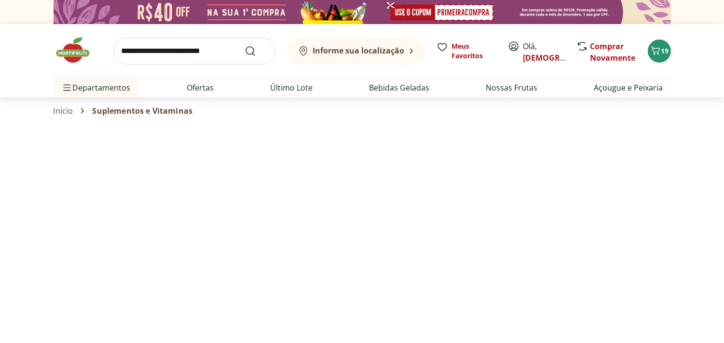
select select "**********"
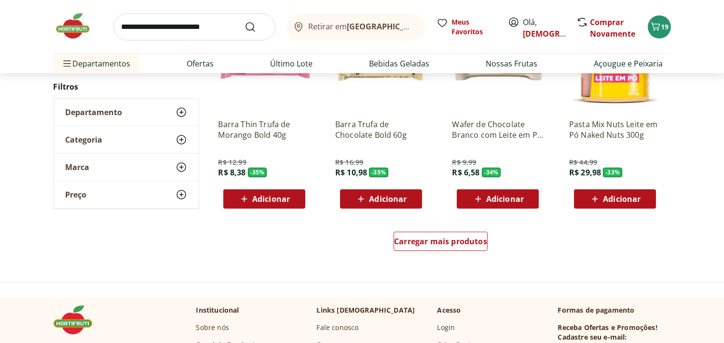
scroll to position [612, 0]
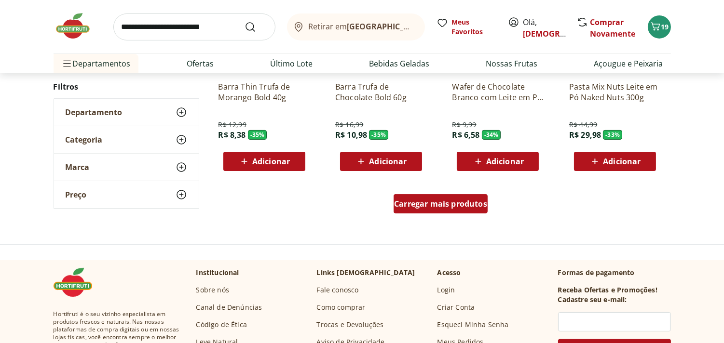
click at [414, 205] on span "Carregar mais produtos" at bounding box center [440, 204] width 93 height 8
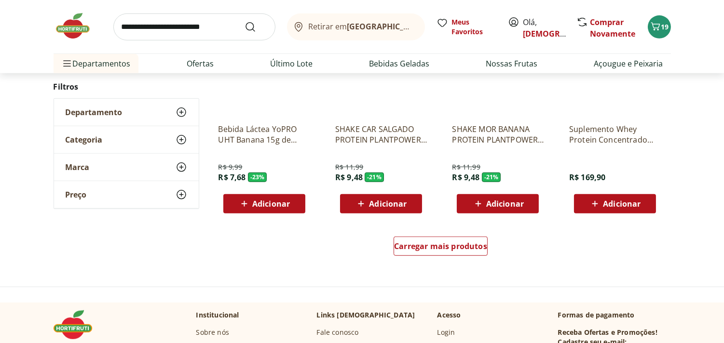
scroll to position [1213, 0]
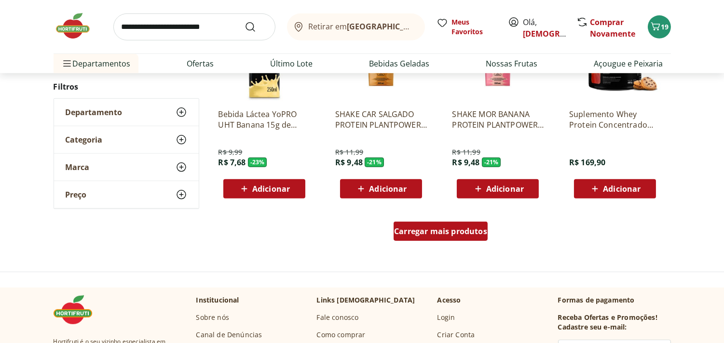
click at [433, 235] on span "Carregar mais produtos" at bounding box center [440, 232] width 93 height 8
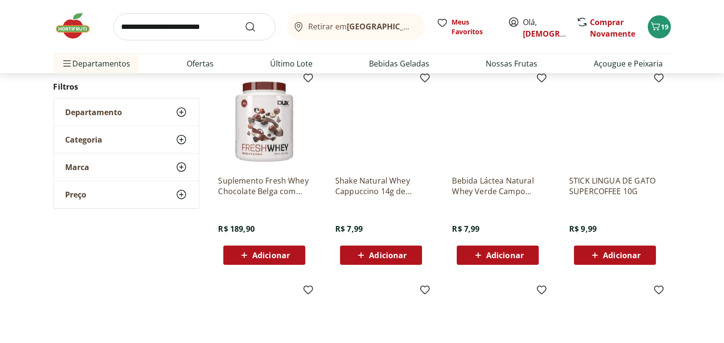
scroll to position [1578, 0]
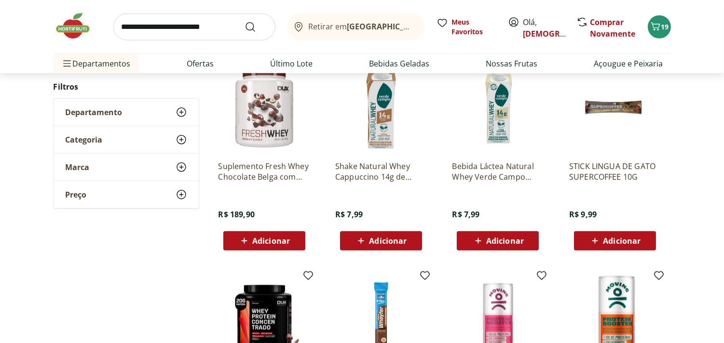
click at [502, 237] on span "Adicionar" at bounding box center [505, 241] width 38 height 8
click at [524, 236] on icon at bounding box center [525, 241] width 12 height 12
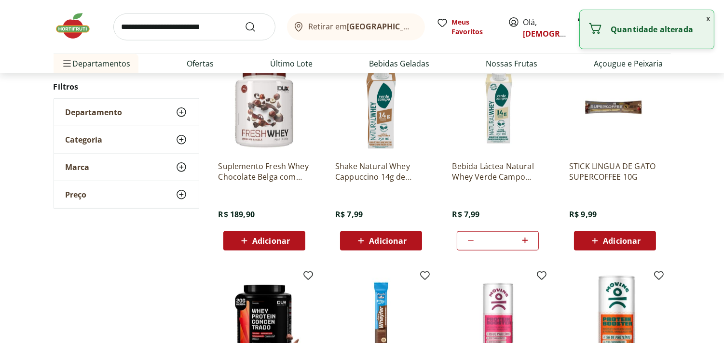
click at [524, 236] on icon at bounding box center [525, 241] width 12 height 12
click at [525, 237] on icon at bounding box center [525, 241] width 12 height 12
type input "*"
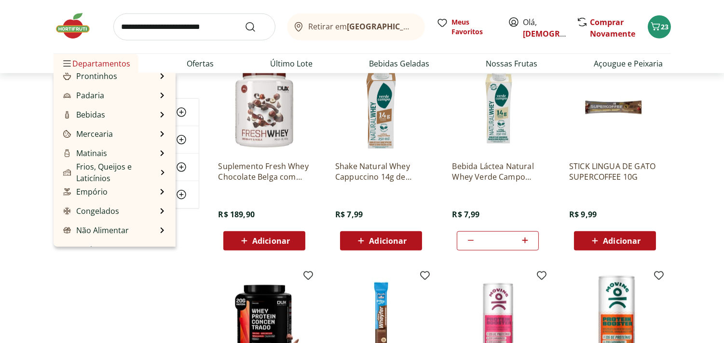
scroll to position [96, 0]
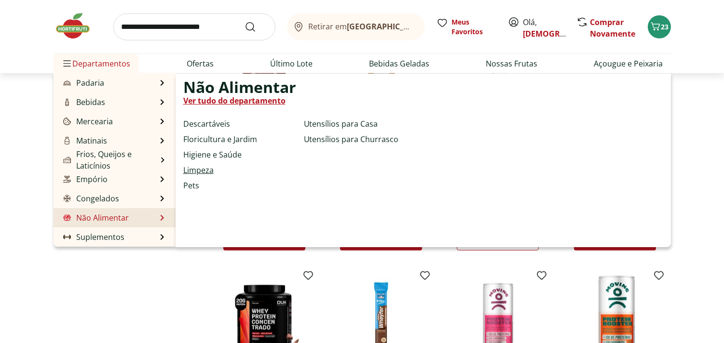
click at [201, 166] on link "Limpeza" at bounding box center [198, 170] width 30 height 12
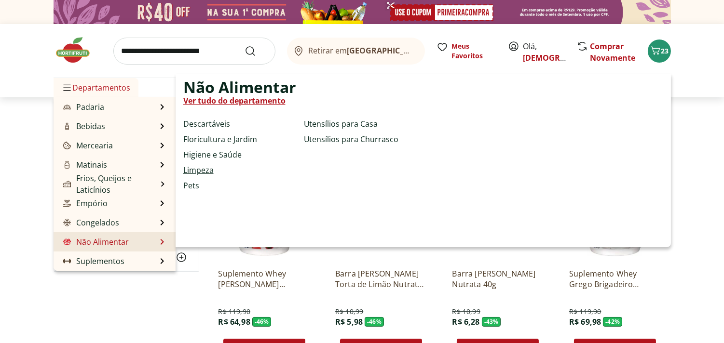
select select "**********"
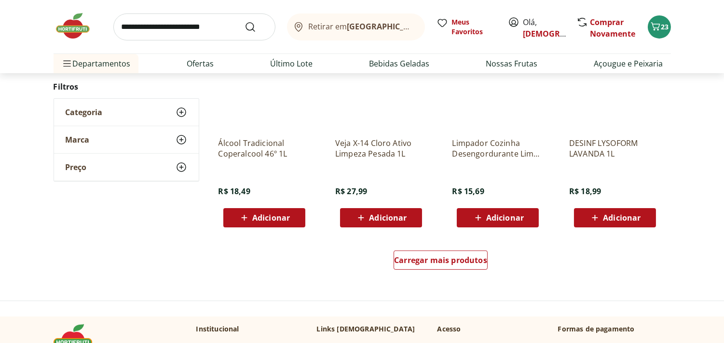
scroll to position [566, 0]
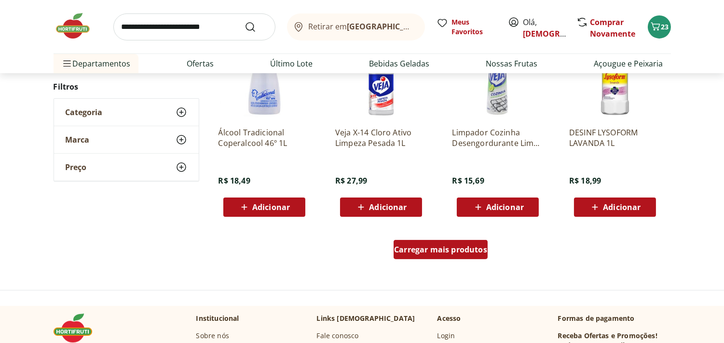
click at [447, 246] on span "Carregar mais produtos" at bounding box center [440, 250] width 93 height 8
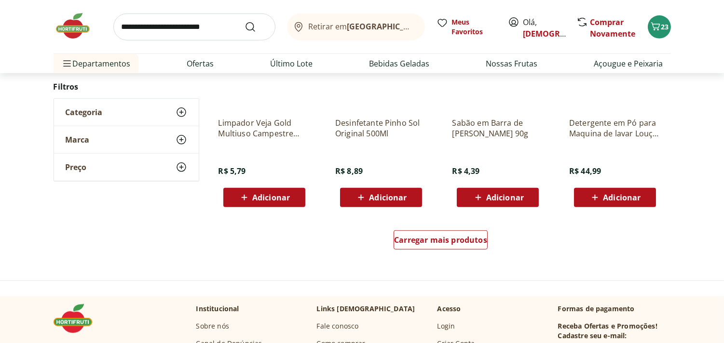
scroll to position [1223, 0]
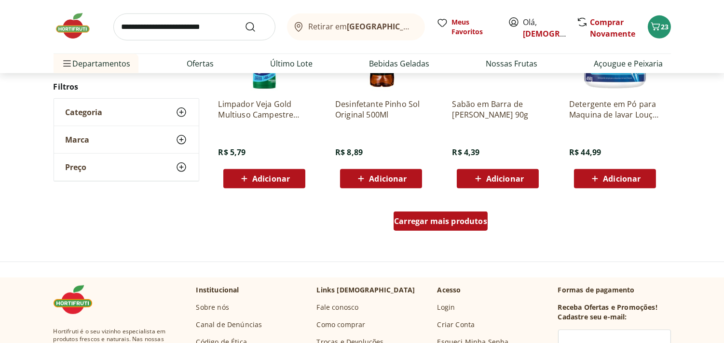
click at [452, 219] on span "Carregar mais produtos" at bounding box center [440, 222] width 93 height 8
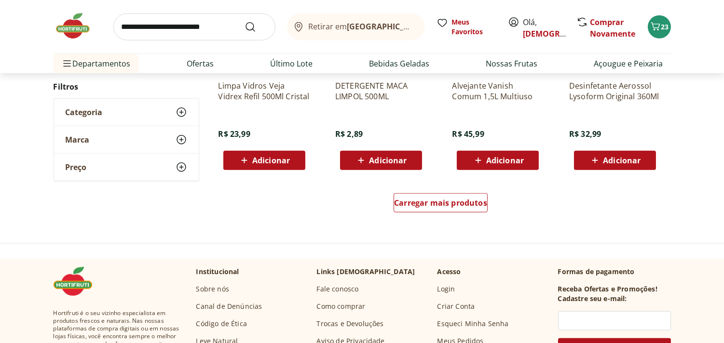
scroll to position [1880, 0]
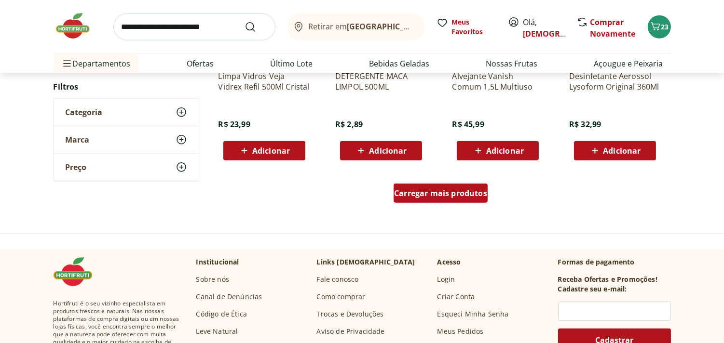
click at [458, 190] on span "Carregar mais produtos" at bounding box center [440, 194] width 93 height 8
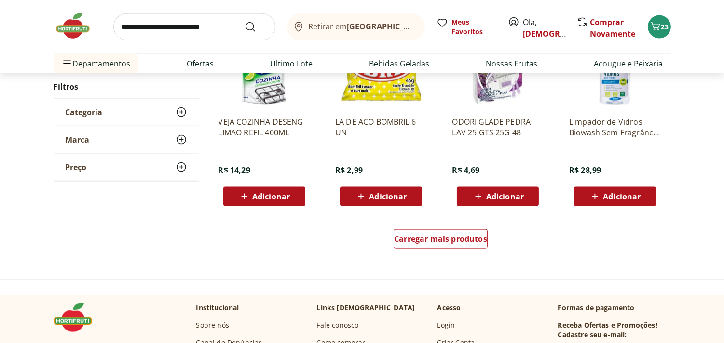
scroll to position [2469, 0]
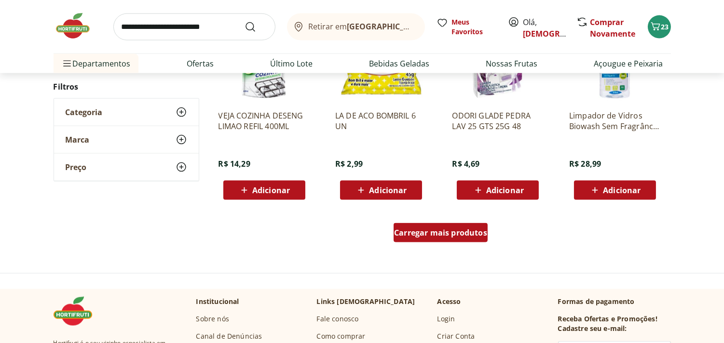
click at [455, 230] on span "Carregar mais produtos" at bounding box center [440, 233] width 93 height 8
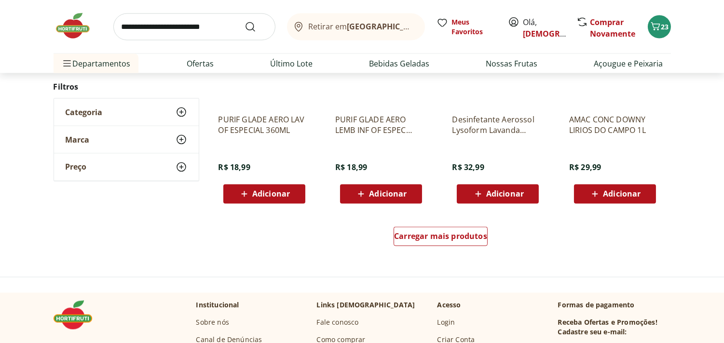
scroll to position [3102, 0]
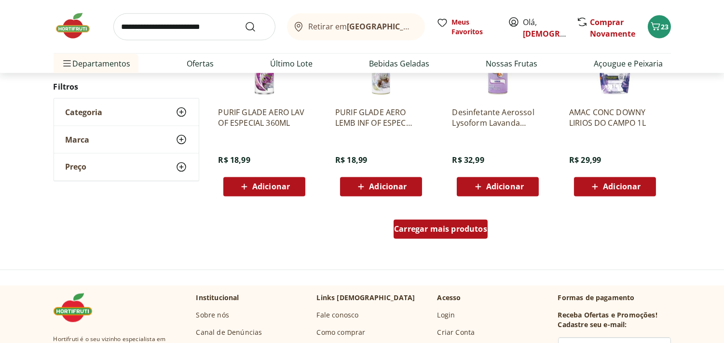
click at [450, 232] on span "Carregar mais produtos" at bounding box center [440, 230] width 93 height 8
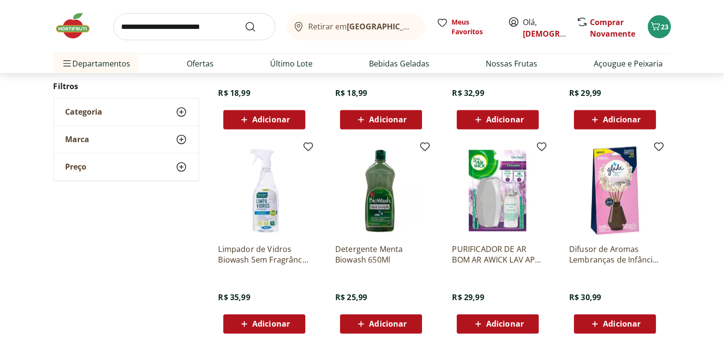
scroll to position [3176, 0]
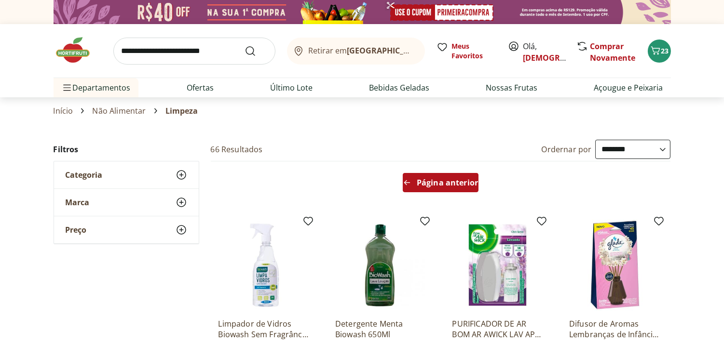
click at [435, 185] on span "Página anterior" at bounding box center [447, 183] width 61 height 8
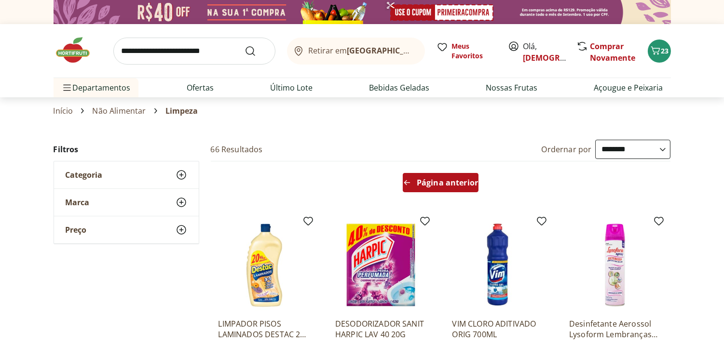
click at [436, 185] on span "Página anterior" at bounding box center [447, 183] width 61 height 8
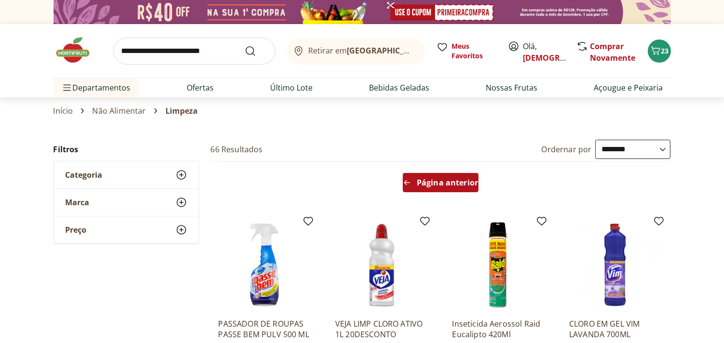
click at [436, 185] on span "Página anterior" at bounding box center [447, 183] width 61 height 8
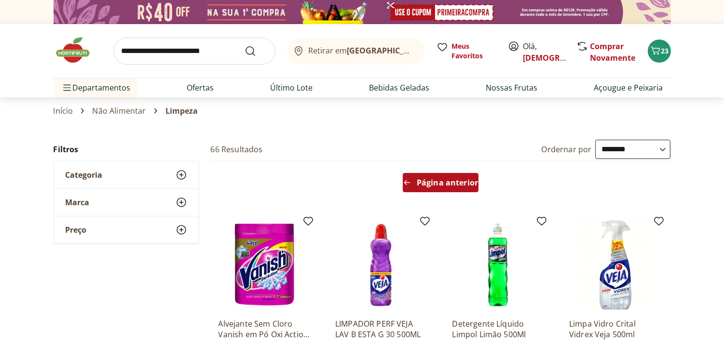
click at [437, 184] on span "Página anterior" at bounding box center [447, 183] width 61 height 8
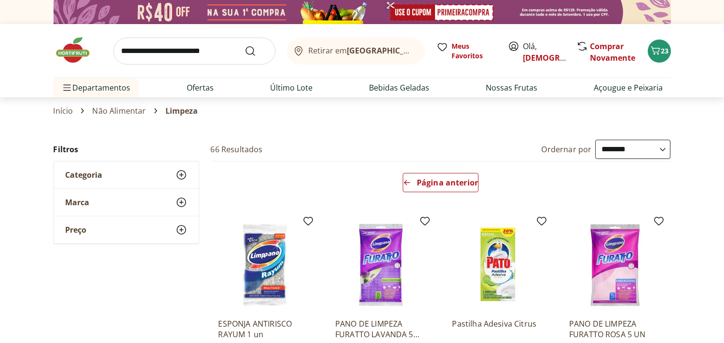
click at [380, 280] on img at bounding box center [381, 265] width 92 height 92
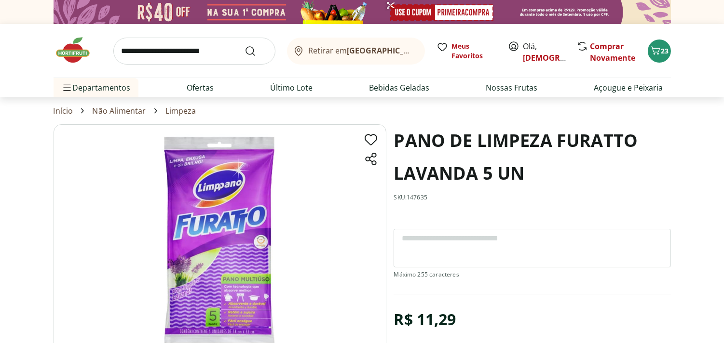
click at [221, 252] on img at bounding box center [220, 240] width 333 height 233
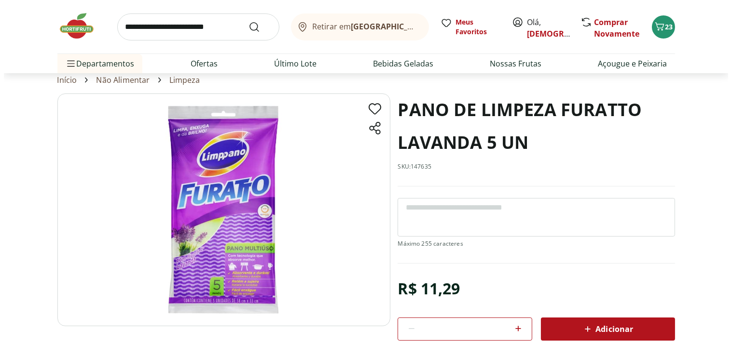
scroll to position [29, 0]
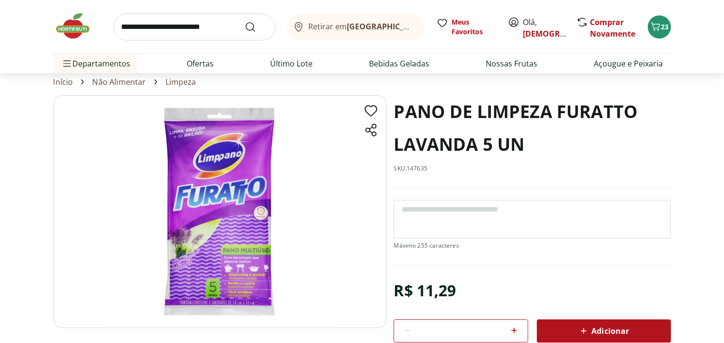
click at [229, 238] on img at bounding box center [220, 211] width 333 height 233
click at [248, 273] on img at bounding box center [220, 211] width 333 height 233
click at [662, 23] on span "23" at bounding box center [665, 26] width 8 height 9
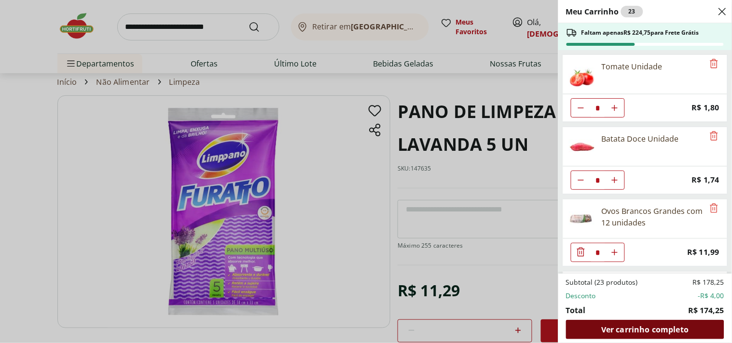
click at [658, 328] on span "Ver carrinho completo" at bounding box center [644, 330] width 87 height 8
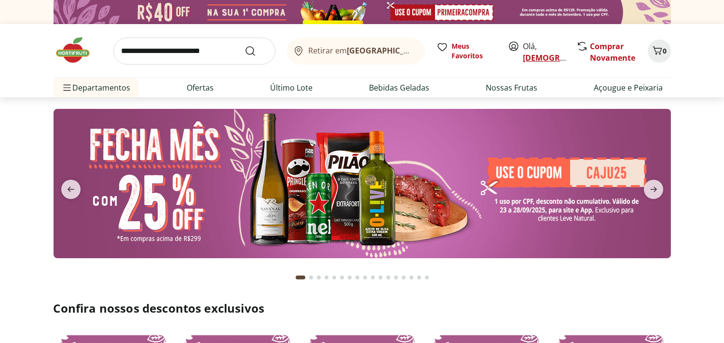
click at [545, 55] on link "[DEMOGRAPHIC_DATA]" at bounding box center [566, 58] width 87 height 11
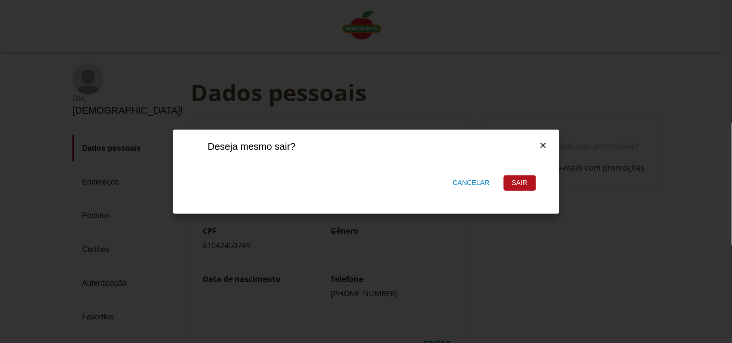
click at [521, 181] on div "Sair" at bounding box center [519, 183] width 31 height 14
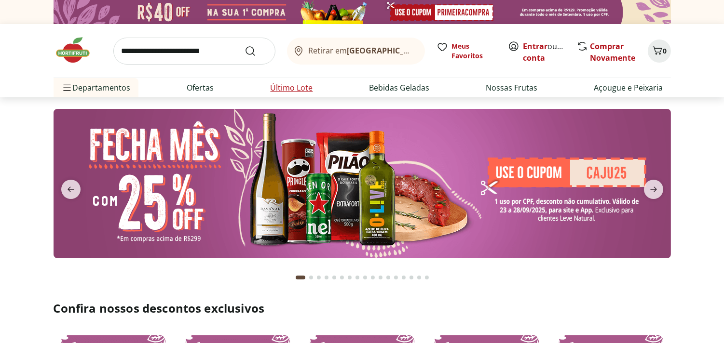
click at [298, 85] on link "Último Lote" at bounding box center [292, 88] width 42 height 12
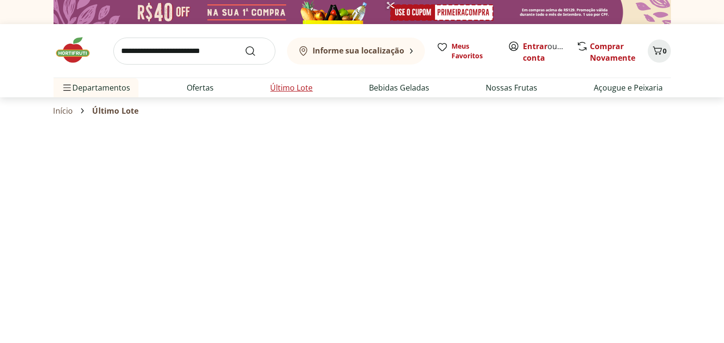
select select "**********"
